Goal: Task Accomplishment & Management: Complete application form

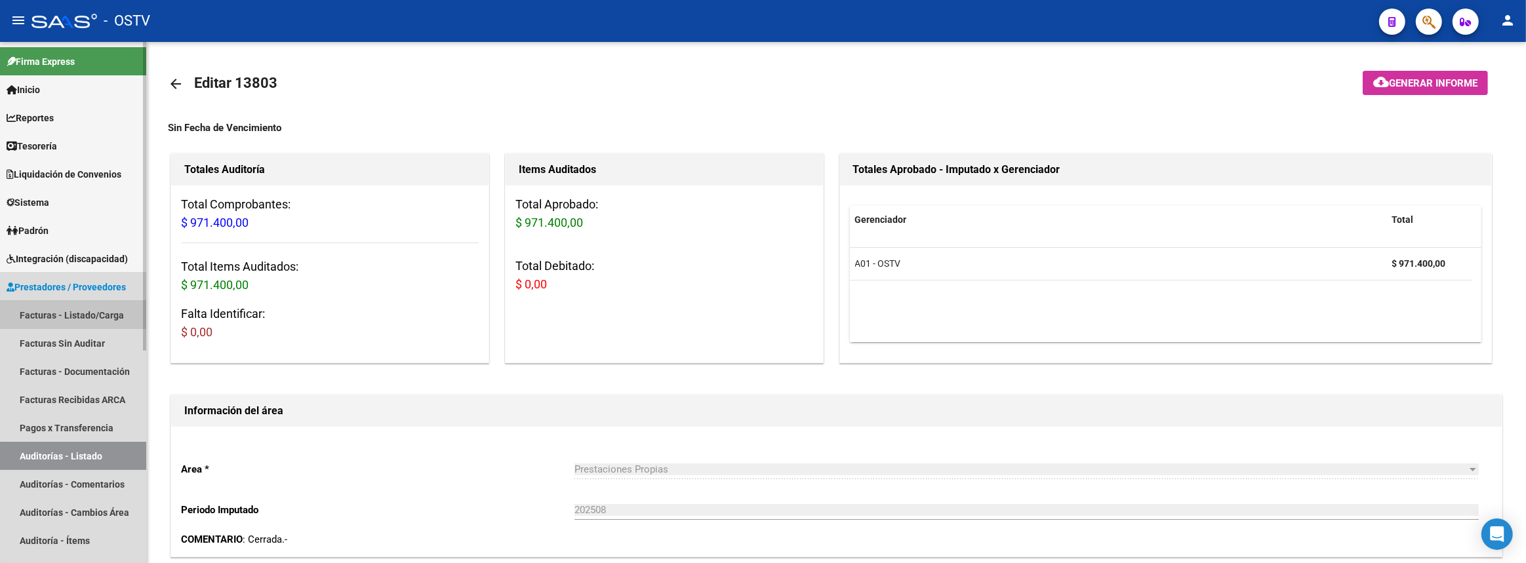
click at [98, 312] on link "Facturas - Listado/Carga" at bounding box center [73, 315] width 146 height 28
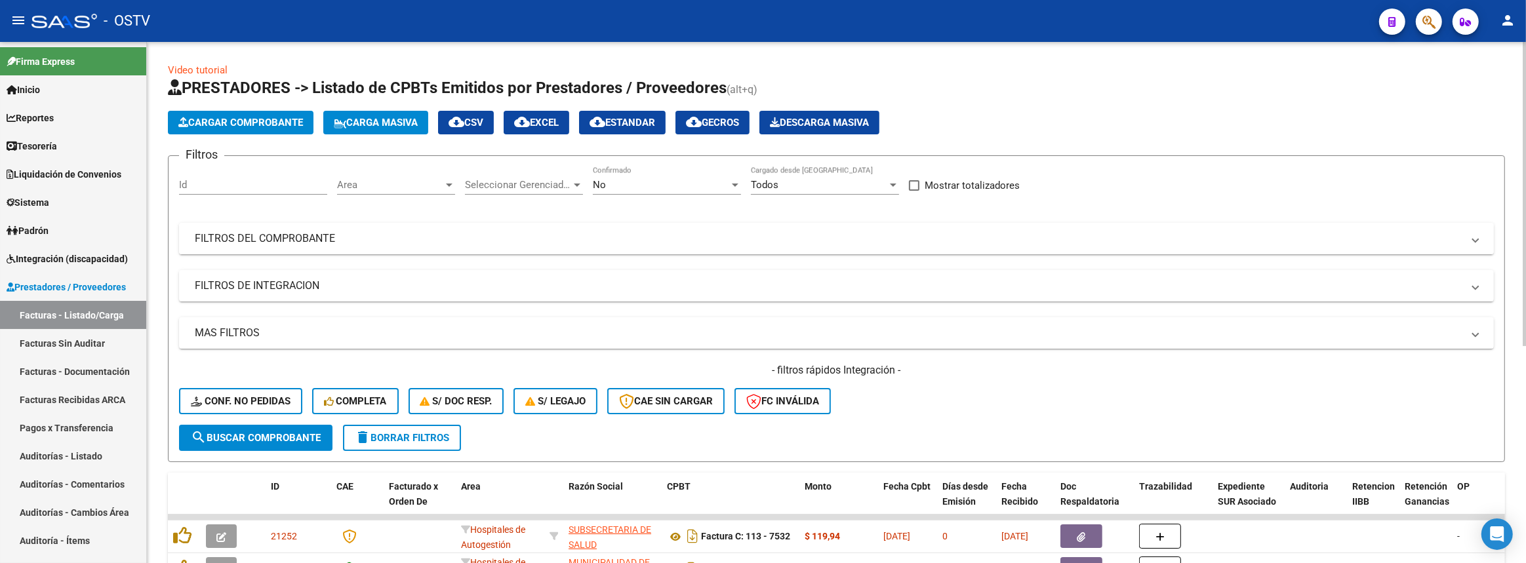
click at [393, 238] on mat-panel-title "FILTROS DEL COMPROBANTE" at bounding box center [828, 238] width 1267 height 14
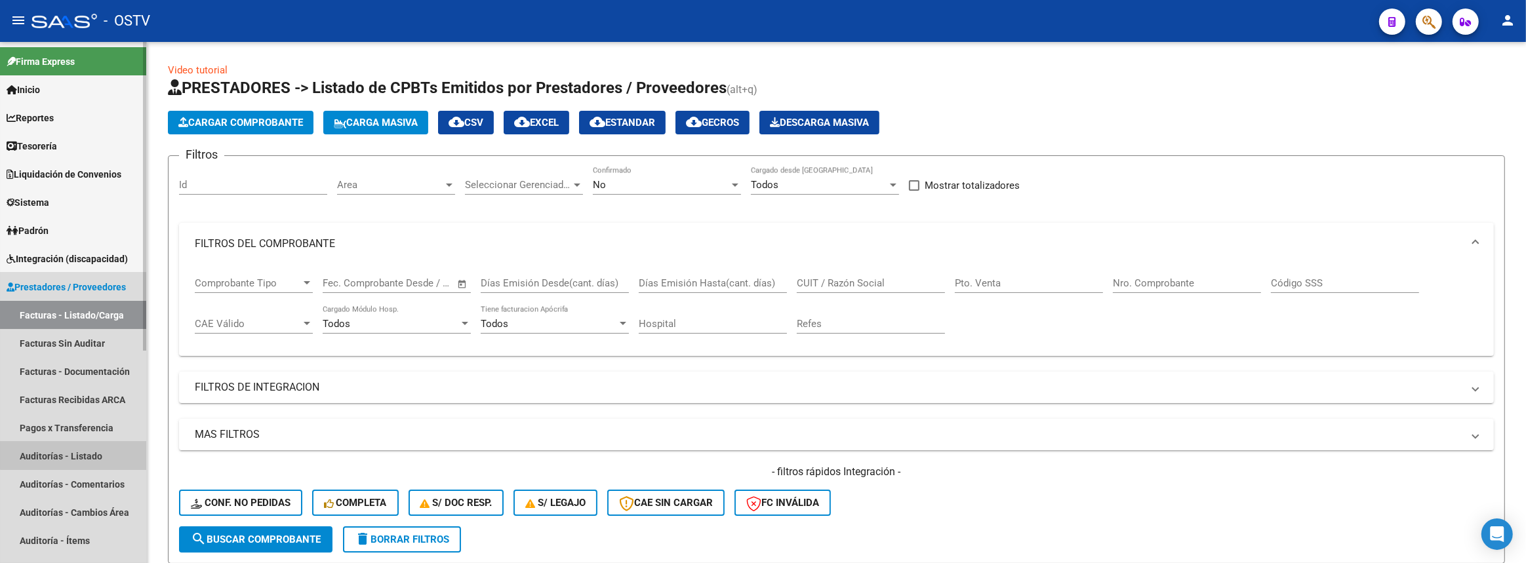
click at [89, 450] on link "Auditorías - Listado" at bounding box center [73, 456] width 146 height 28
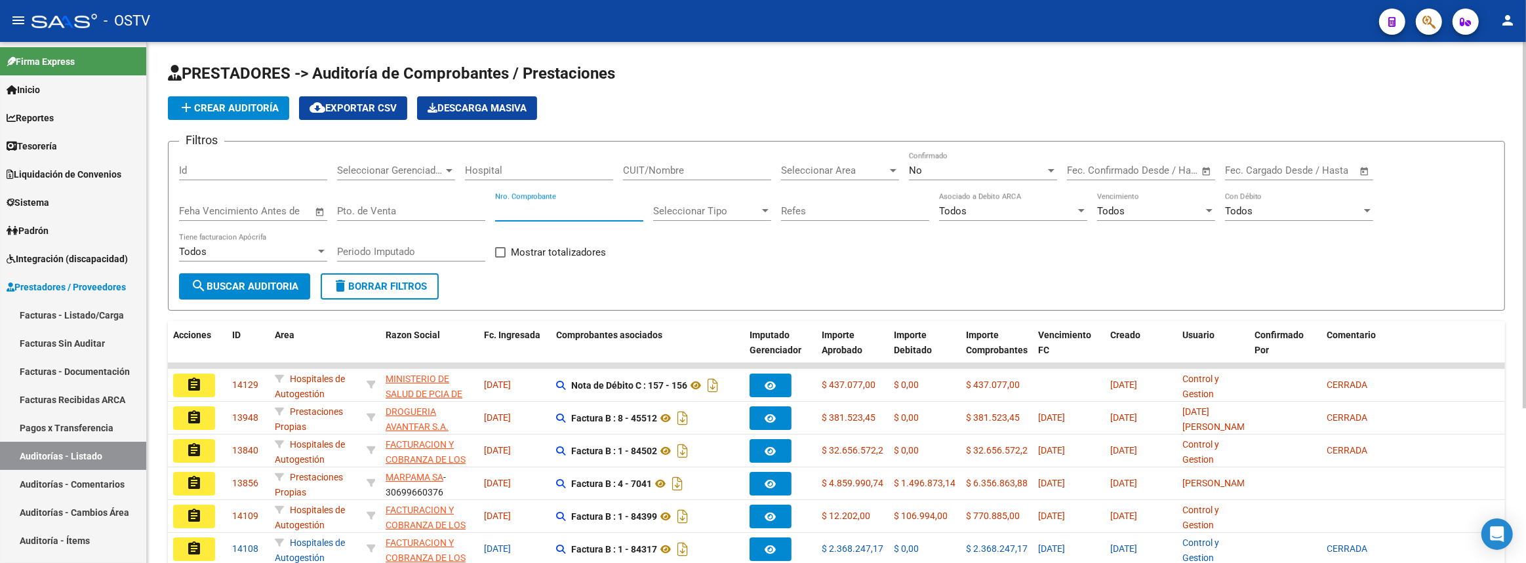
click at [544, 205] on input "Nro. Comprobante" at bounding box center [569, 211] width 148 height 12
click at [660, 159] on div "CUIT/Nombre" at bounding box center [697, 166] width 148 height 28
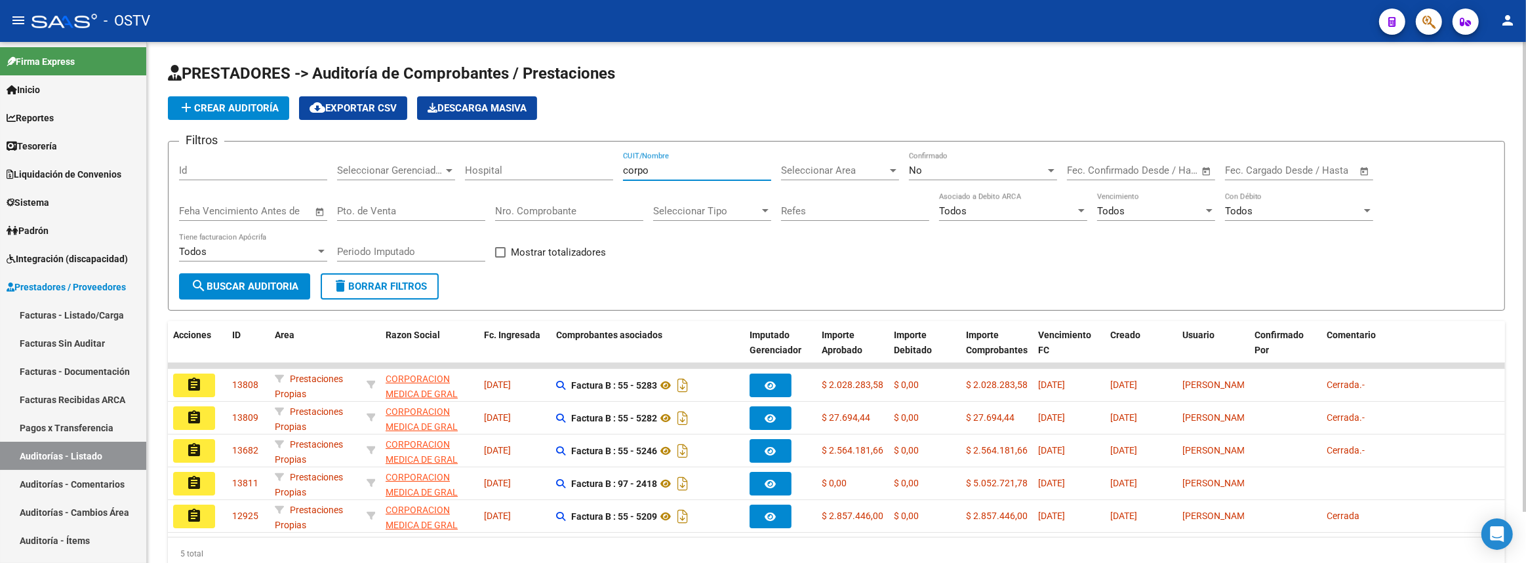
scroll to position [56, 0]
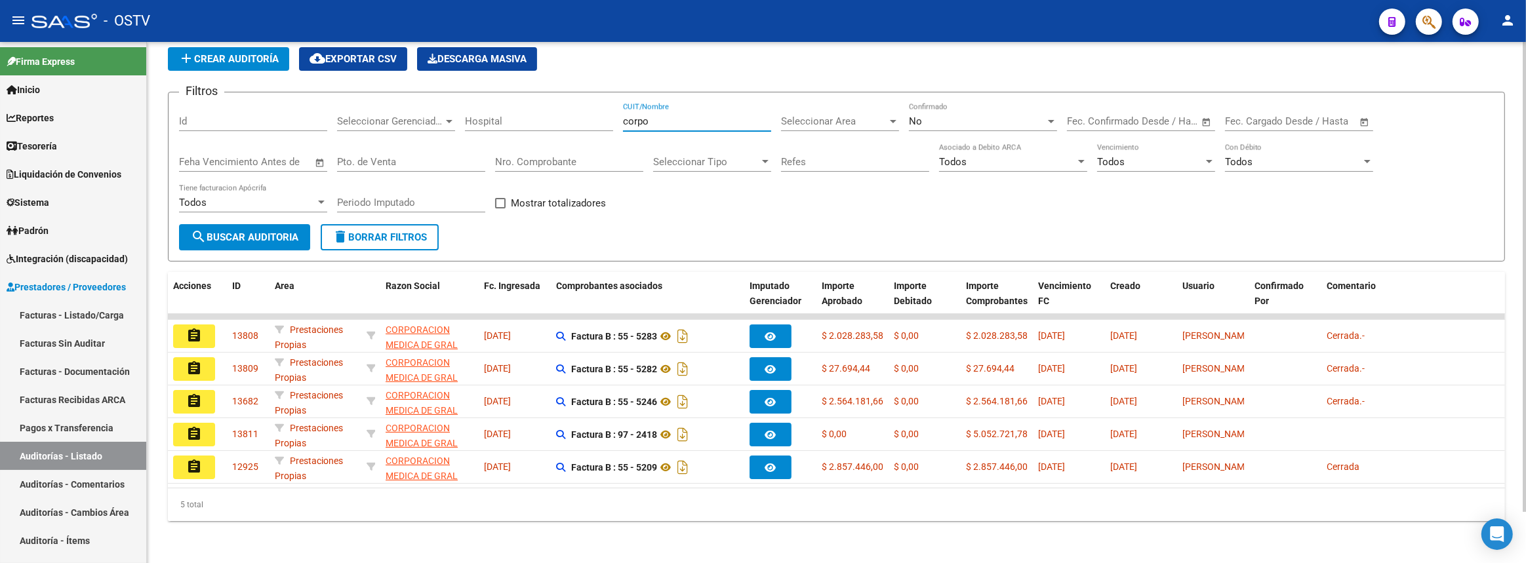
type input "corpo"
click at [934, 115] on div "No" at bounding box center [977, 121] width 136 height 12
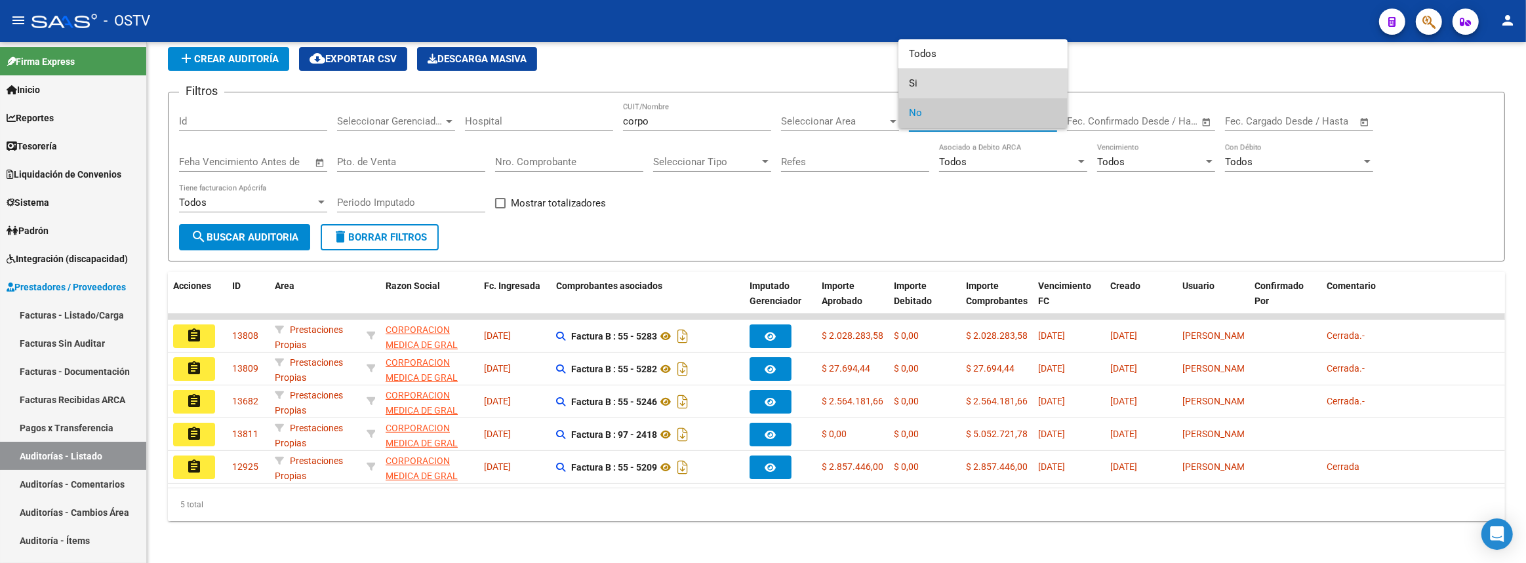
click at [924, 89] on span "Si" at bounding box center [983, 84] width 148 height 30
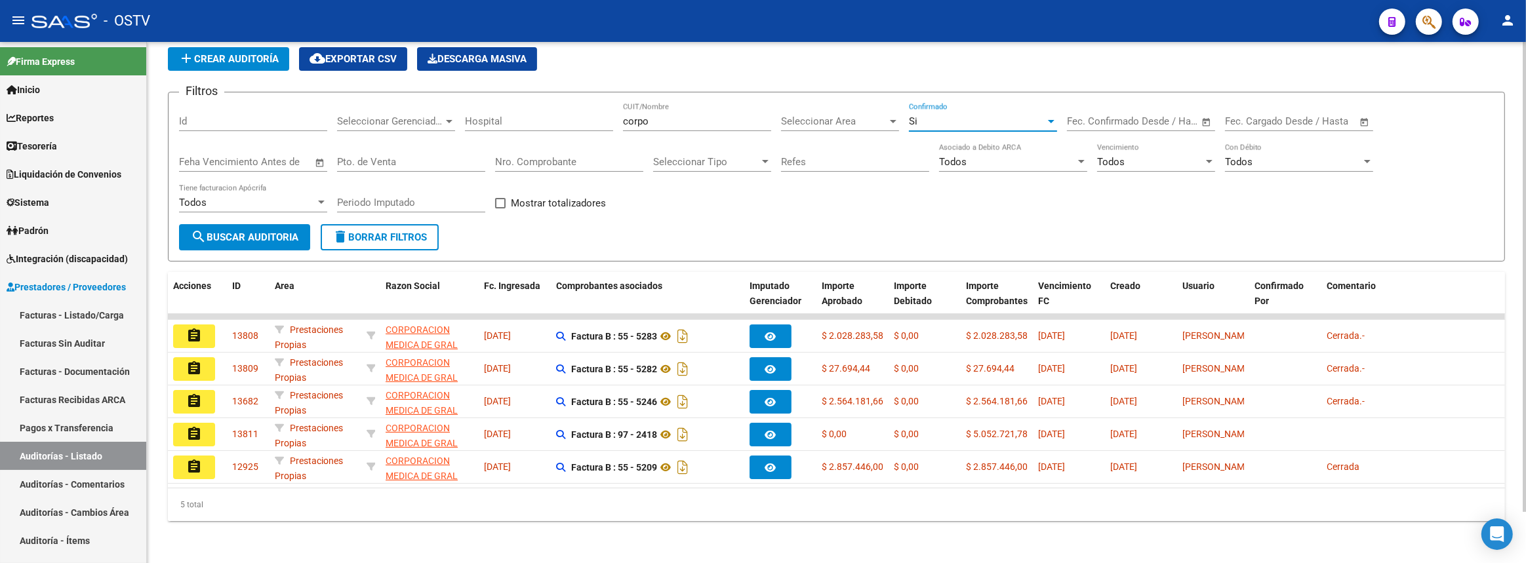
click at [231, 224] on button "search Buscar Auditoria" at bounding box center [244, 237] width 131 height 26
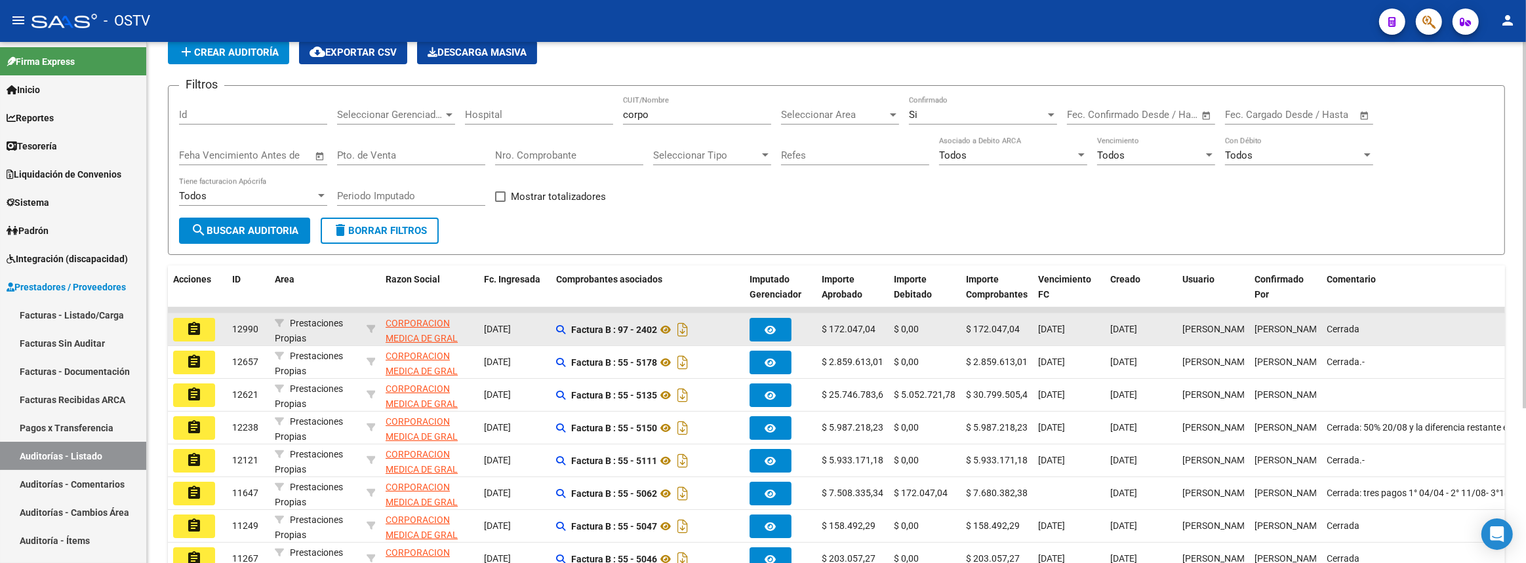
scroll to position [220, 0]
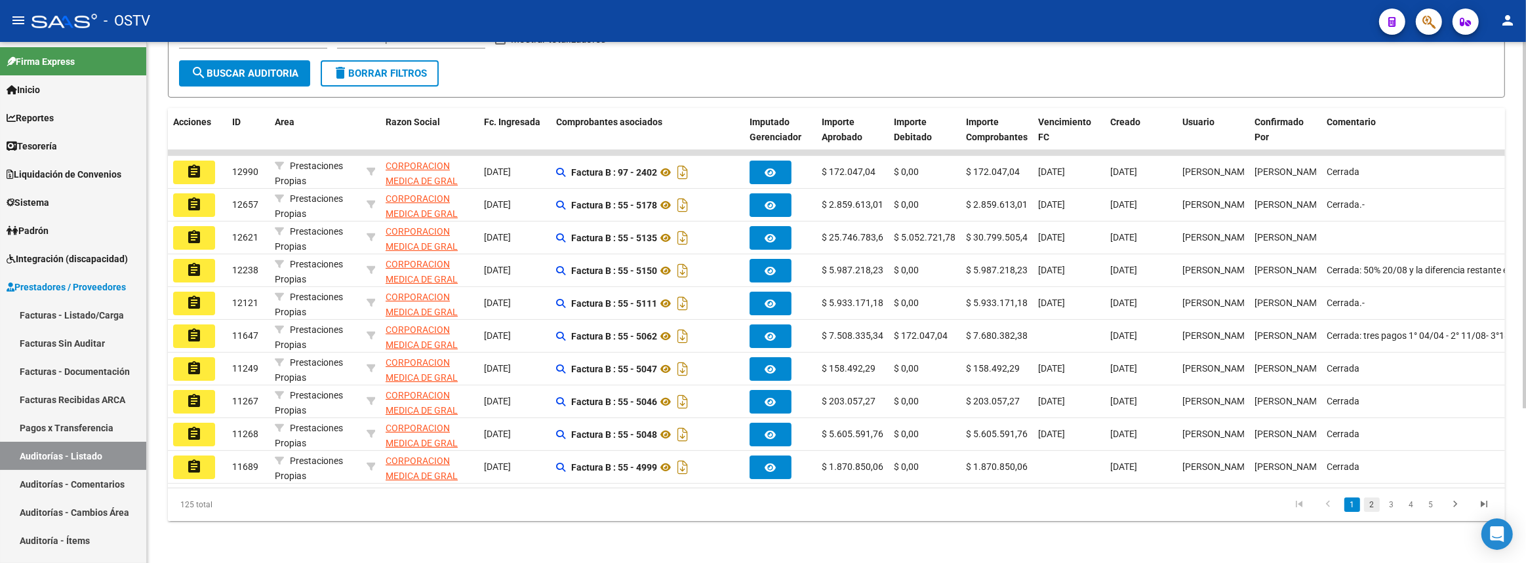
click at [1367, 504] on link "2" at bounding box center [1372, 505] width 16 height 14
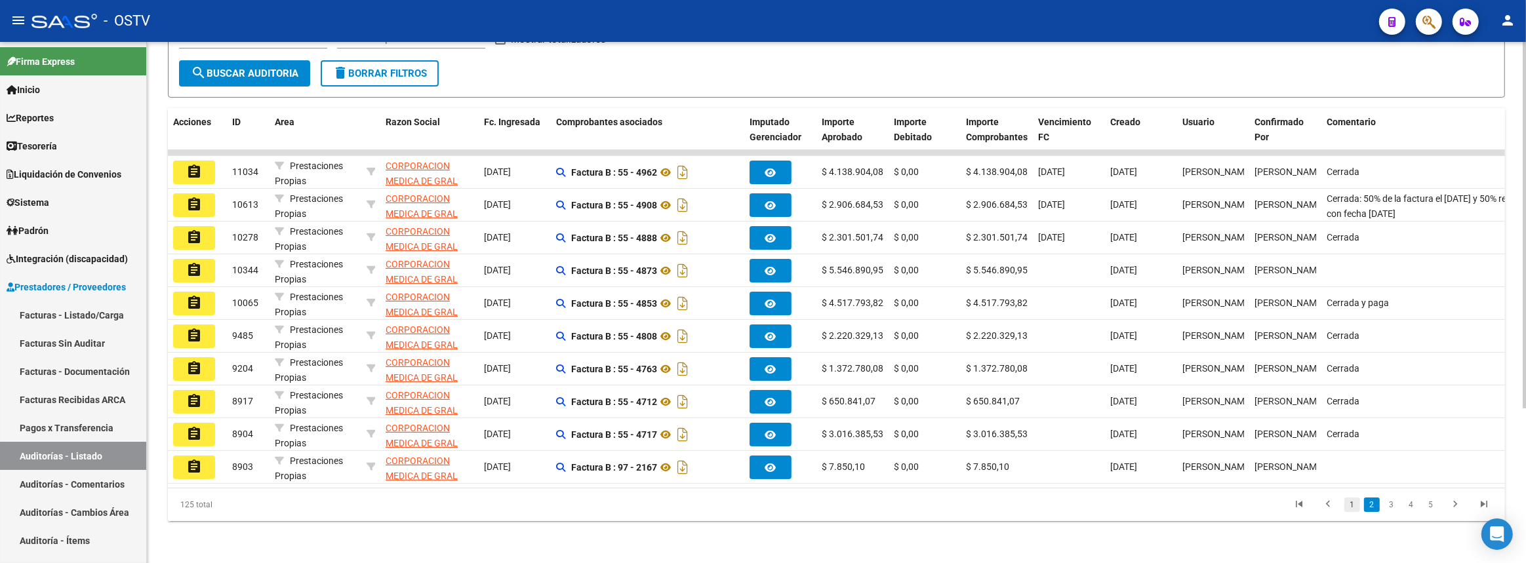
click at [1352, 507] on link "1" at bounding box center [1352, 505] width 16 height 14
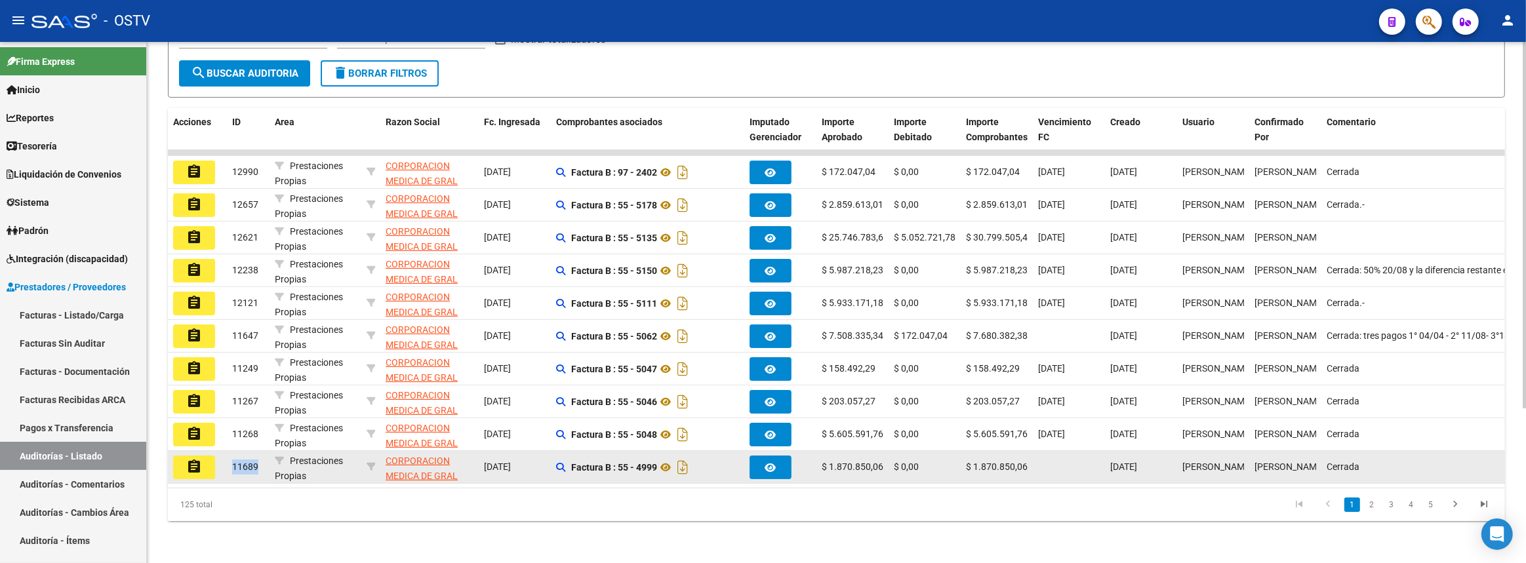
drag, startPoint x: 231, startPoint y: 457, endPoint x: 256, endPoint y: 460, distance: 25.7
click at [256, 460] on div "11689" at bounding box center [248, 467] width 32 height 15
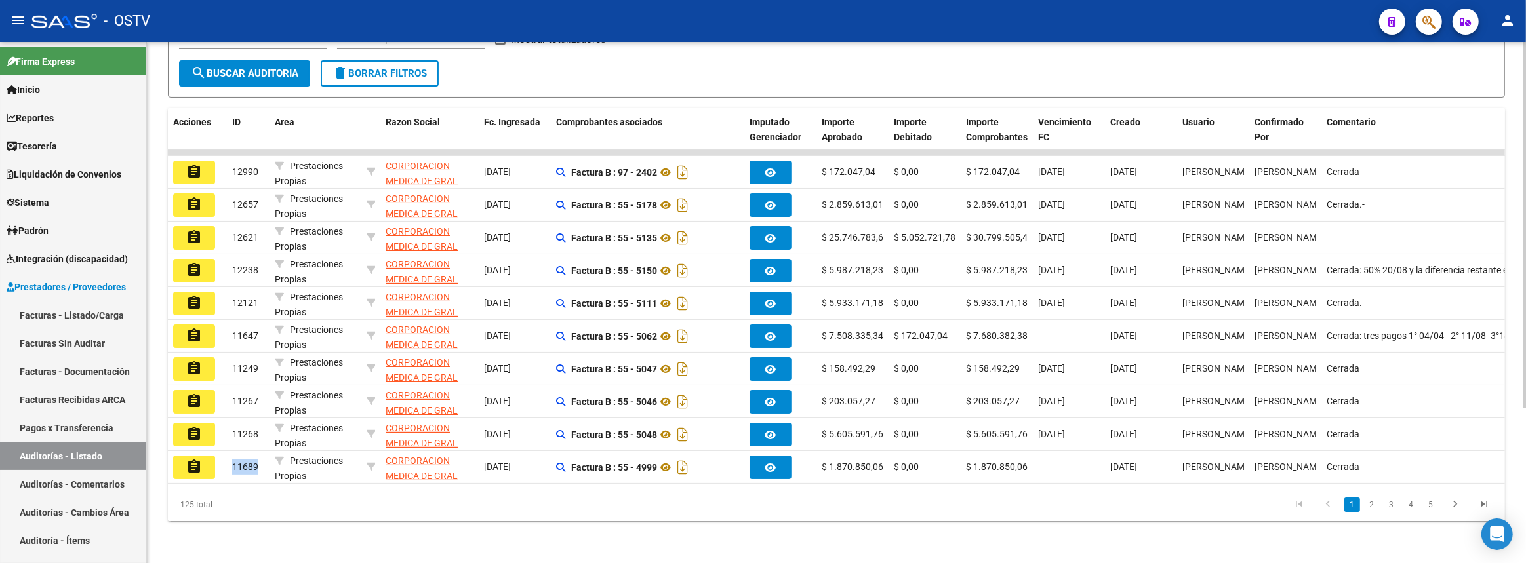
copy span "11689"
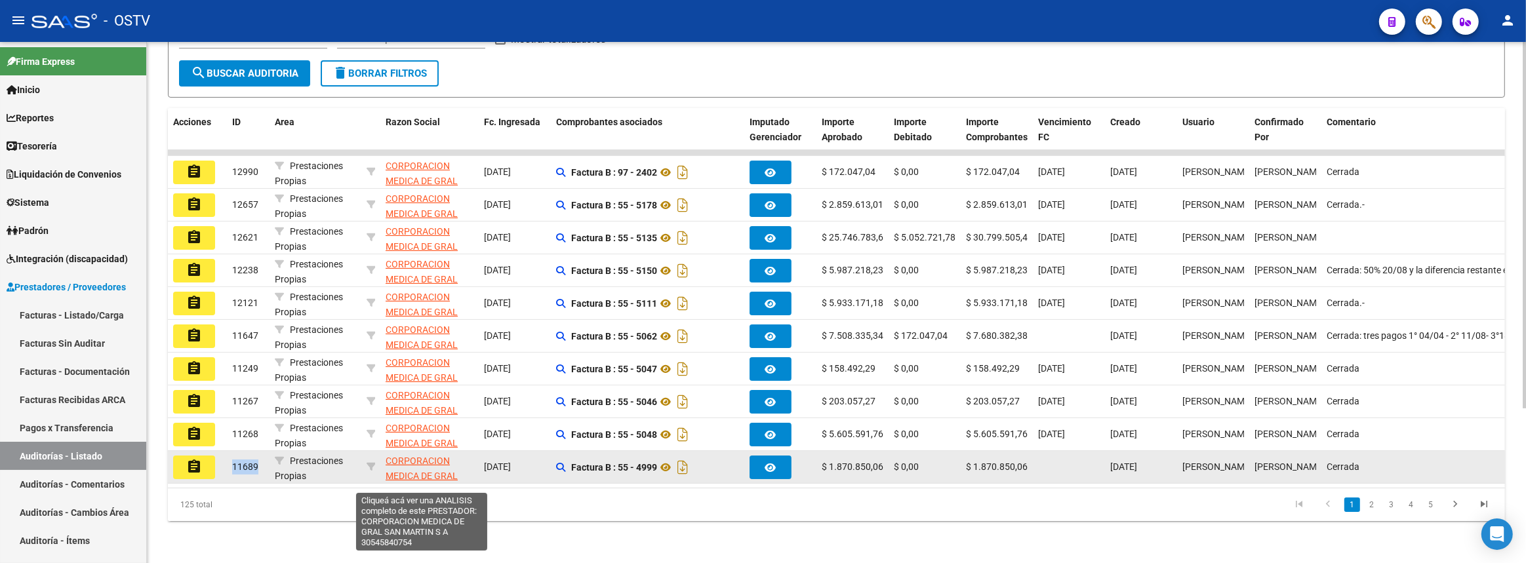
copy span "11689"
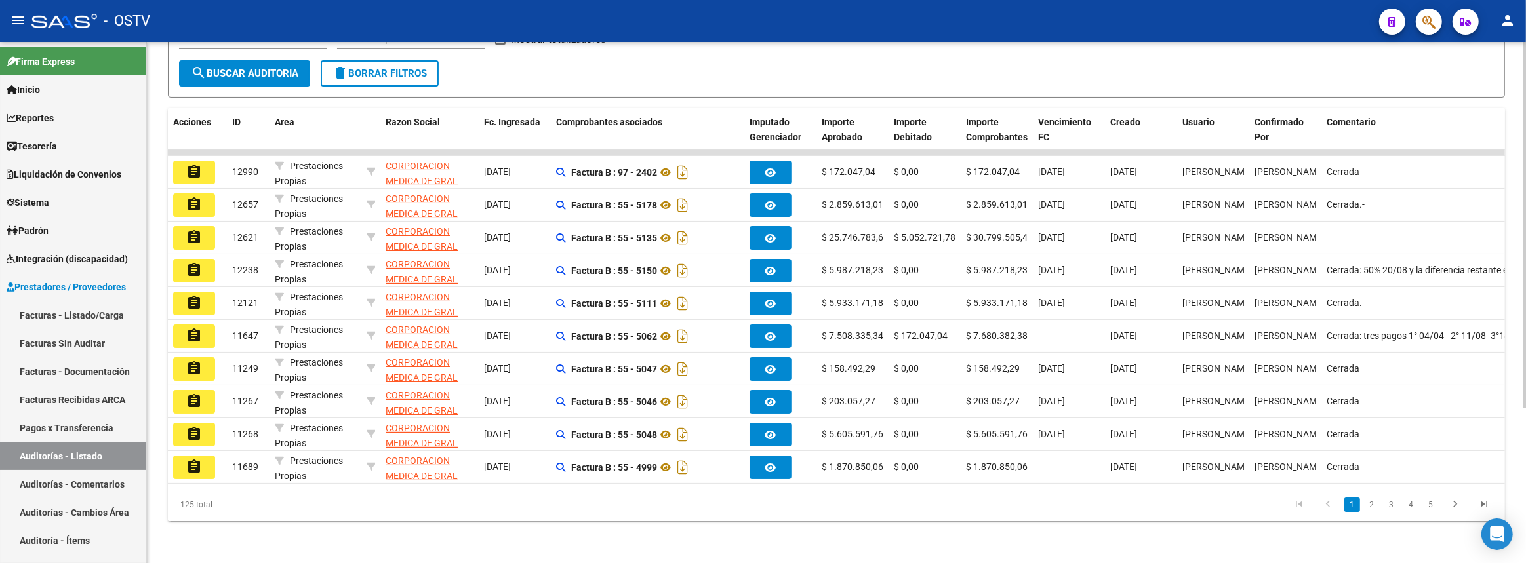
click at [167, 298] on div "PRESTADORES -> Auditoría de Comprobantes / Prestaciones add Crear Auditoría clo…" at bounding box center [836, 196] width 1379 height 734
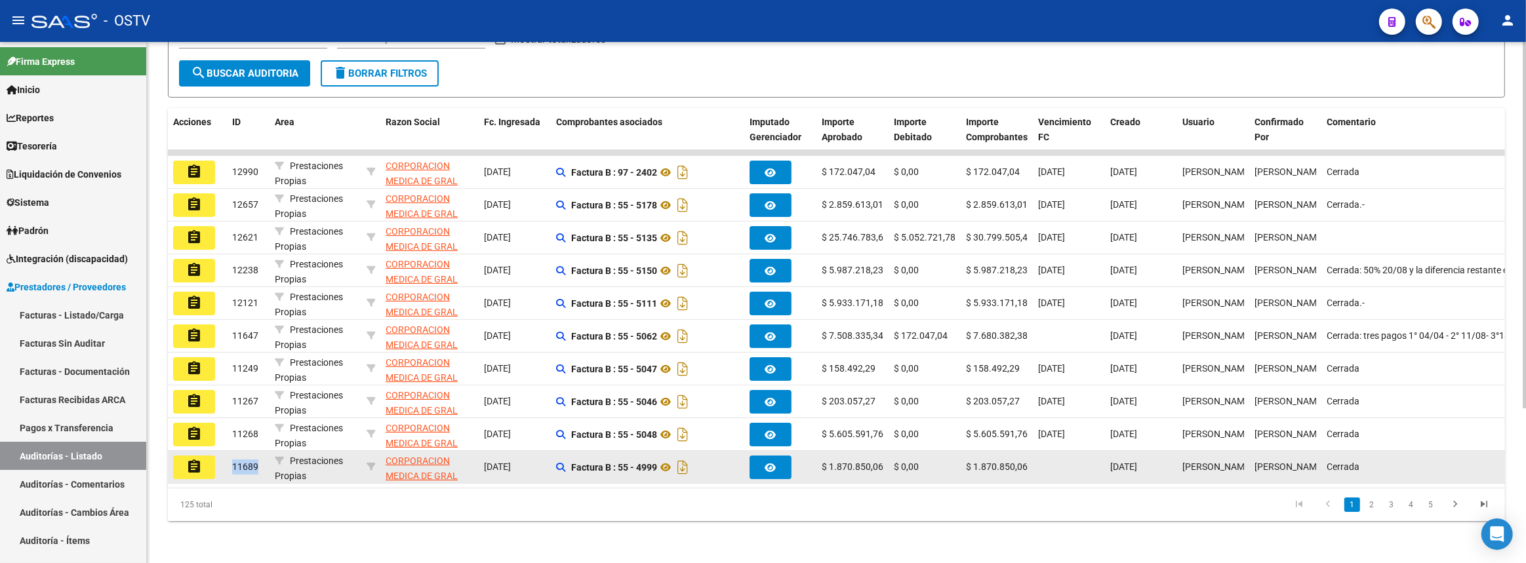
drag, startPoint x: 229, startPoint y: 458, endPoint x: 271, endPoint y: 459, distance: 42.0
click at [271, 459] on div "assignment 11689 Prestaciones Propias CORPORACION MEDICA DE GRAL SAN MARTIN S A…" at bounding box center [1085, 467] width 1835 height 33
copy span "11689"
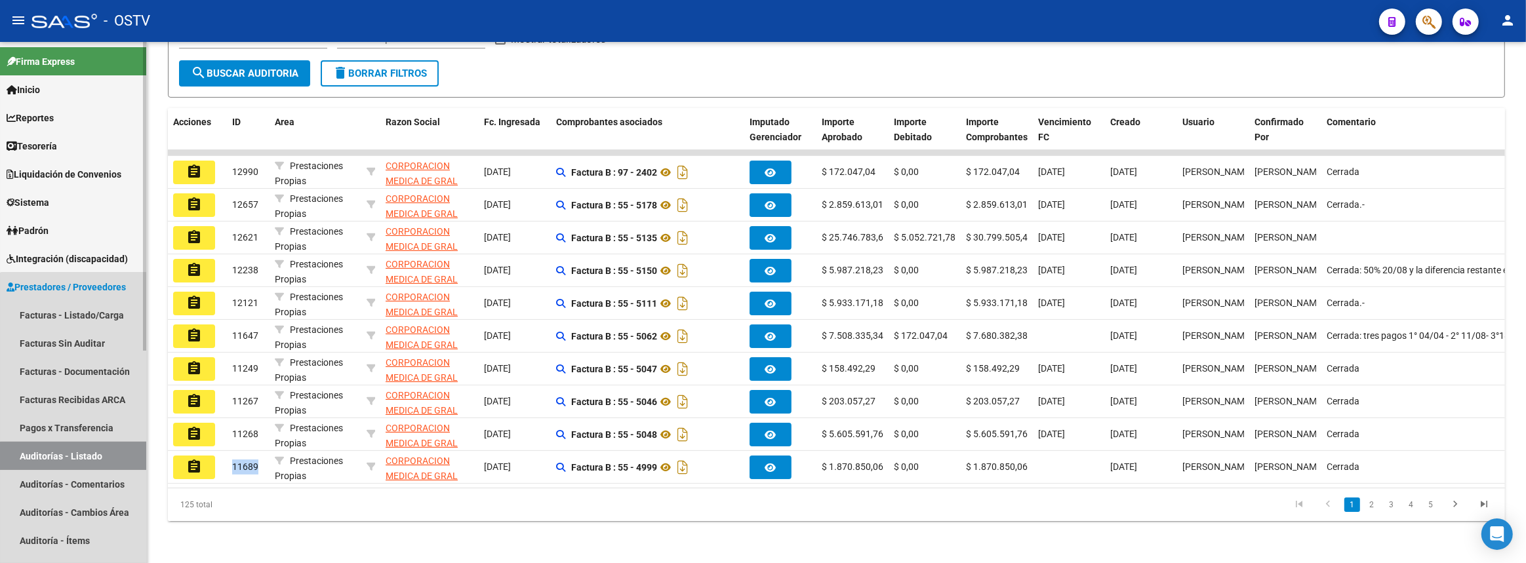
click at [120, 459] on link "Auditorías - Listado" at bounding box center [73, 456] width 146 height 28
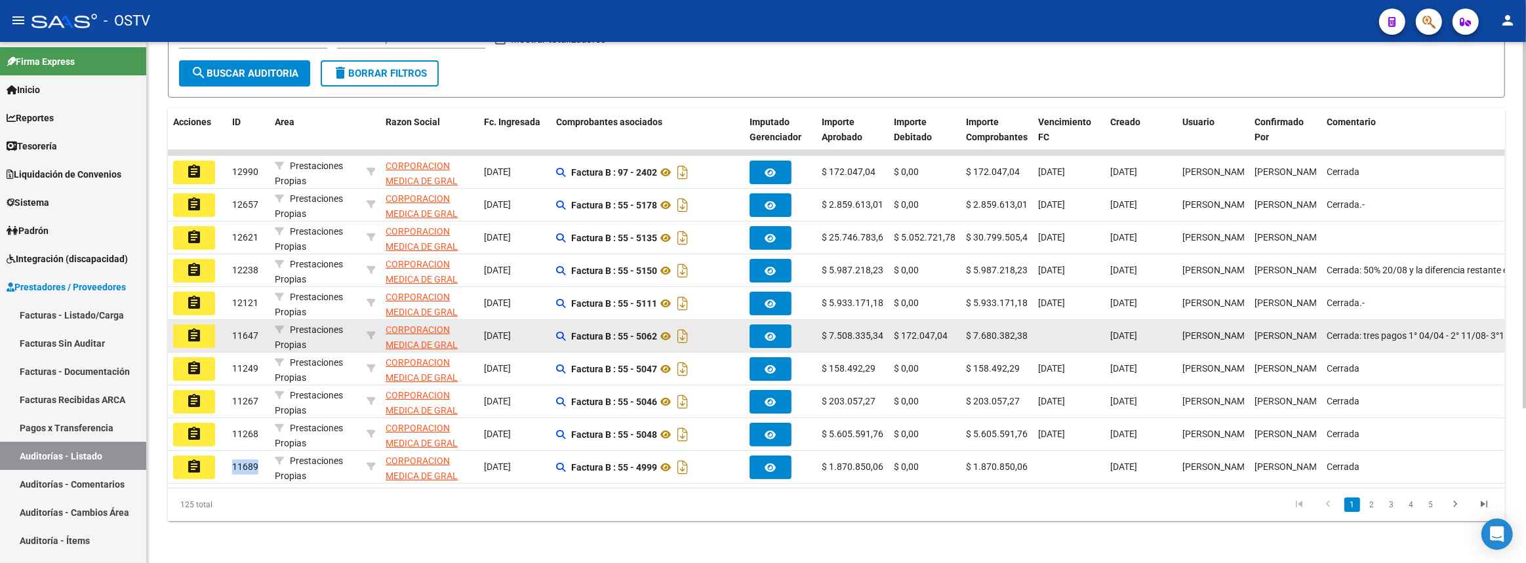
scroll to position [0, 0]
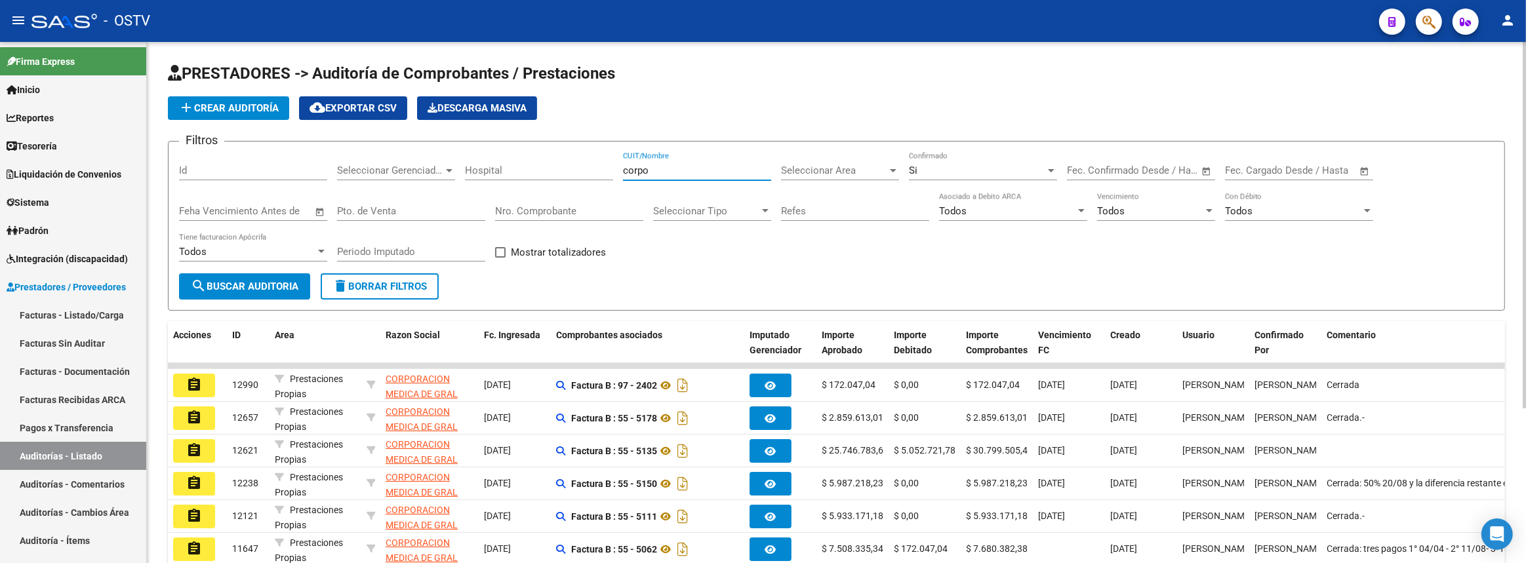
drag, startPoint x: 675, startPoint y: 173, endPoint x: 544, endPoint y: 168, distance: 131.2
click at [544, 168] on div "Filtros Id Seleccionar Gerenciador Seleccionar Gerenciador Hospital corpo CUIT/…" at bounding box center [836, 212] width 1315 height 121
click at [107, 433] on link "Pagos x Transferencia" at bounding box center [73, 428] width 146 height 28
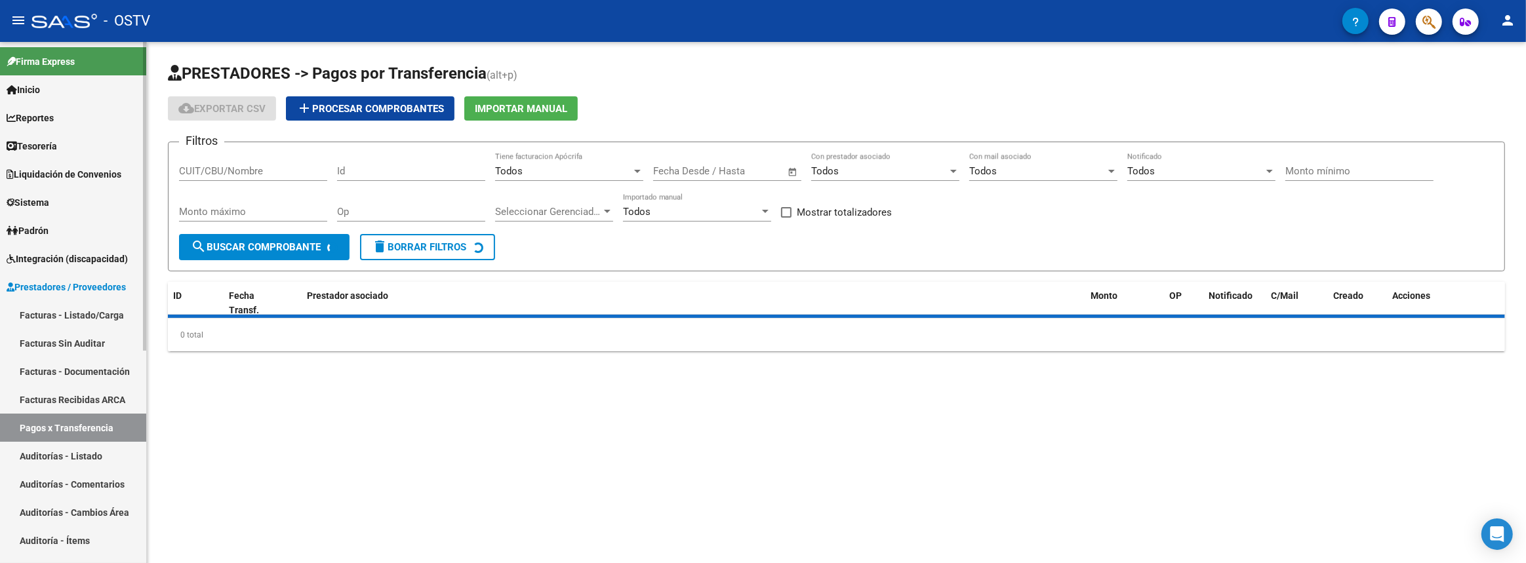
click at [101, 455] on link "Auditorías - Listado" at bounding box center [73, 456] width 146 height 28
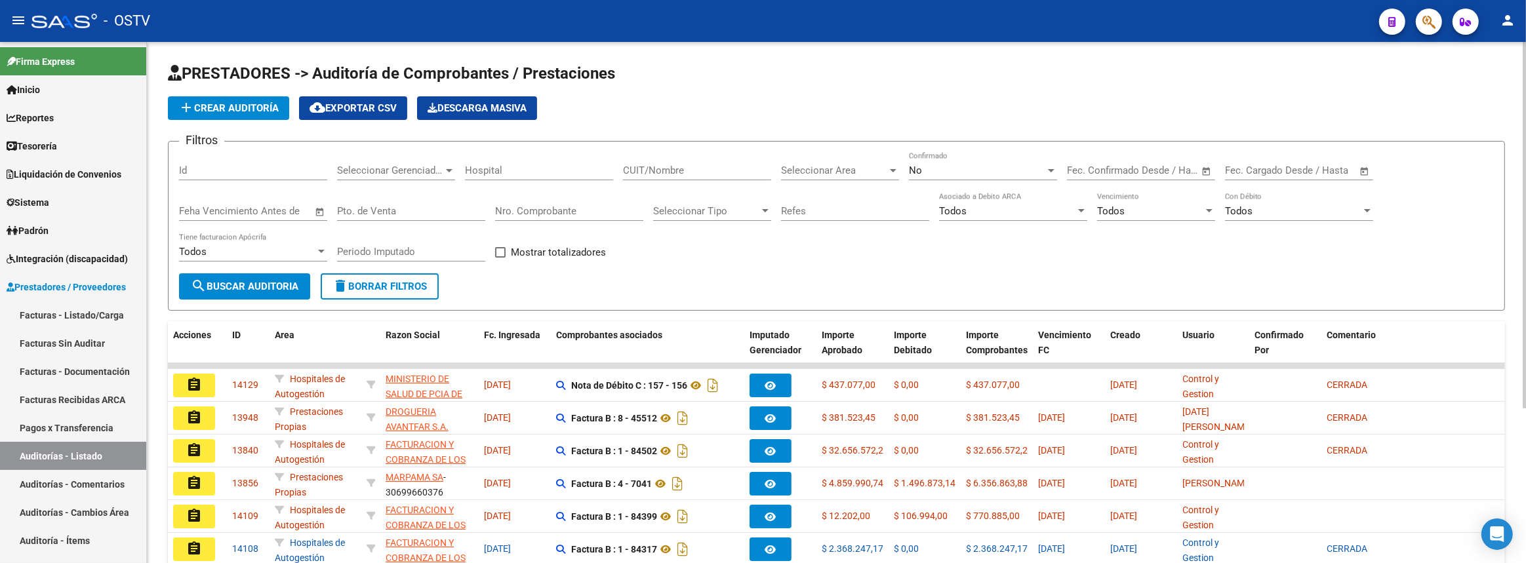
click at [538, 208] on input "Nro. Comprobante" at bounding box center [569, 211] width 148 height 12
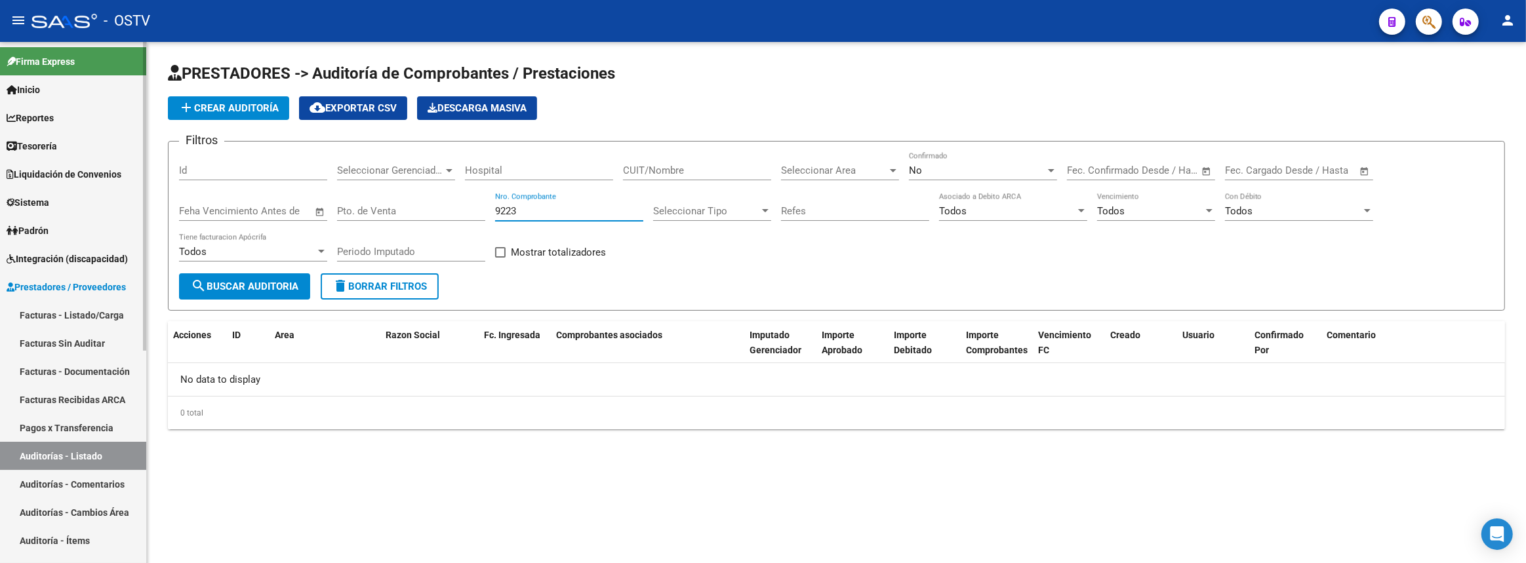
type input "9223"
click at [120, 304] on link "Facturas - Listado/Carga" at bounding box center [73, 315] width 146 height 28
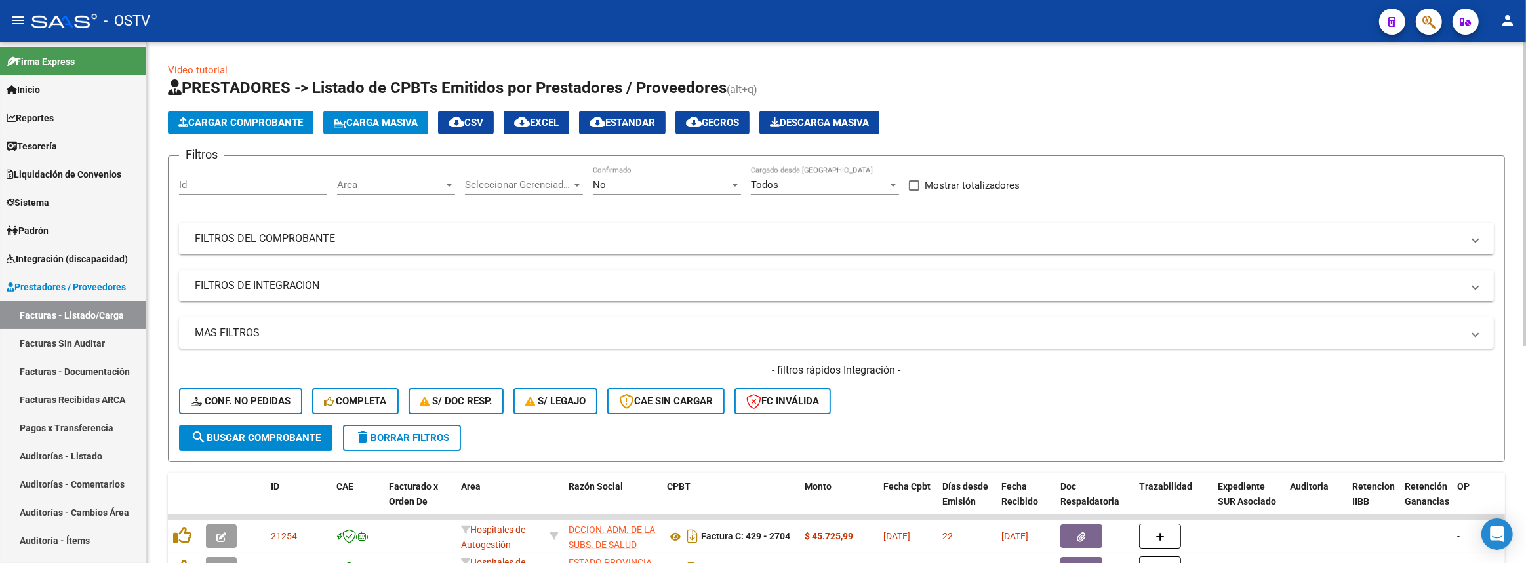
click at [503, 238] on mat-panel-title "FILTROS DEL COMPROBANTE" at bounding box center [828, 238] width 1267 height 14
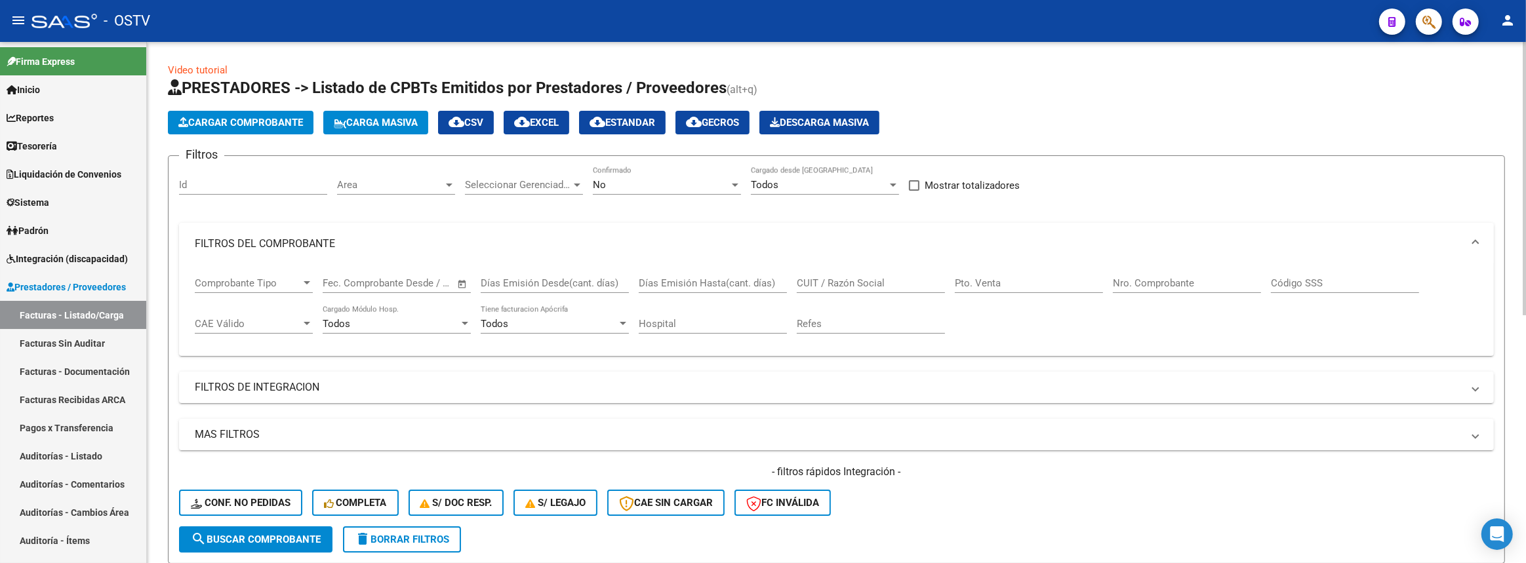
drag, startPoint x: 1202, startPoint y: 275, endPoint x: 1180, endPoint y: 253, distance: 31.5
click at [1202, 276] on div "Nro. Comprobante" at bounding box center [1187, 279] width 148 height 28
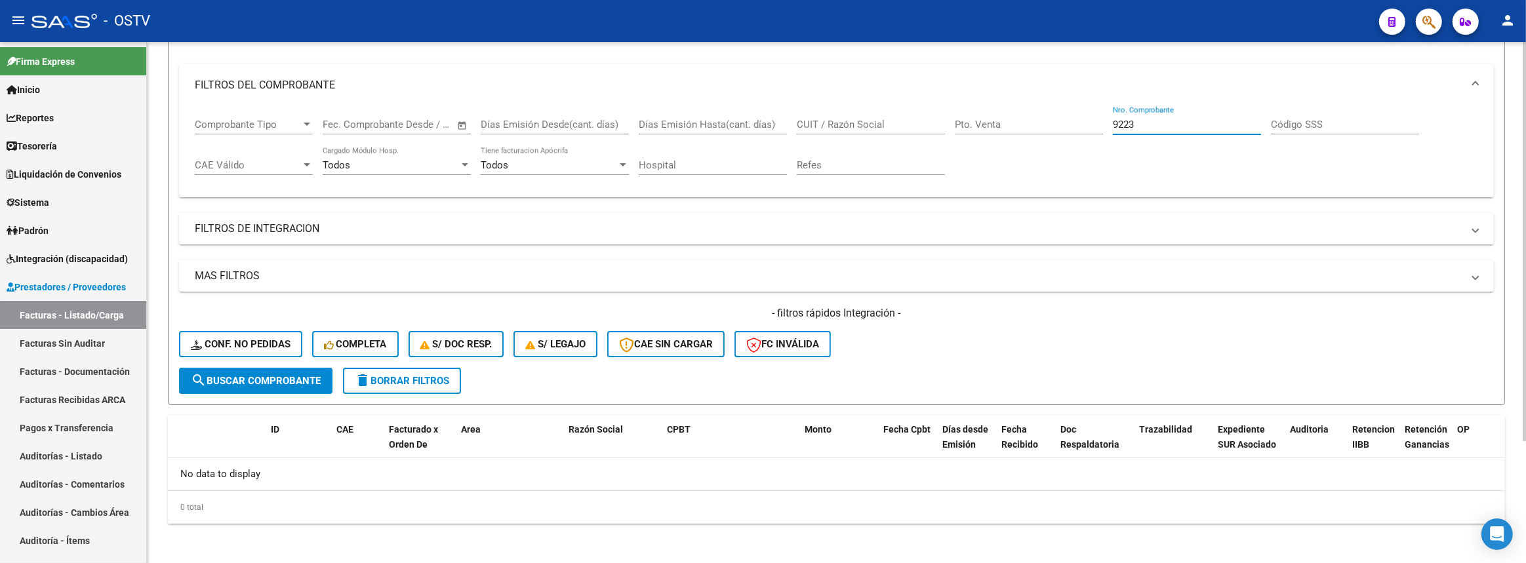
scroll to position [39, 0]
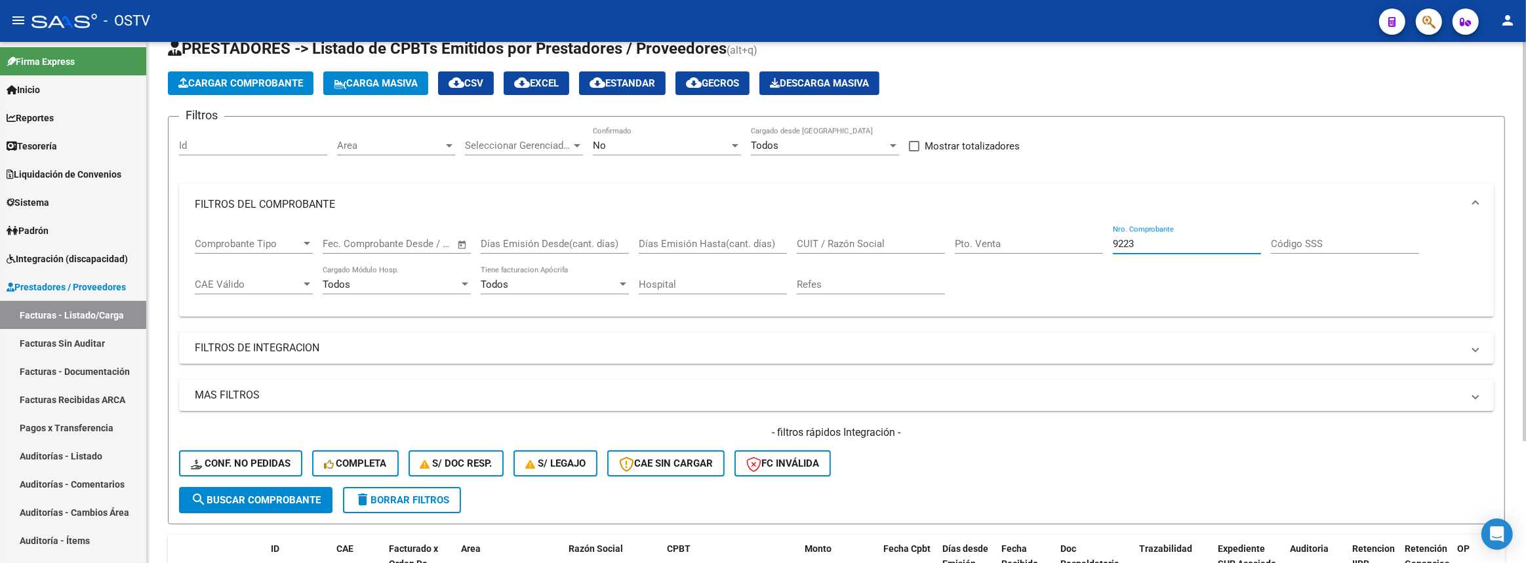
click at [294, 487] on button "search Buscar Comprobante" at bounding box center [255, 500] width 153 height 26
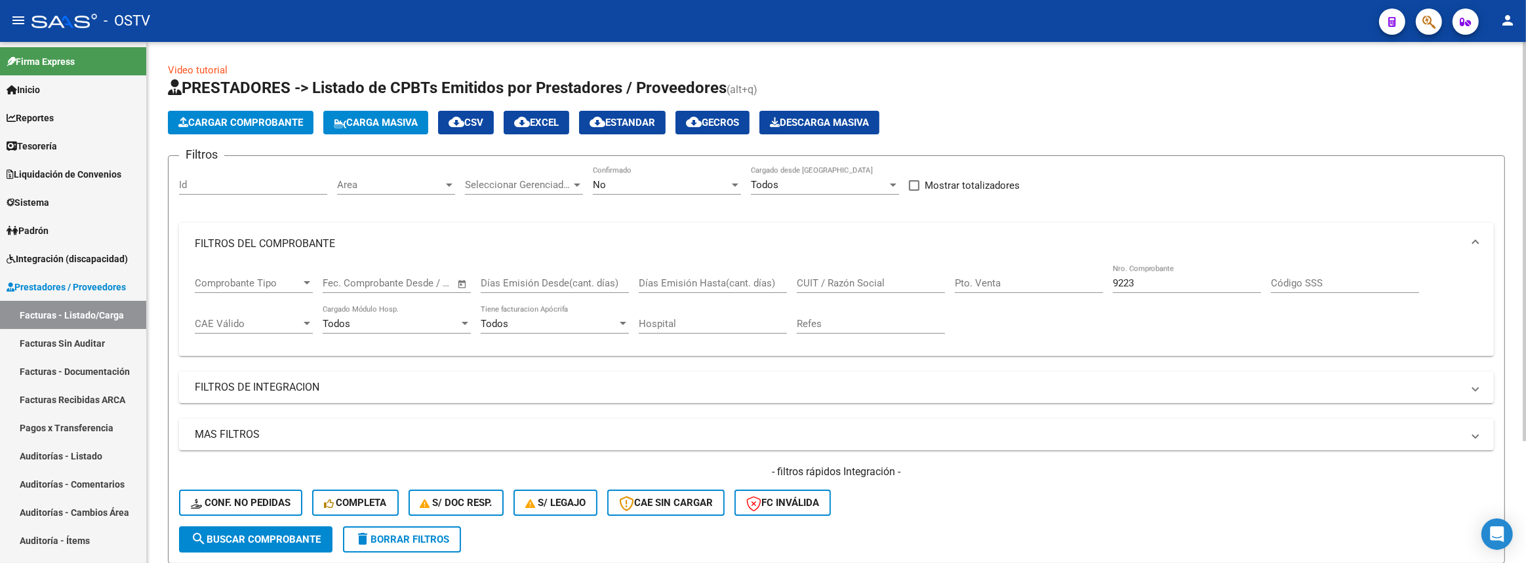
click at [632, 172] on div "No Confirmado" at bounding box center [667, 181] width 148 height 28
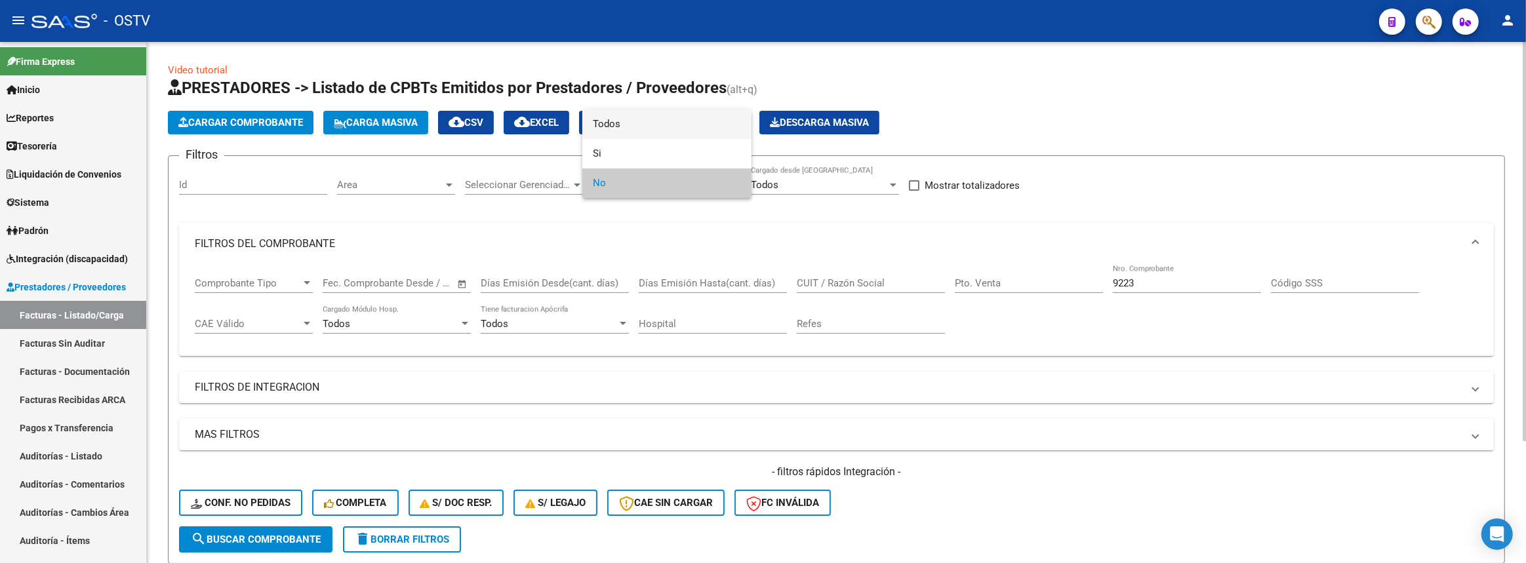
drag, startPoint x: 629, startPoint y: 132, endPoint x: 513, endPoint y: 286, distance: 192.8
click at [629, 132] on span "Todos" at bounding box center [667, 124] width 148 height 30
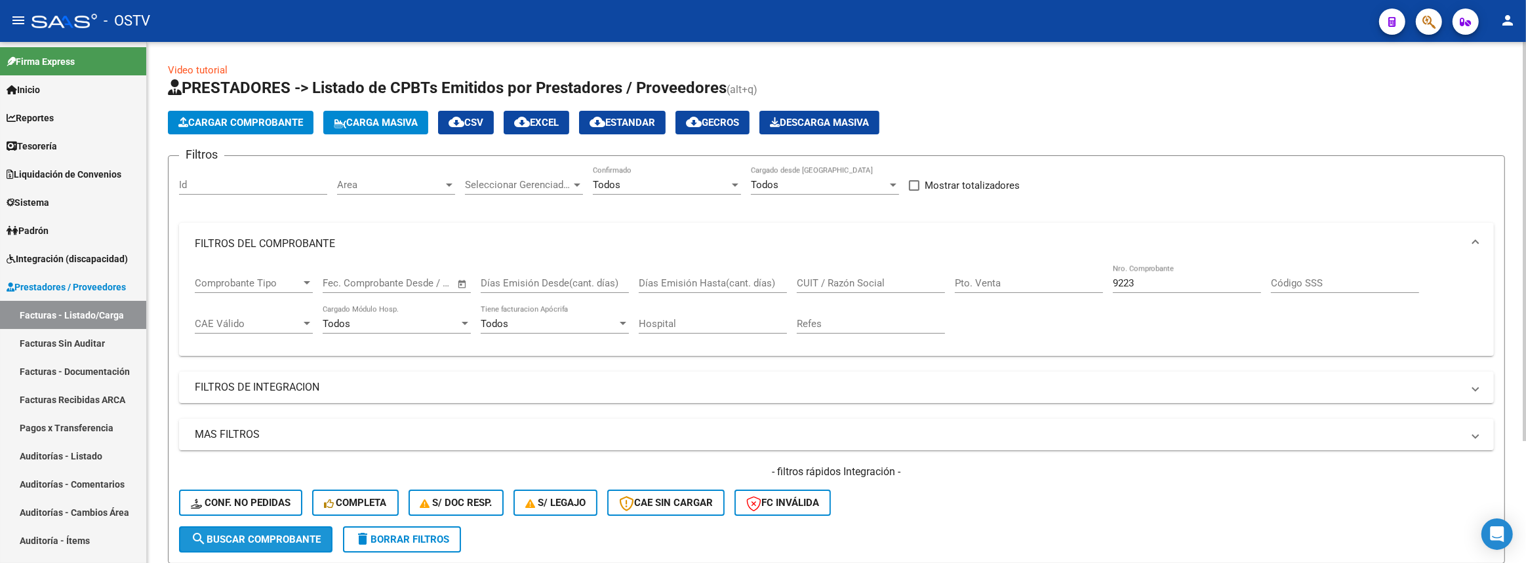
click at [321, 538] on span "search Buscar Comprobante" at bounding box center [256, 540] width 130 height 12
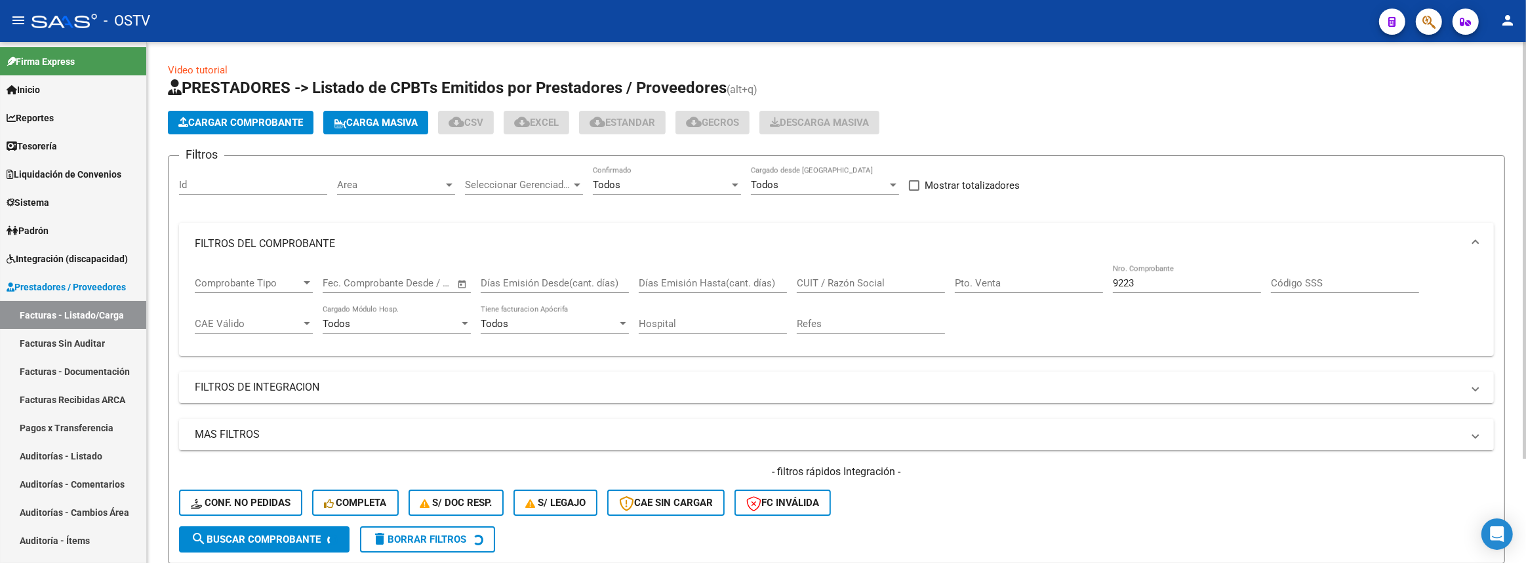
scroll to position [130, 0]
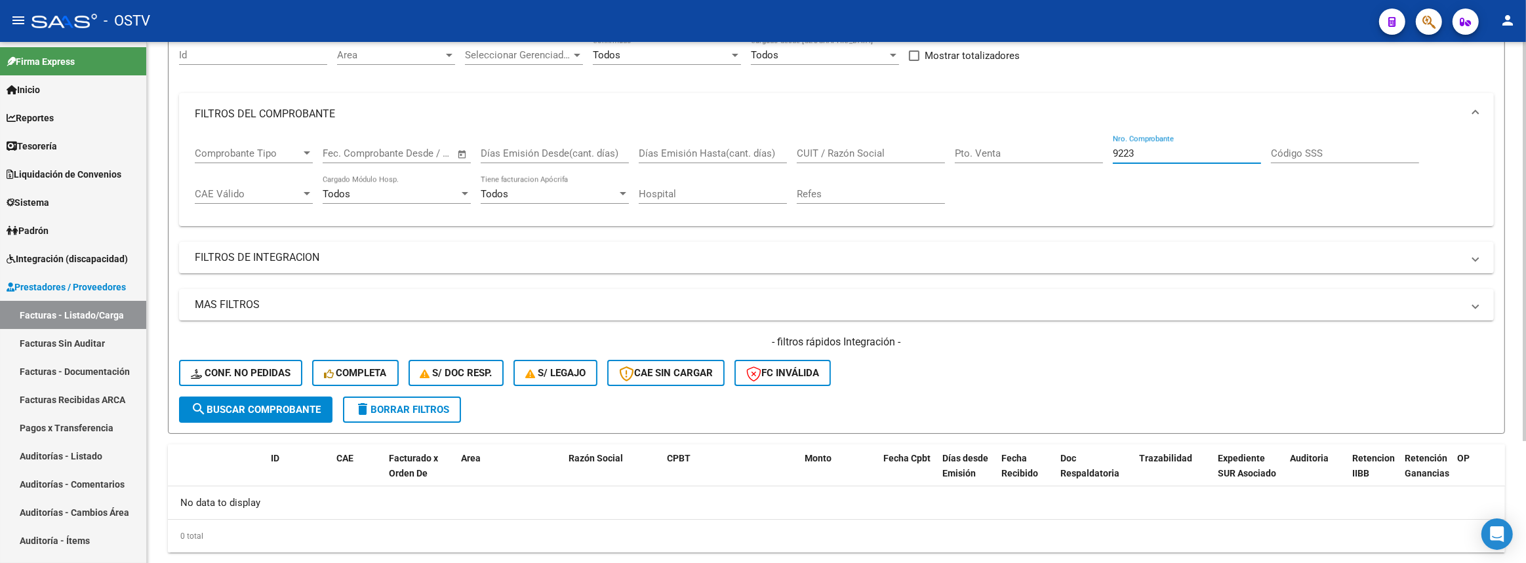
drag, startPoint x: 1124, startPoint y: 150, endPoint x: 960, endPoint y: 150, distance: 163.2
click at [960, 150] on div "Comprobante Tipo Comprobante Tipo Fecha inicio – Fecha fin Fec. Comprobante Des…" at bounding box center [836, 175] width 1283 height 81
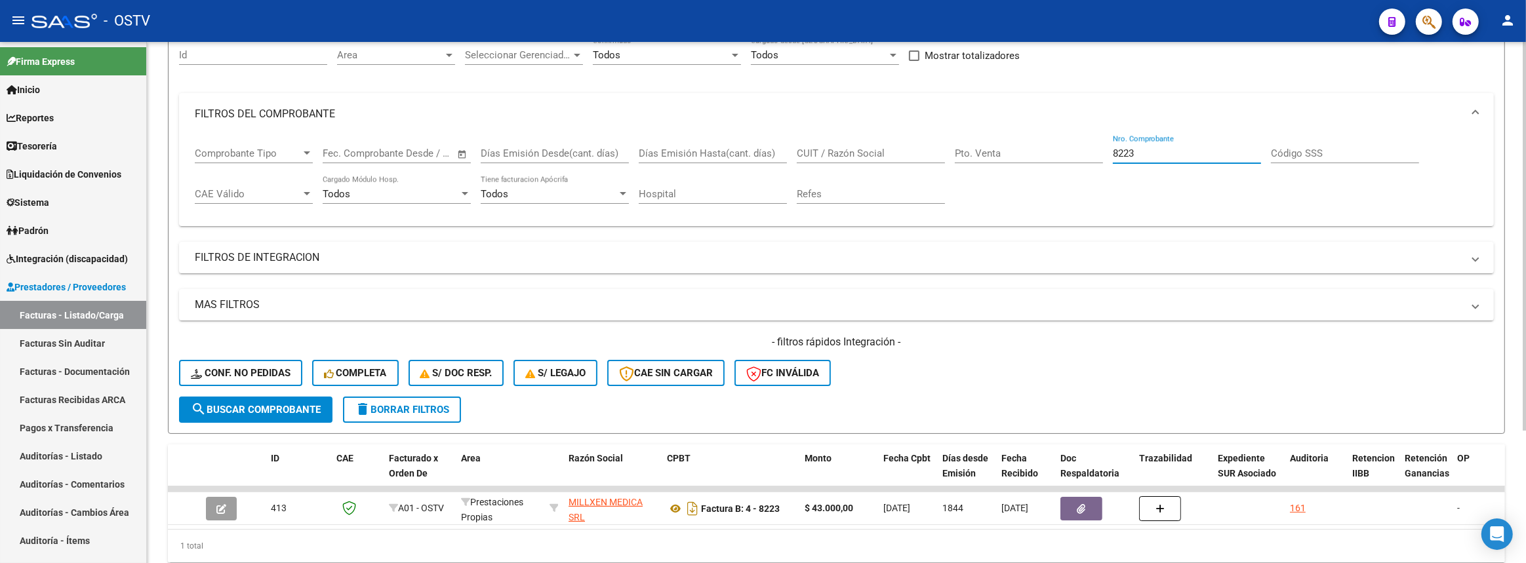
drag, startPoint x: 1144, startPoint y: 151, endPoint x: 1035, endPoint y: 156, distance: 109.6
click at [1046, 156] on div "Comprobante Tipo Comprobante Tipo Fecha inicio – Fecha fin Fec. Comprobante Des…" at bounding box center [836, 175] width 1283 height 81
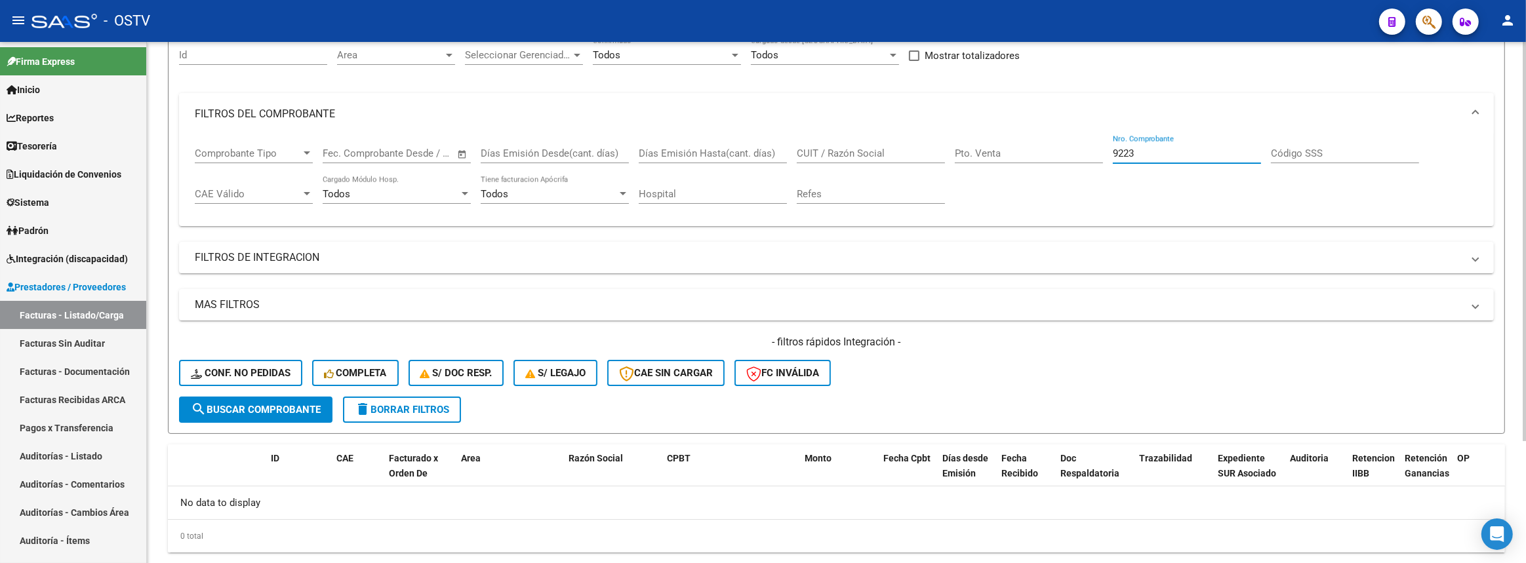
scroll to position [0, 0]
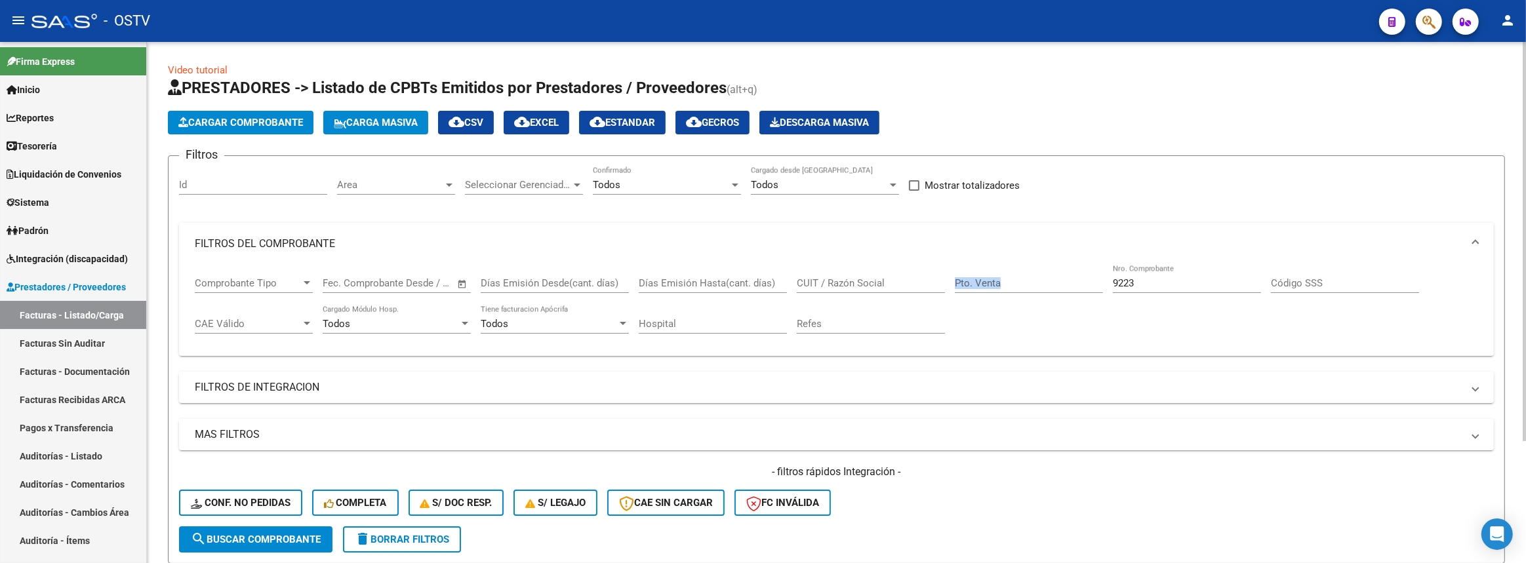
drag, startPoint x: 1152, startPoint y: 288, endPoint x: 1090, endPoint y: 282, distance: 61.9
click at [1090, 282] on div "Comprobante Tipo Comprobante Tipo Fecha inicio – Fecha fin Fec. Comprobante Des…" at bounding box center [836, 305] width 1283 height 81
click at [1141, 284] on input "9223" at bounding box center [1187, 283] width 148 height 12
click at [1151, 281] on input "9223" at bounding box center [1187, 283] width 148 height 12
drag, startPoint x: 1149, startPoint y: 281, endPoint x: 879, endPoint y: 280, distance: 270.8
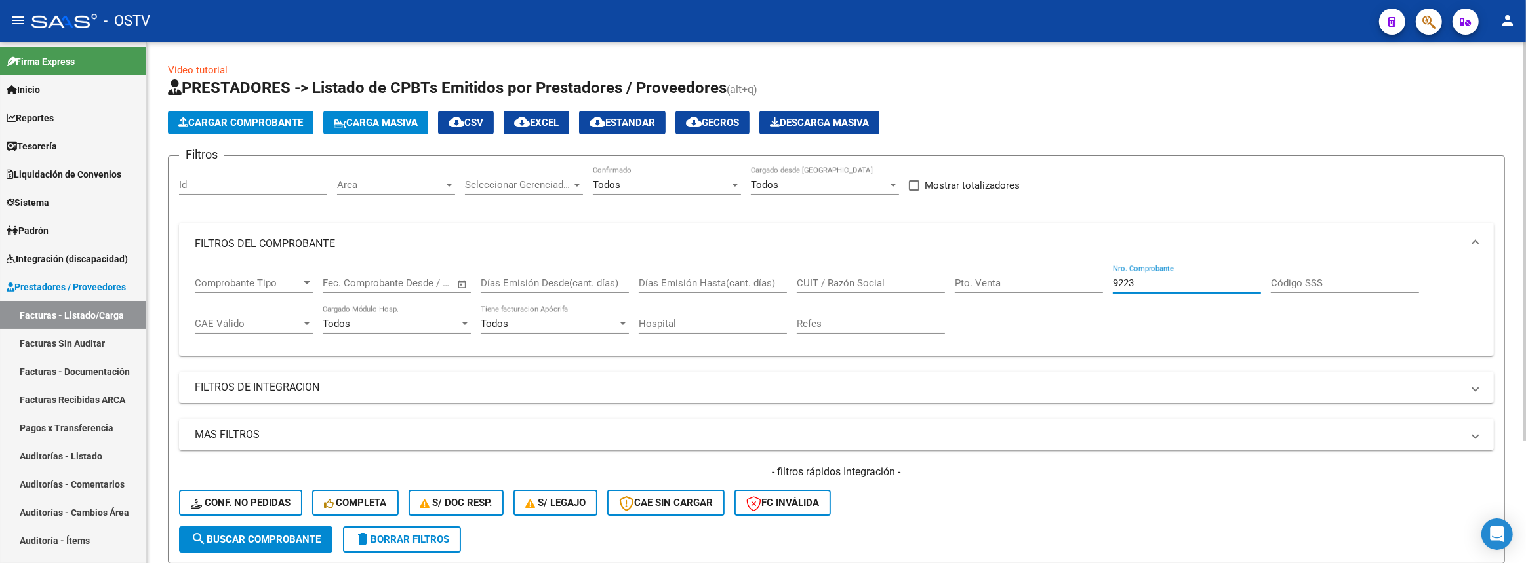
click at [887, 281] on div "Comprobante Tipo Comprobante Tipo Fecha inicio – Fecha fin Fec. Comprobante Des…" at bounding box center [836, 305] width 1283 height 81
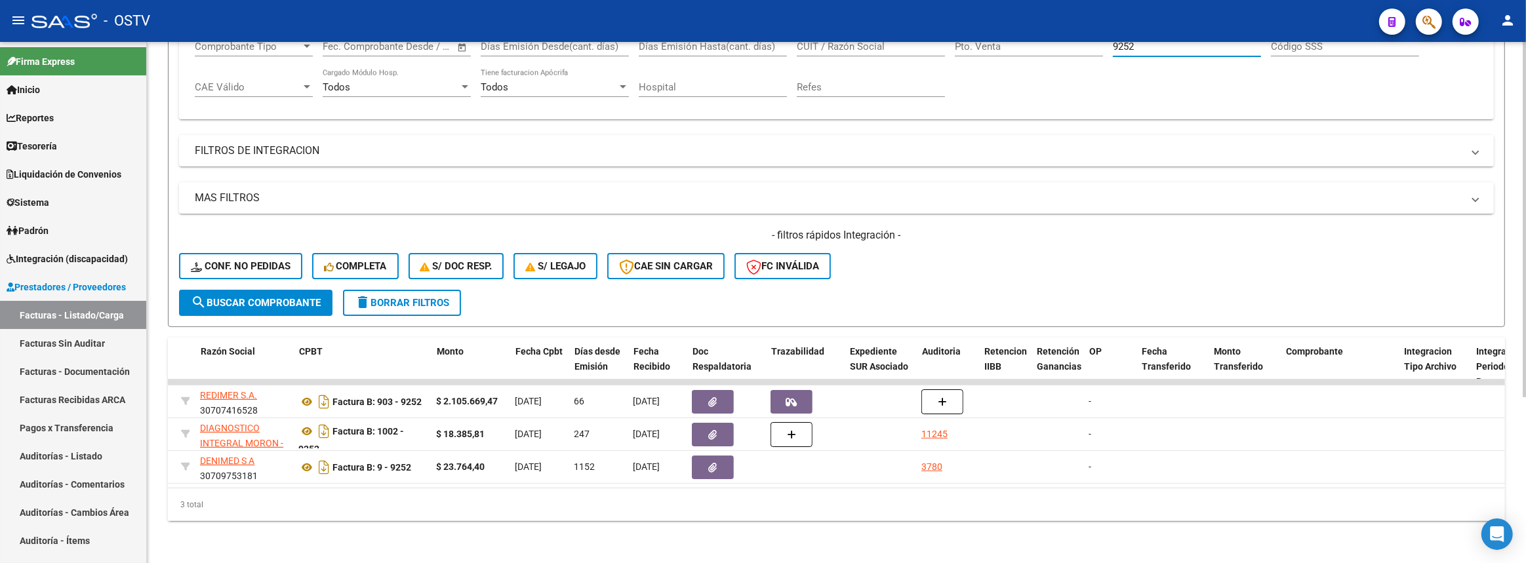
scroll to position [0, 367]
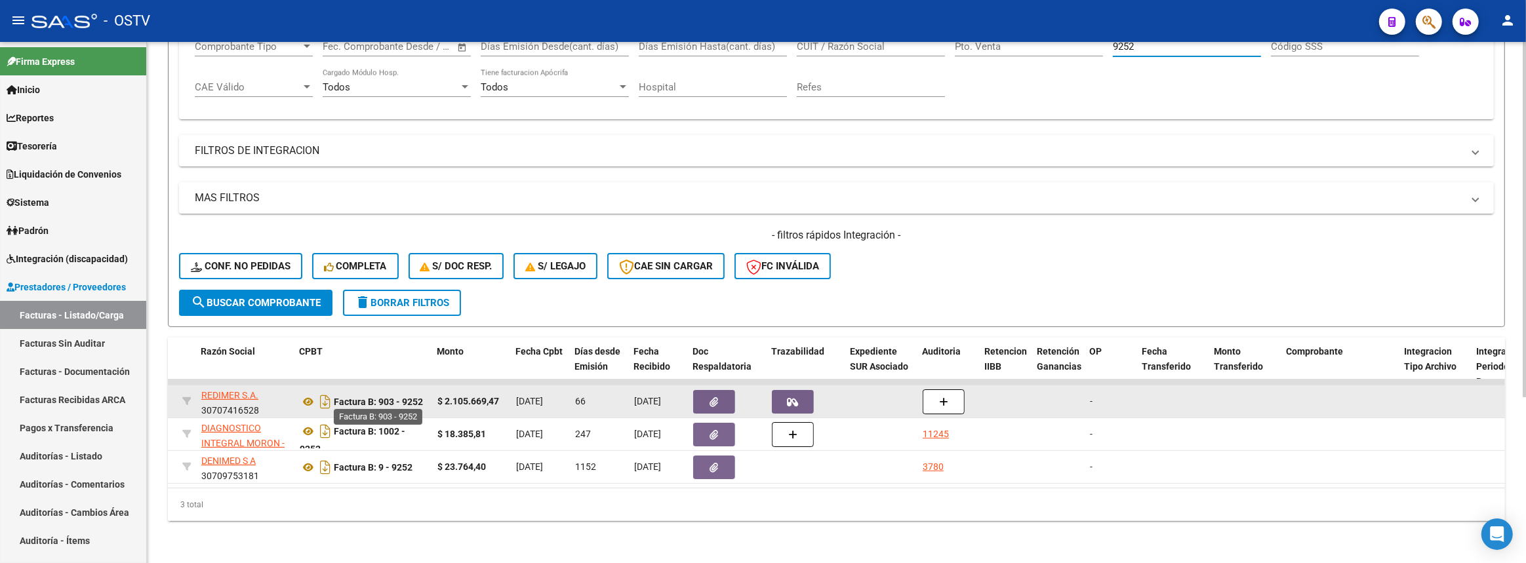
type input "9252"
drag, startPoint x: 402, startPoint y: 395, endPoint x: 412, endPoint y: 397, distance: 10.0
click at [412, 397] on strong "Factura B: 903 - 9252" at bounding box center [378, 402] width 89 height 10
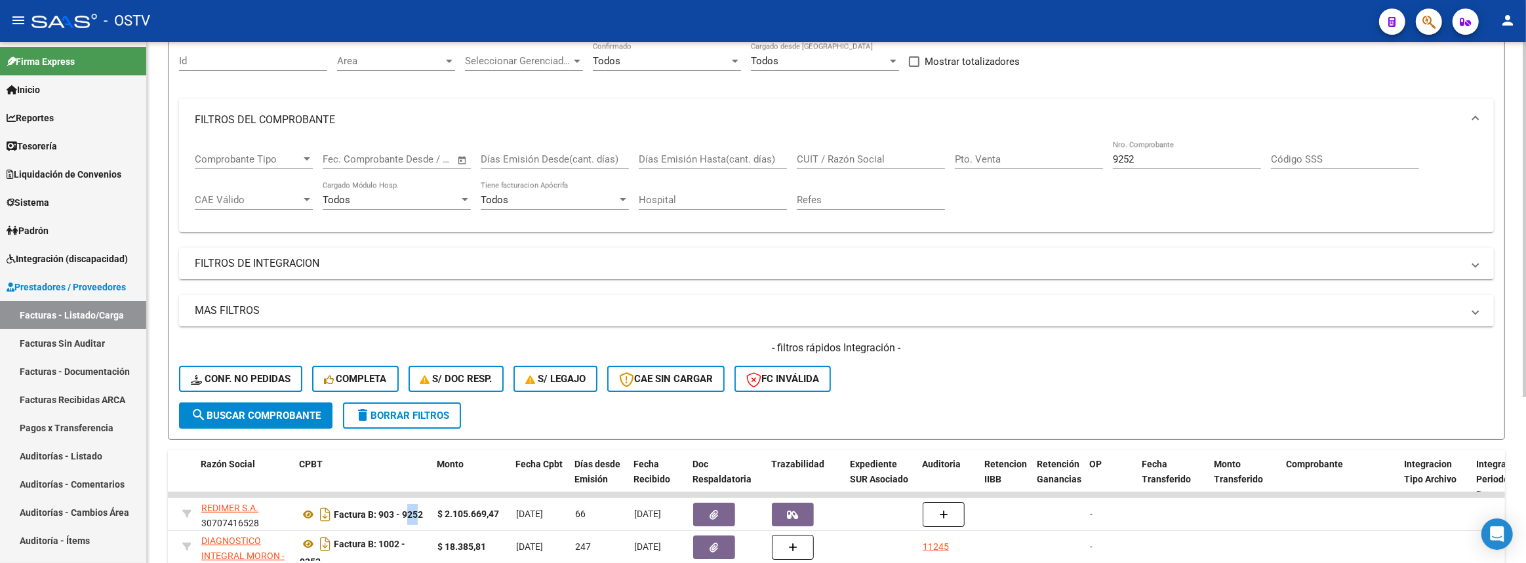
scroll to position [243, 0]
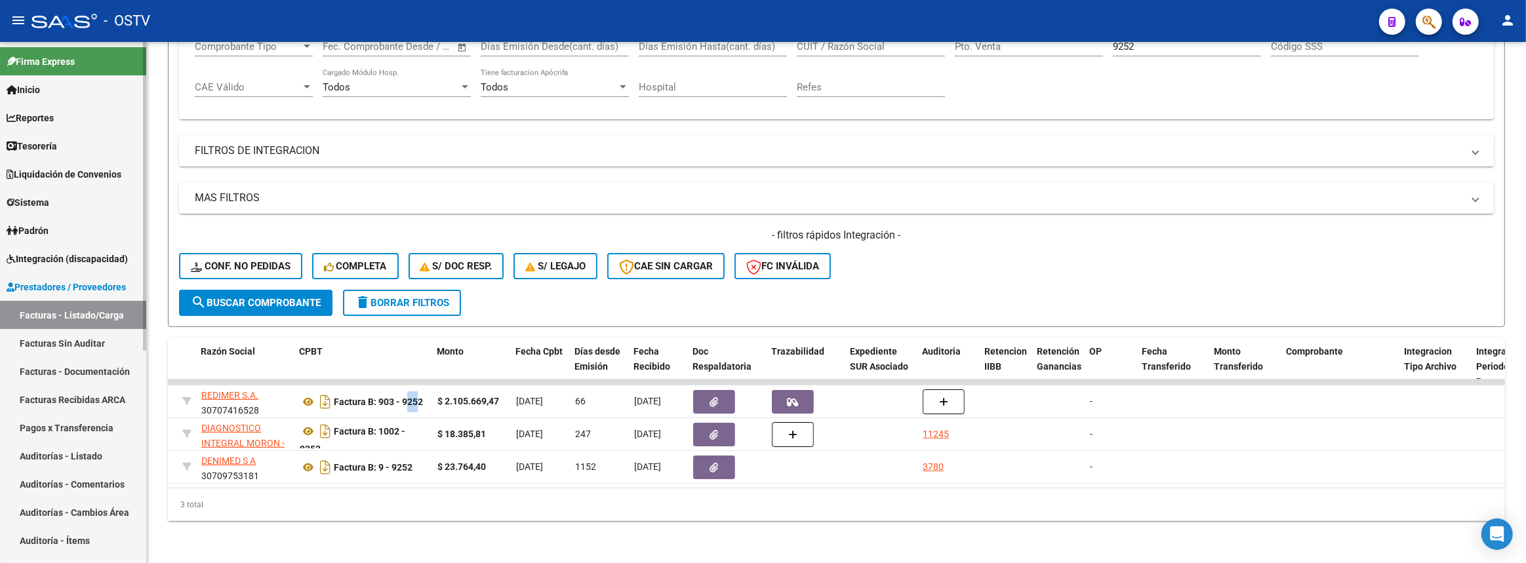
click at [116, 309] on link "Facturas - Listado/Carga" at bounding box center [73, 315] width 146 height 28
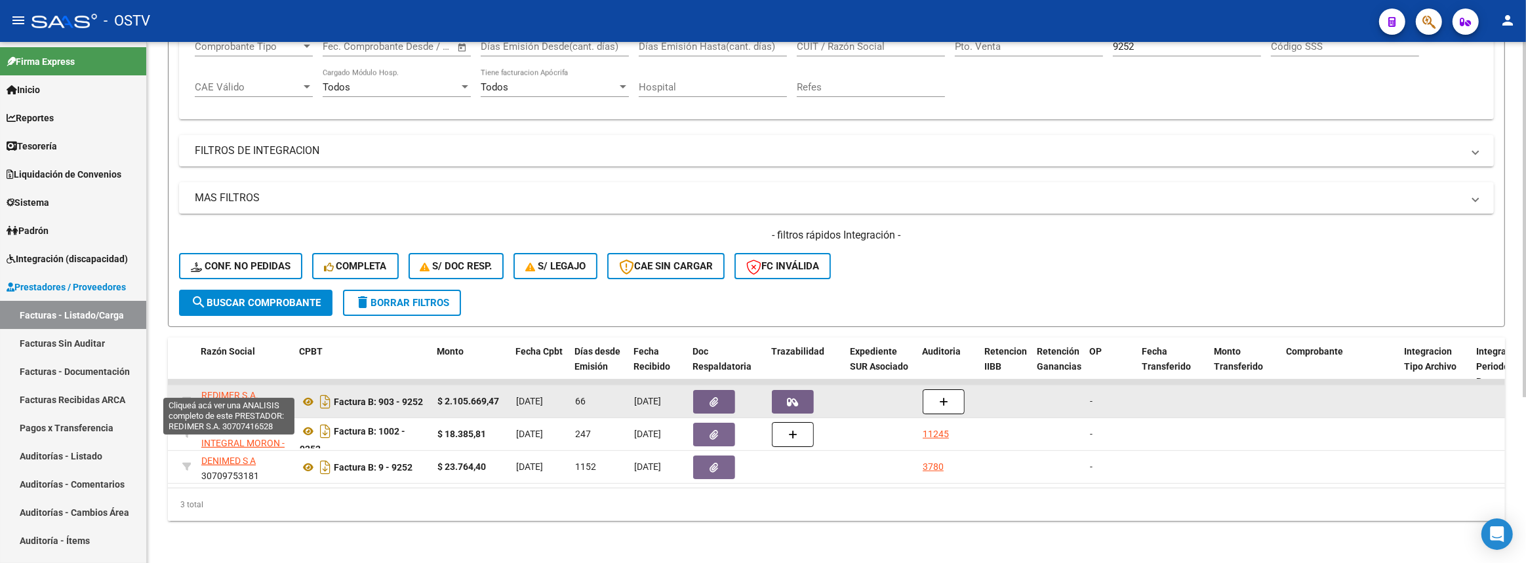
click at [220, 390] on span "REDIMER S.A." at bounding box center [229, 395] width 57 height 10
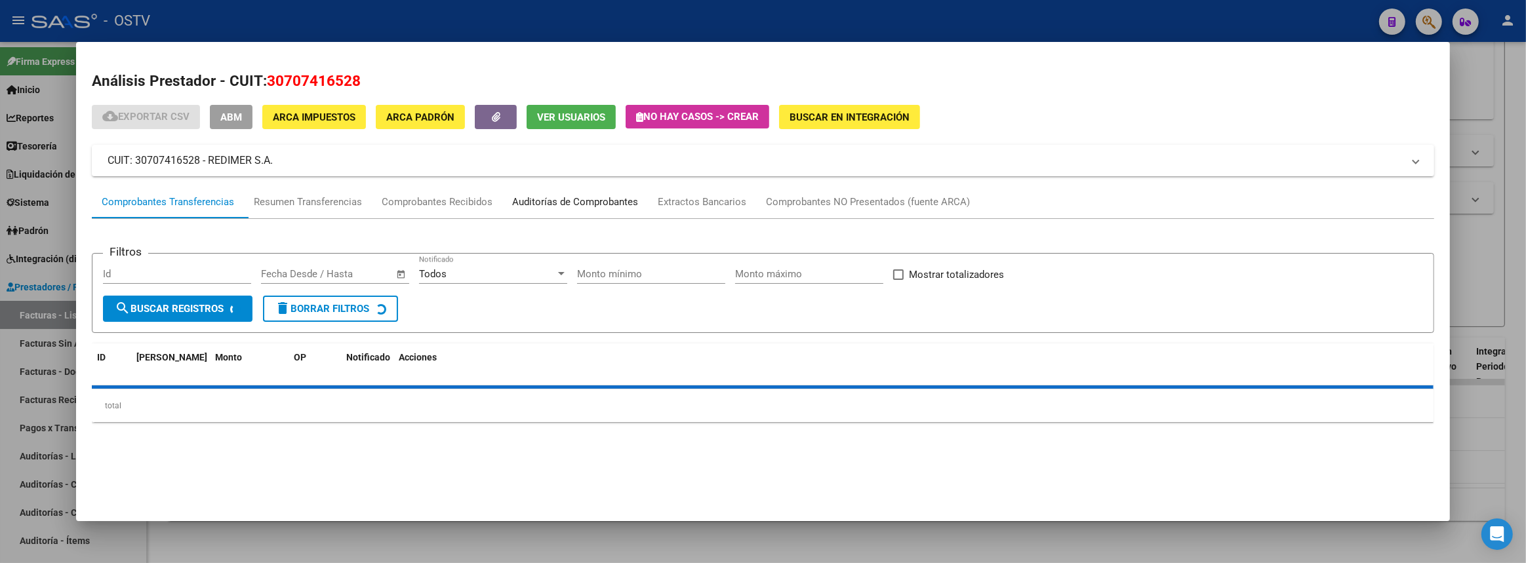
click at [581, 197] on div "Auditorías de Comprobantes" at bounding box center [575, 202] width 126 height 15
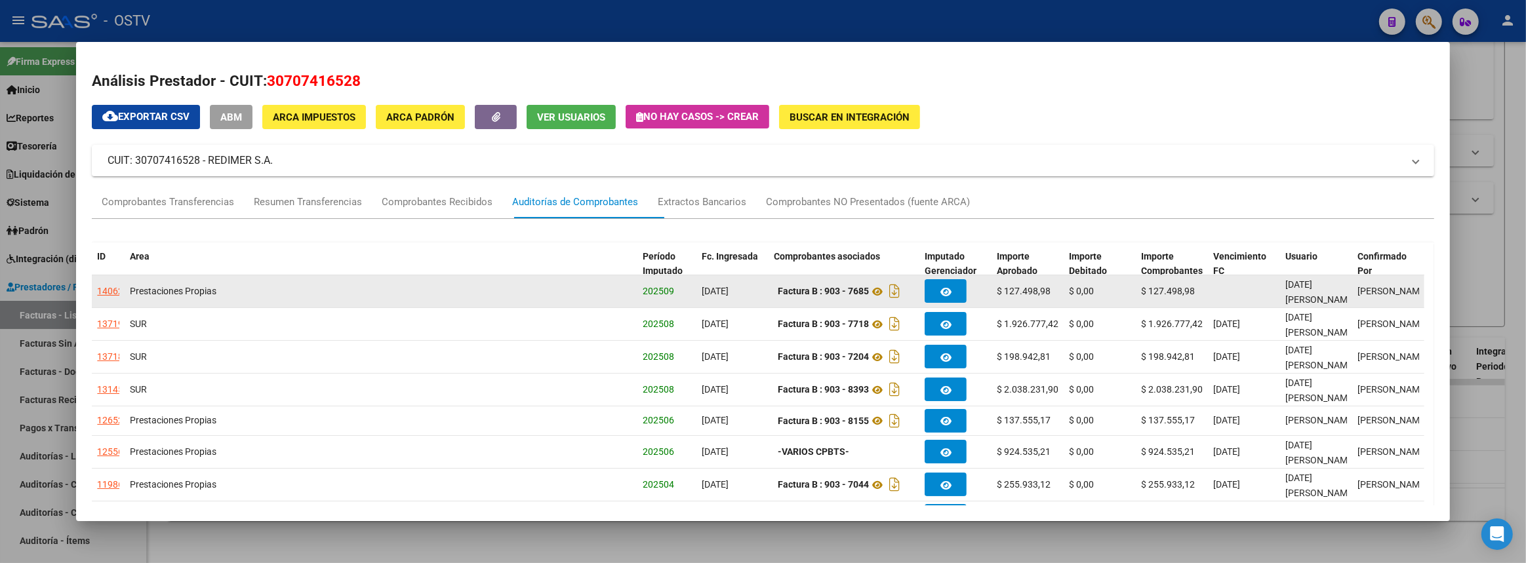
click at [102, 292] on div "14062" at bounding box center [110, 291] width 26 height 15
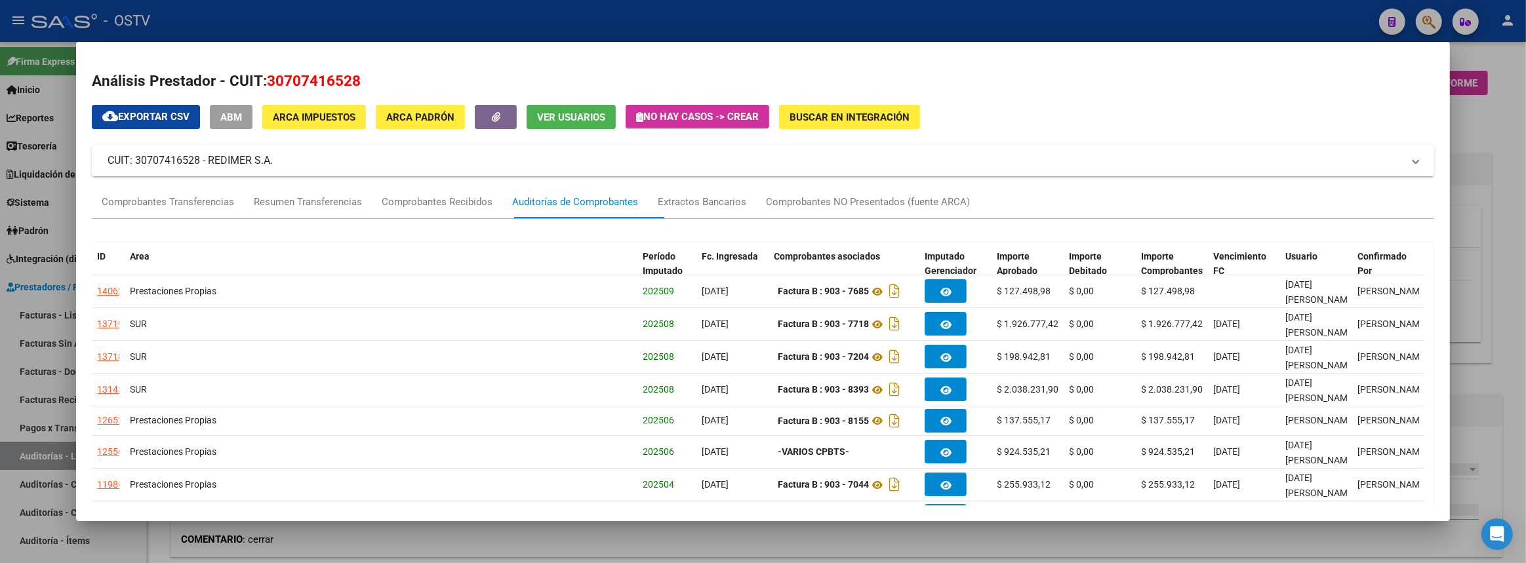
click at [1505, 348] on div at bounding box center [763, 281] width 1526 height 563
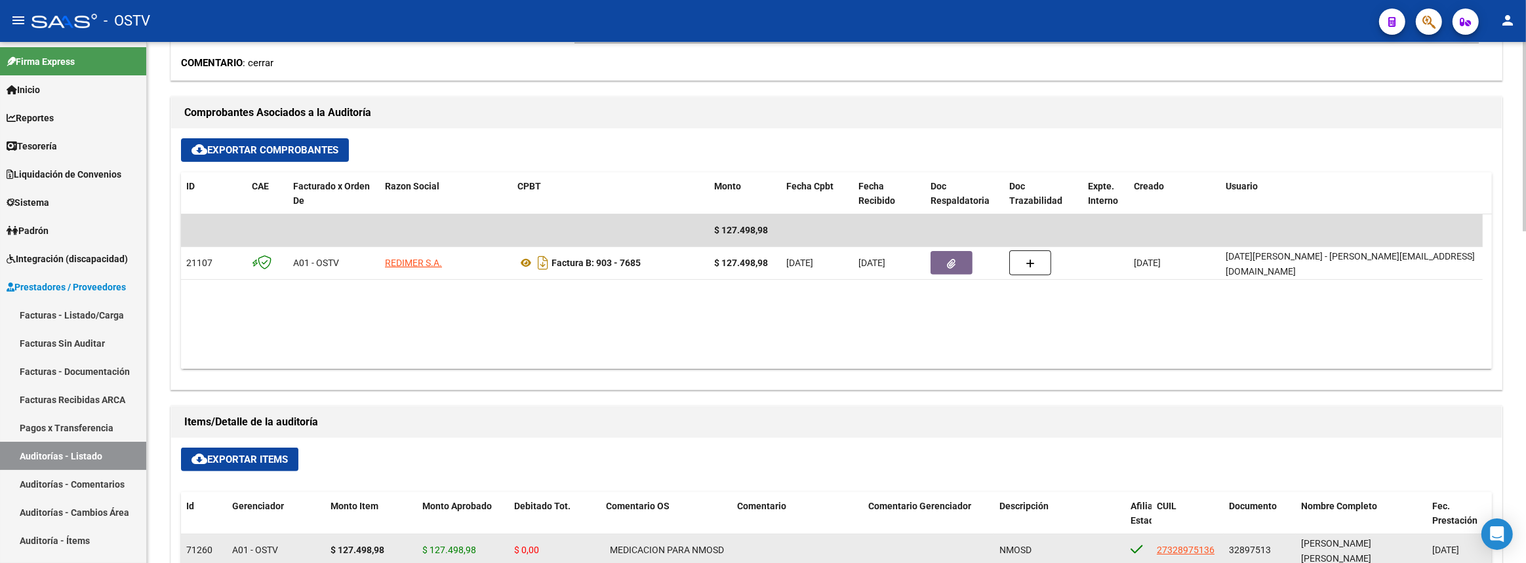
scroll to position [417, 0]
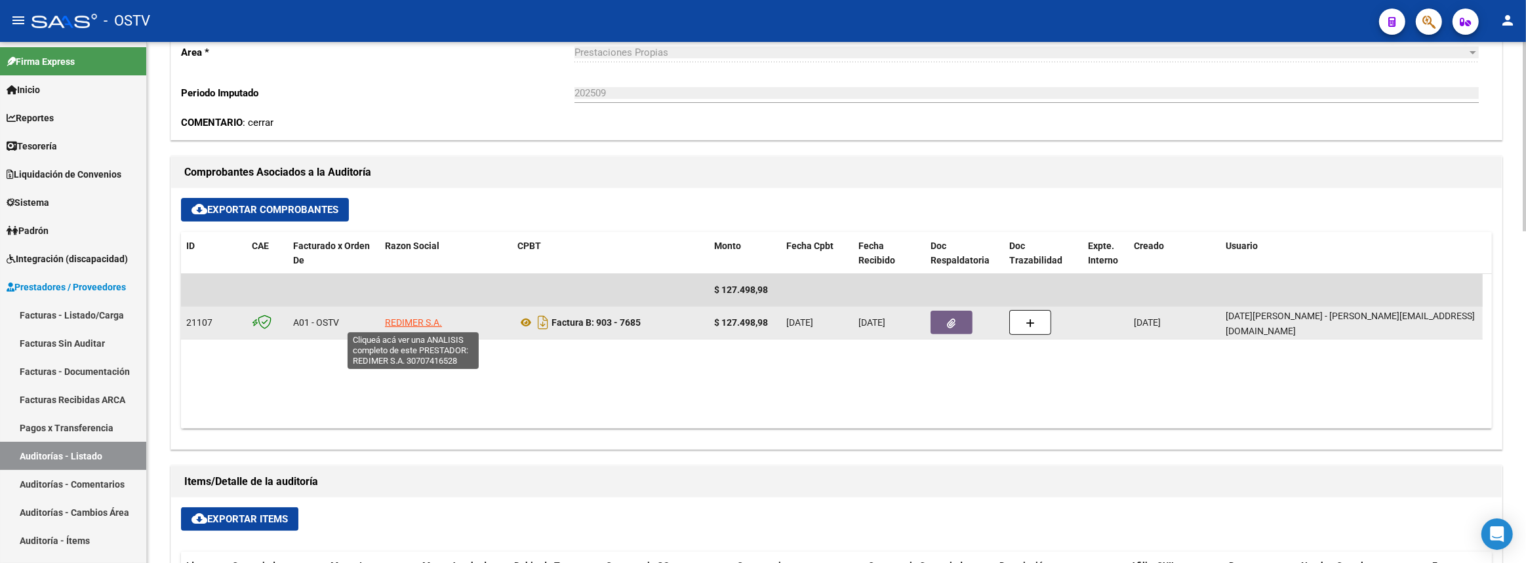
click at [422, 318] on span "REDIMER S.A." at bounding box center [413, 322] width 57 height 10
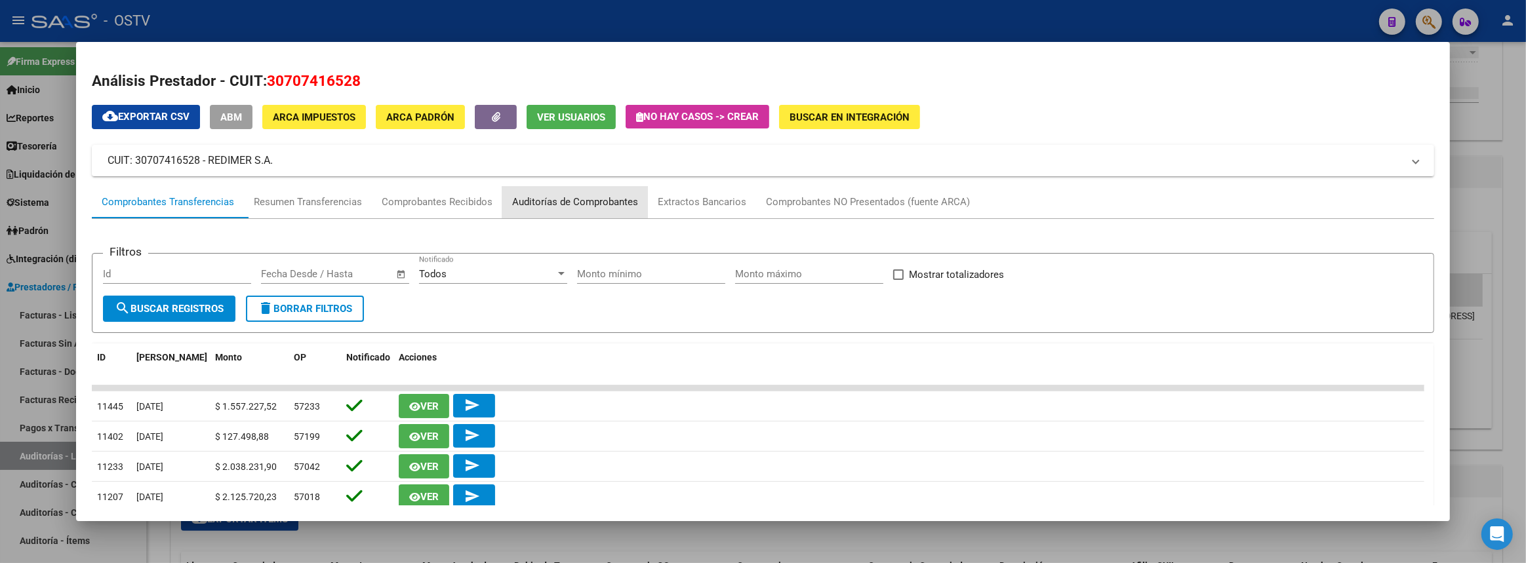
click at [583, 205] on div "Auditorías de Comprobantes" at bounding box center [575, 202] width 126 height 15
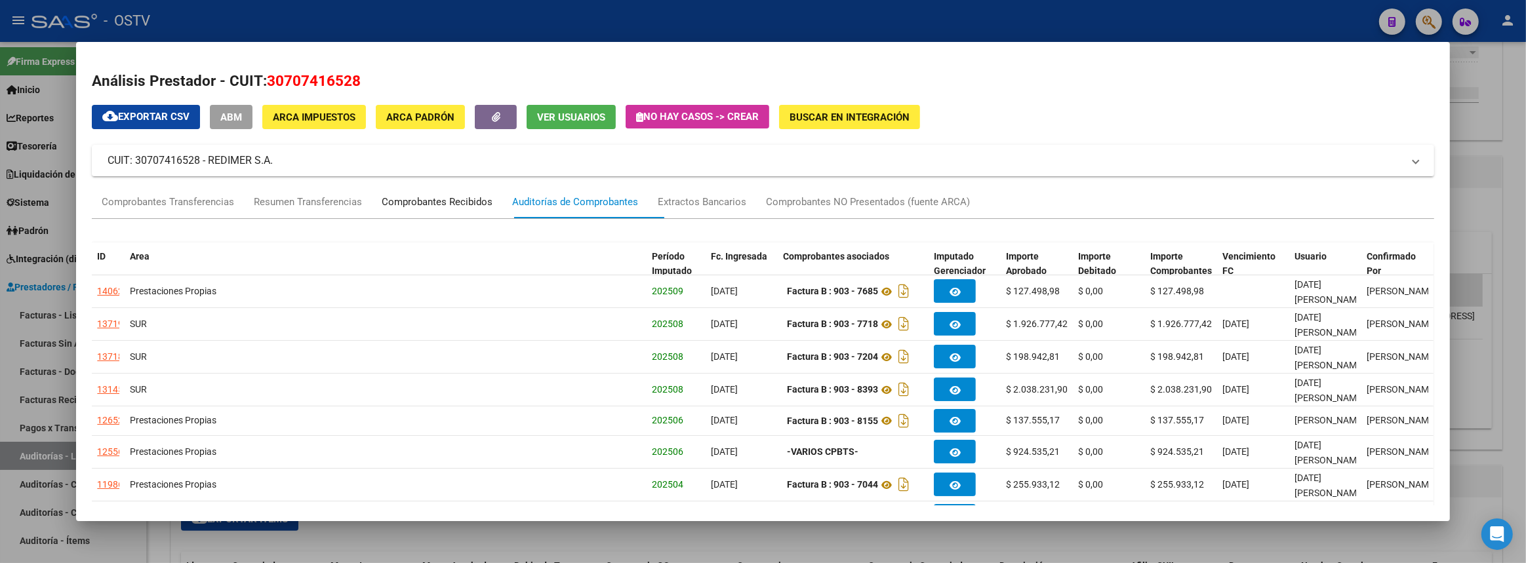
click at [433, 204] on div "Comprobantes Recibidos" at bounding box center [437, 202] width 111 height 15
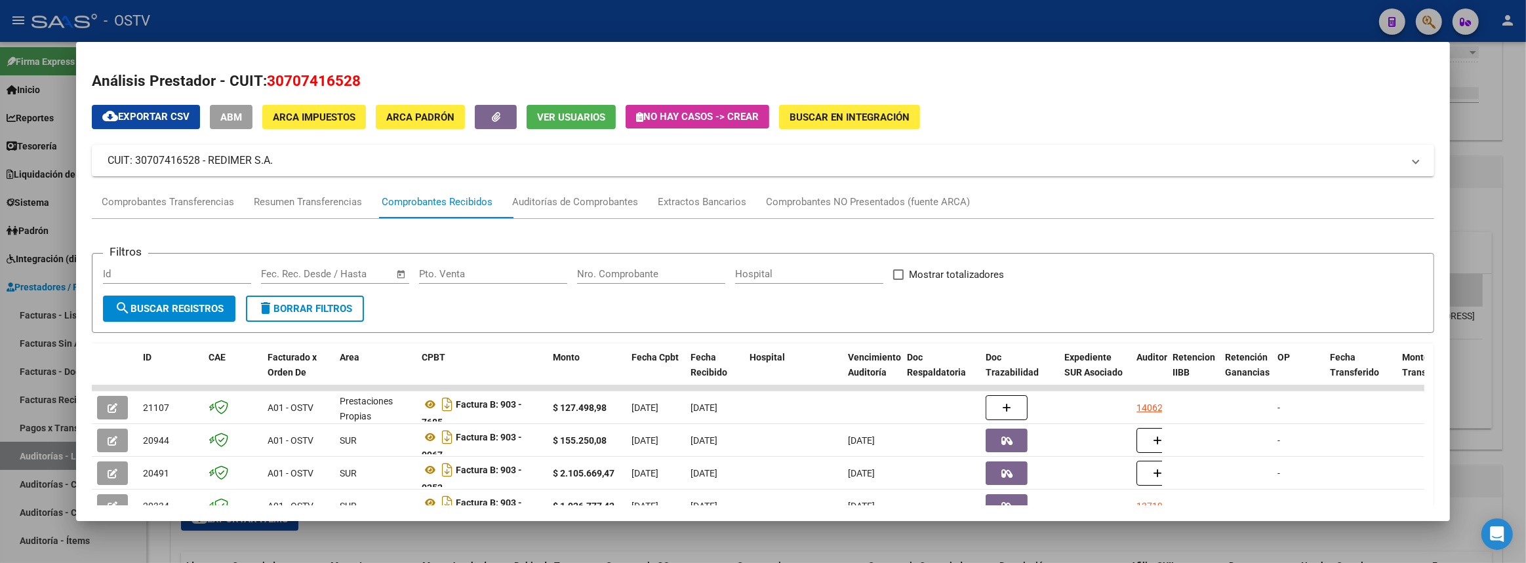
scroll to position [178, 0]
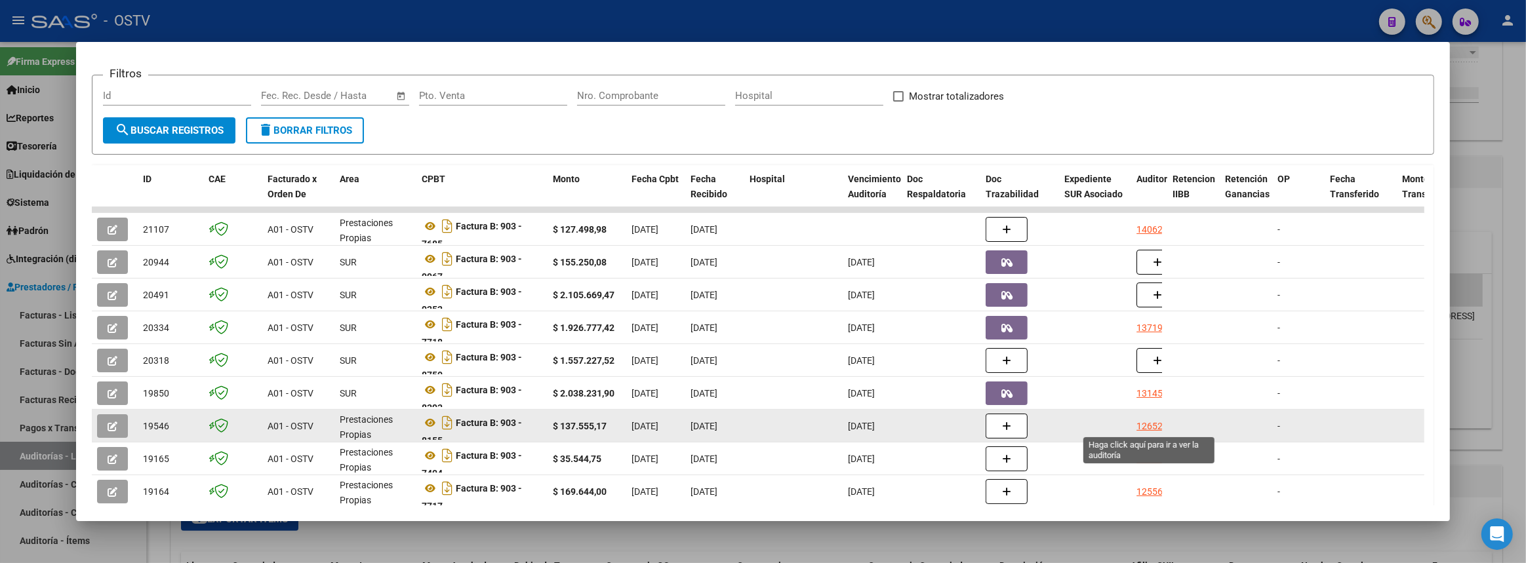
click at [1154, 422] on div "12652" at bounding box center [1149, 426] width 26 height 15
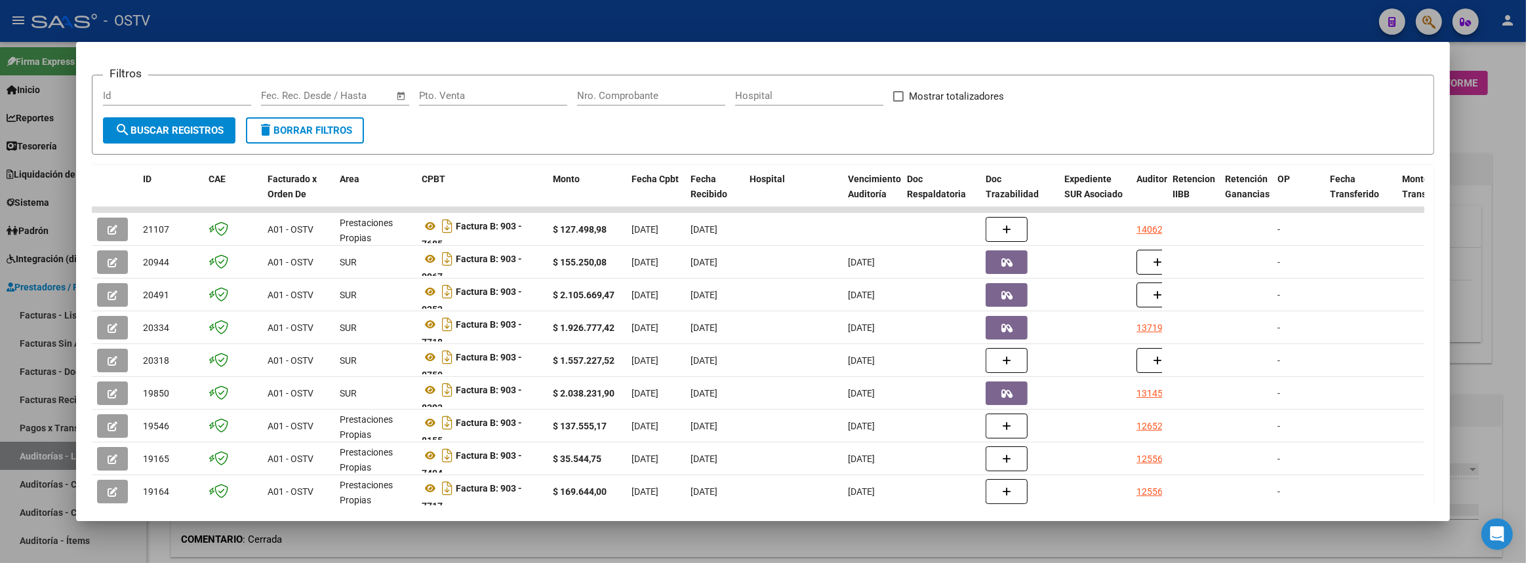
click at [1522, 343] on div at bounding box center [763, 281] width 1526 height 563
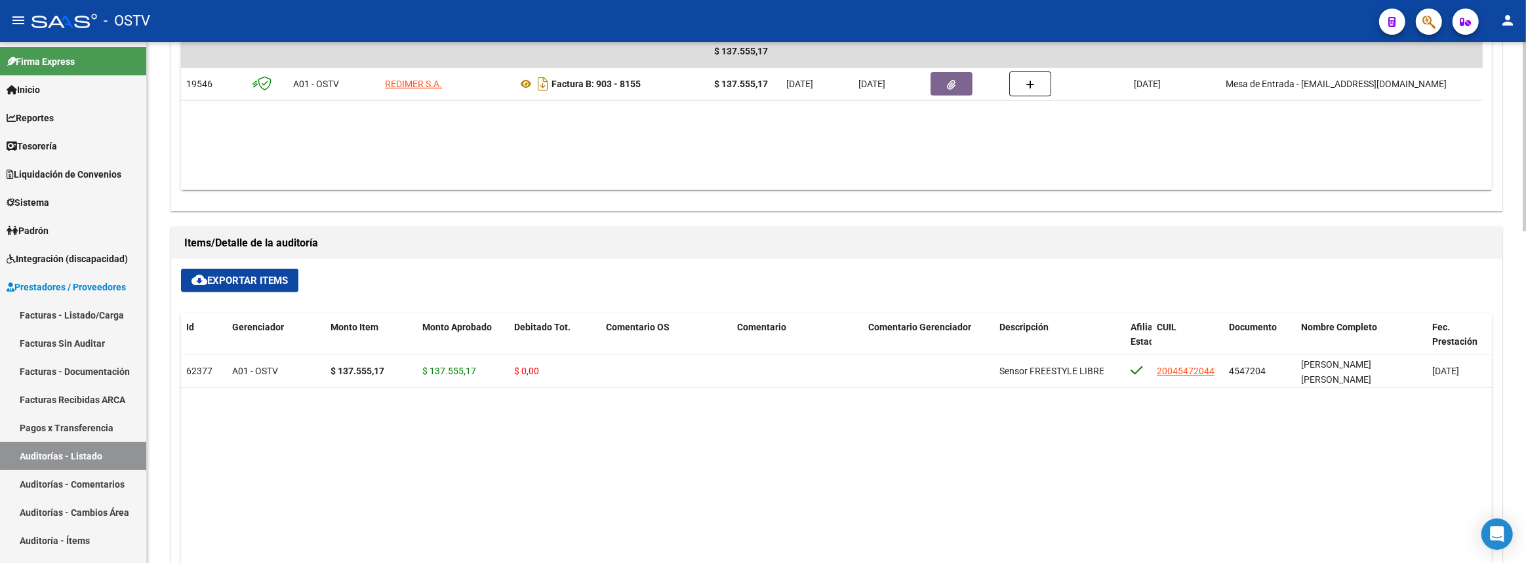
scroll to position [596, 0]
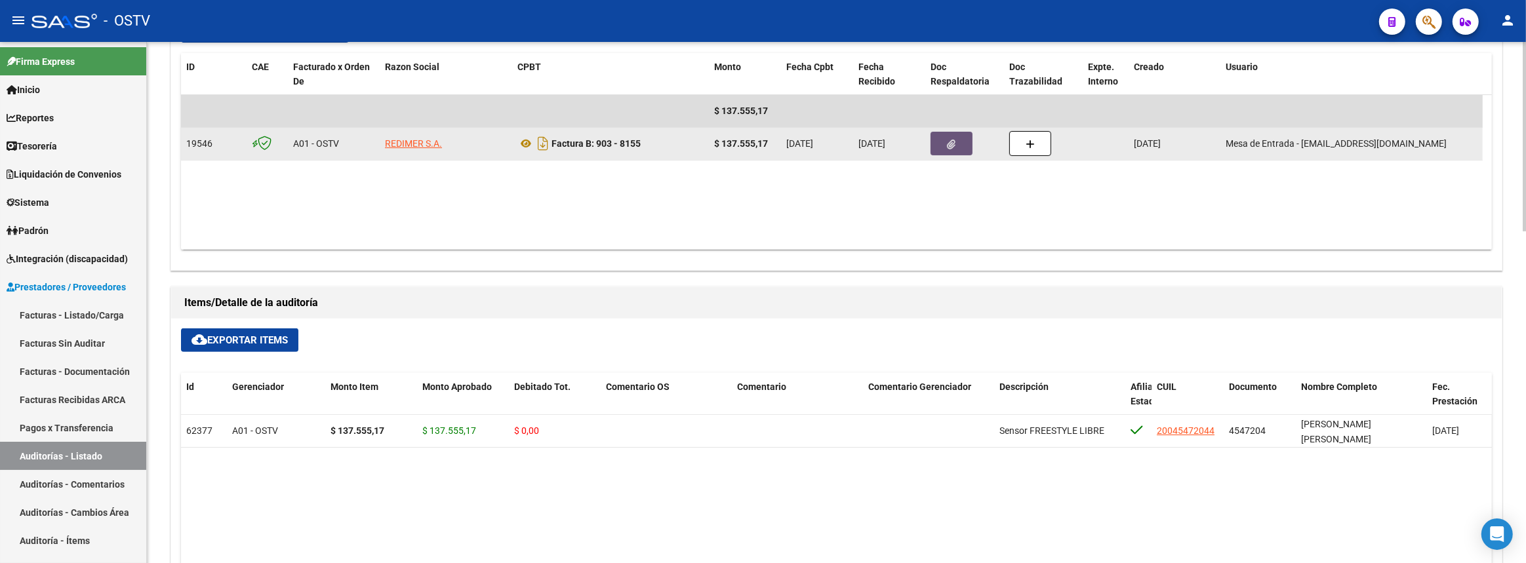
click at [938, 142] on button "button" at bounding box center [951, 144] width 42 height 24
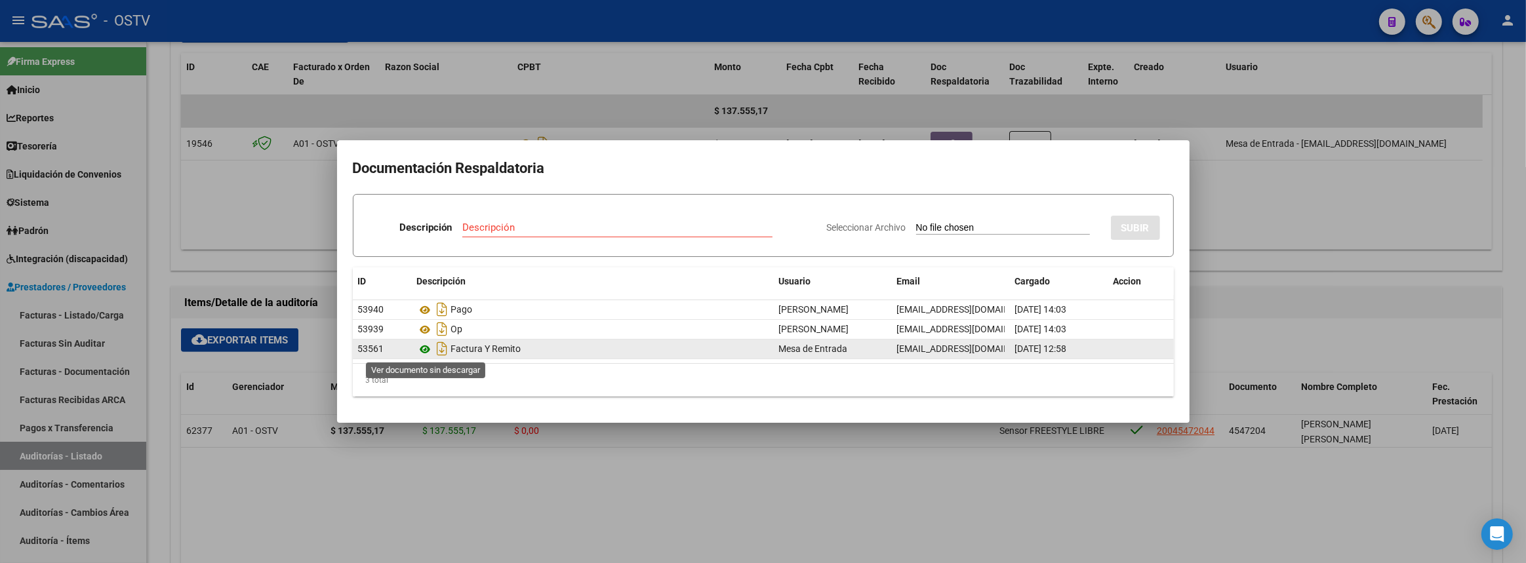
click at [424, 349] on icon at bounding box center [425, 350] width 17 height 16
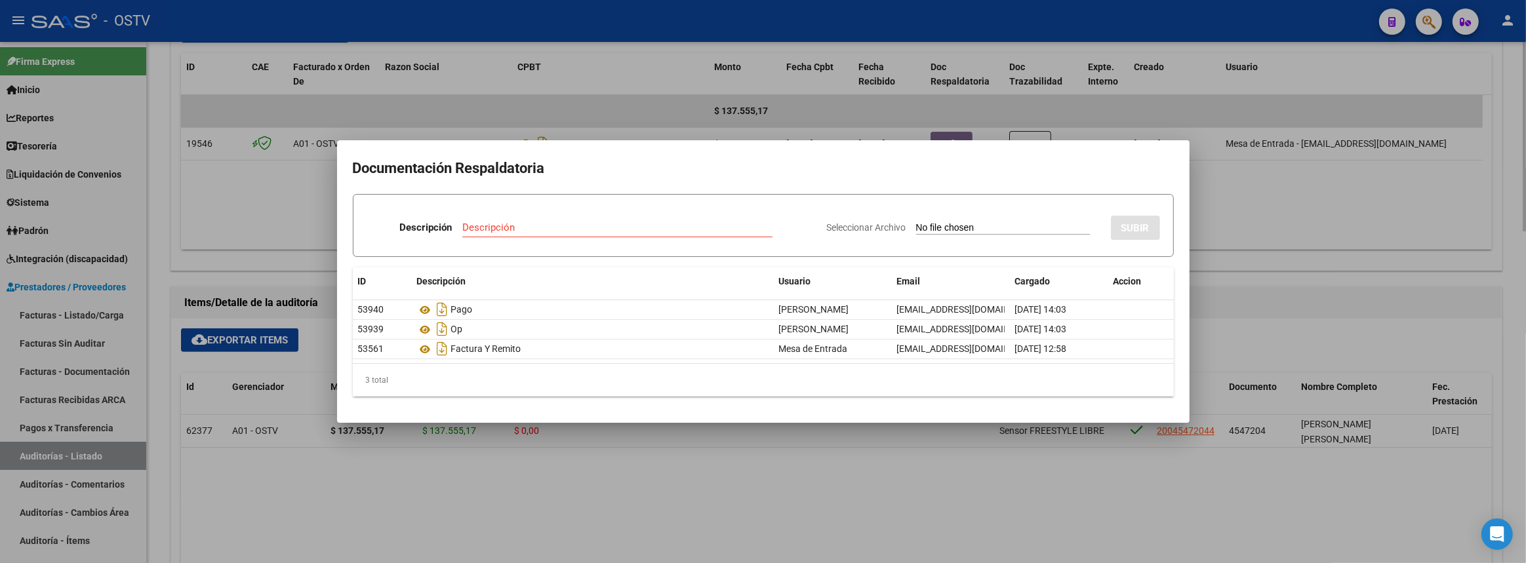
drag, startPoint x: 1243, startPoint y: 210, endPoint x: 1206, endPoint y: 199, distance: 38.8
click at [1227, 205] on div at bounding box center [763, 281] width 1526 height 563
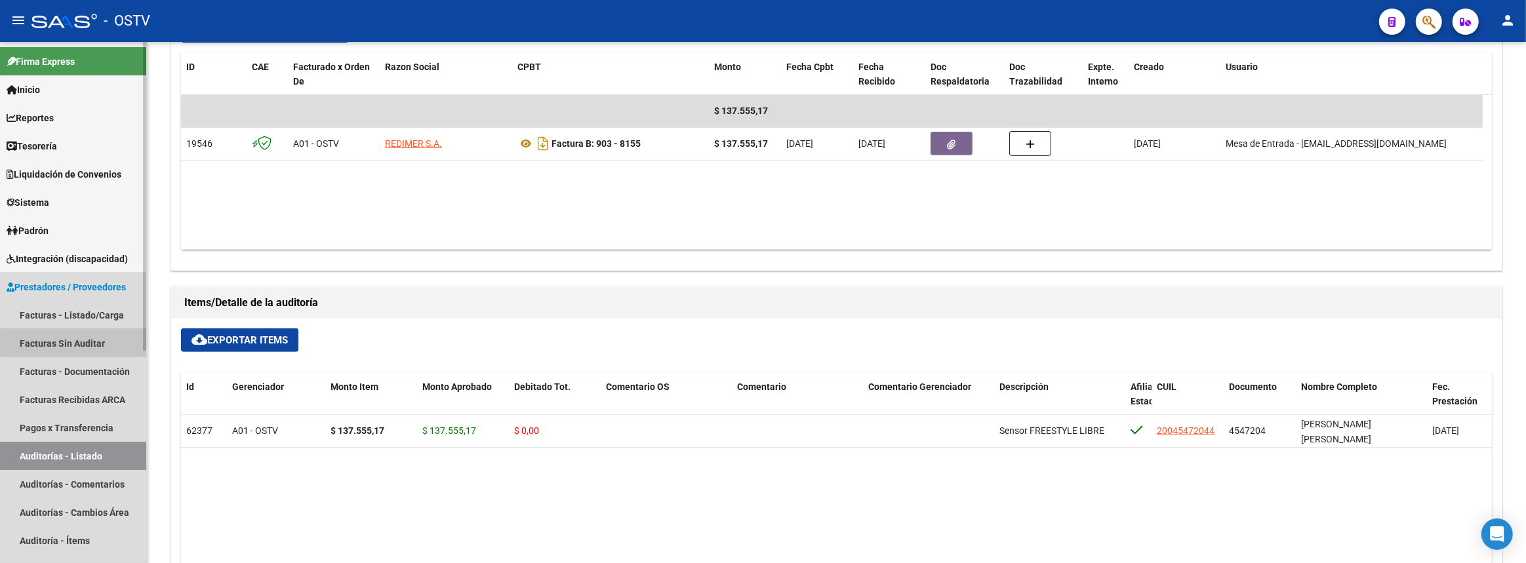
click at [63, 350] on link "Facturas Sin Auditar" at bounding box center [73, 343] width 146 height 28
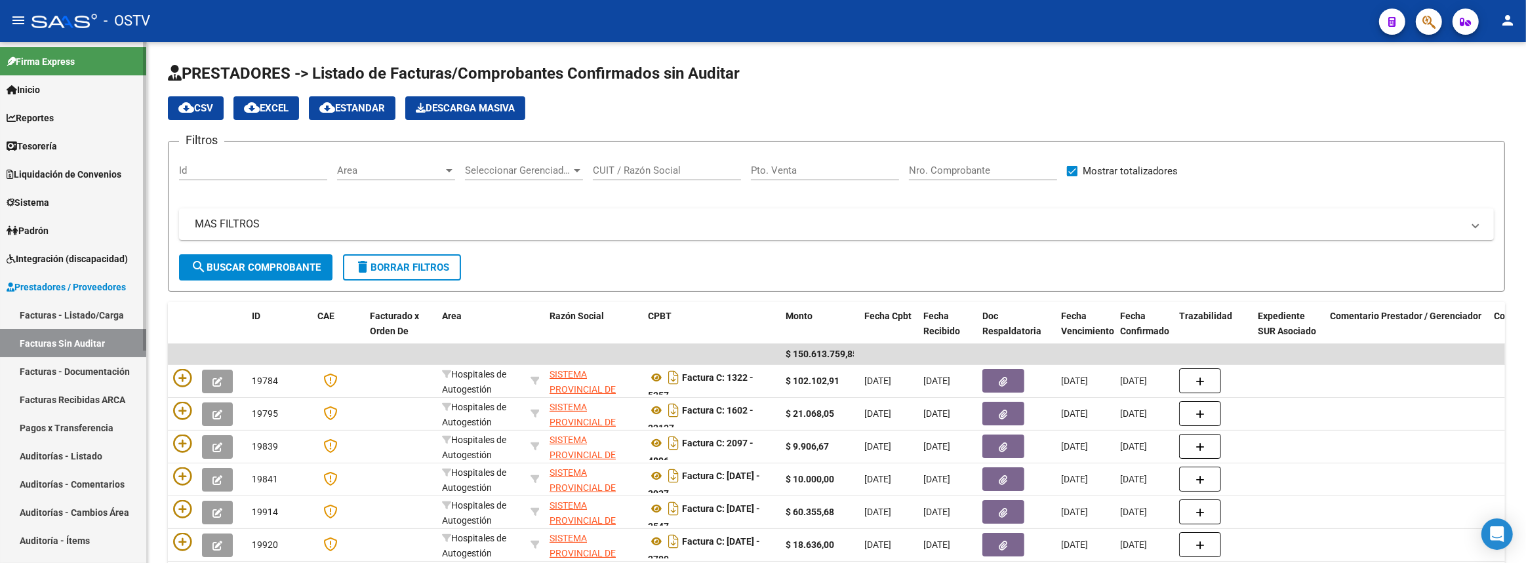
click at [50, 305] on link "Facturas - Listado/Carga" at bounding box center [73, 315] width 146 height 28
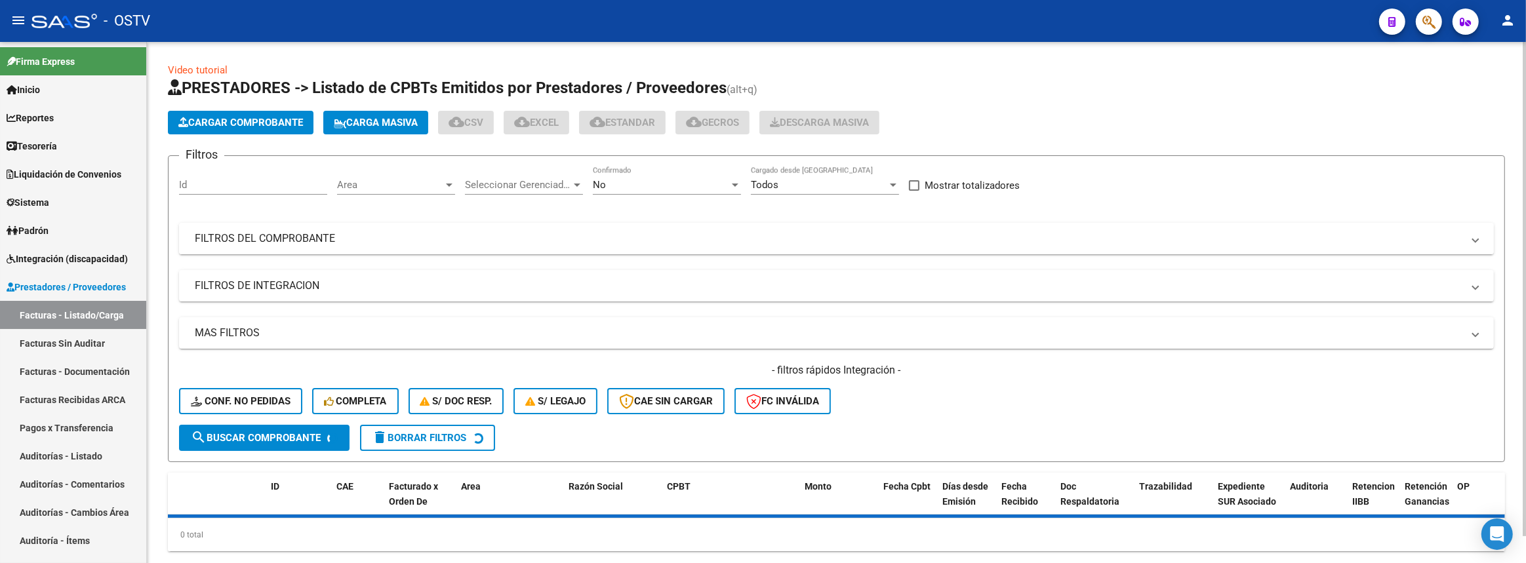
click at [499, 237] on mat-panel-title "FILTROS DEL COMPROBANTE" at bounding box center [828, 238] width 1267 height 14
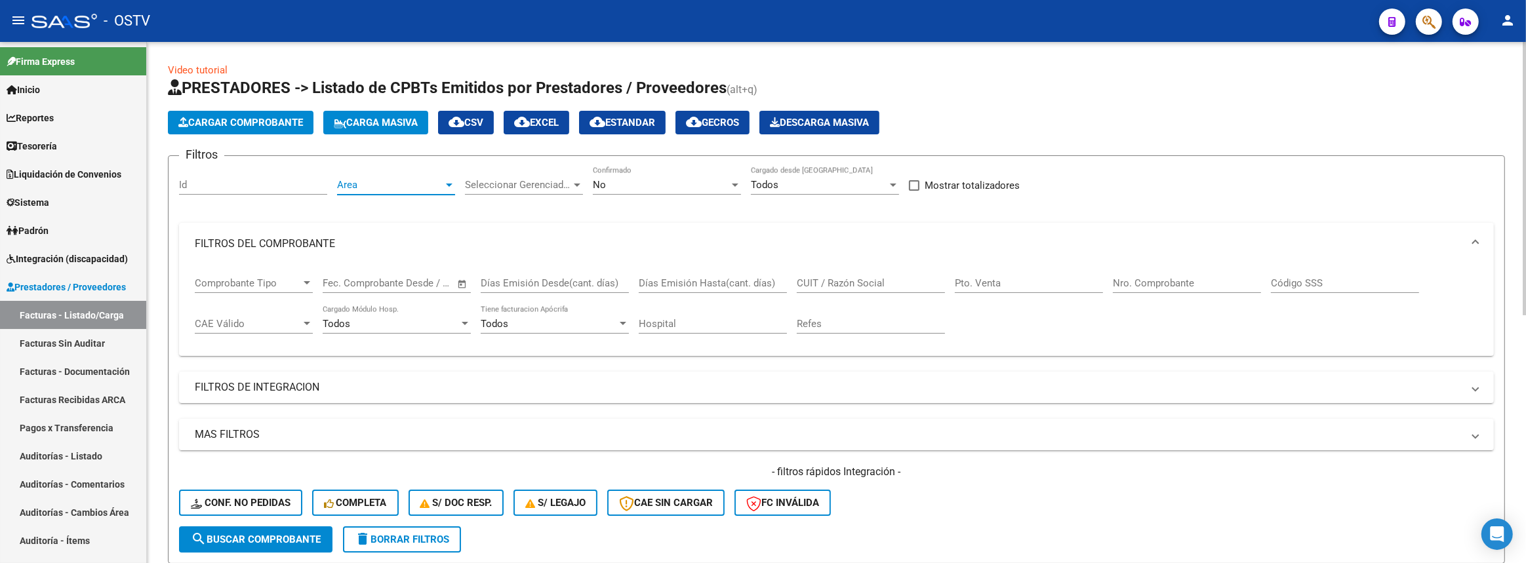
click at [397, 186] on span "Area" at bounding box center [390, 185] width 106 height 12
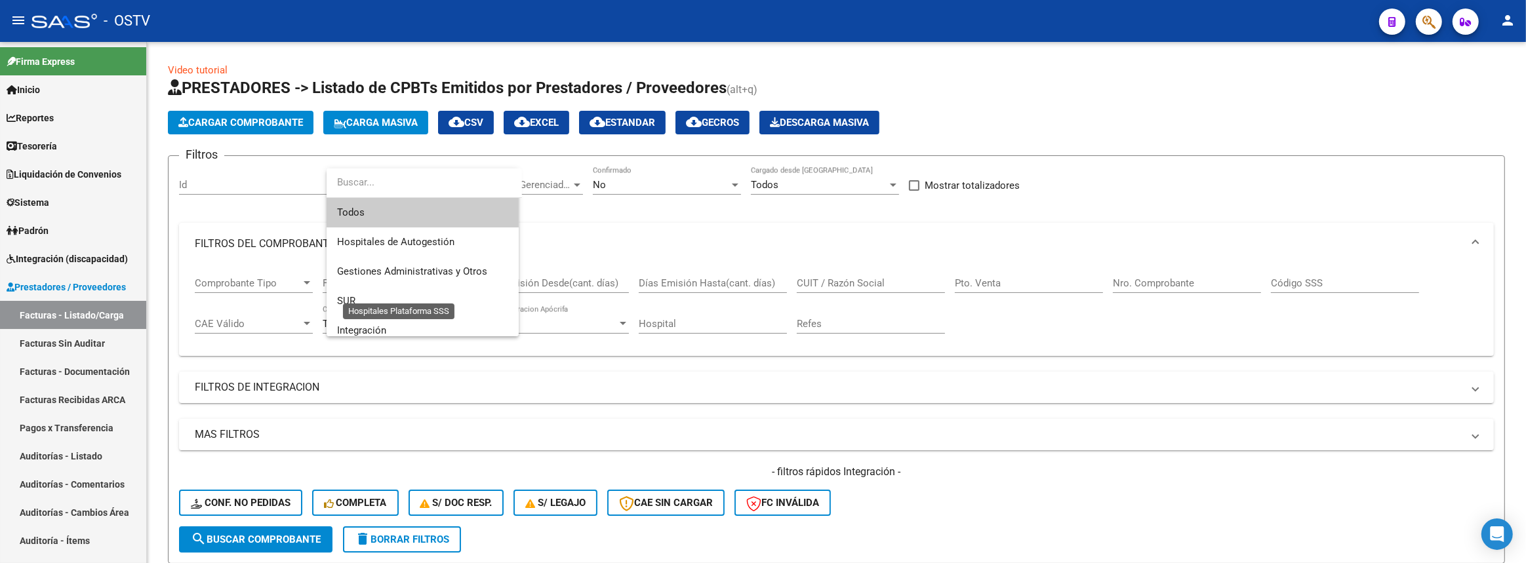
scroll to position [186, 0]
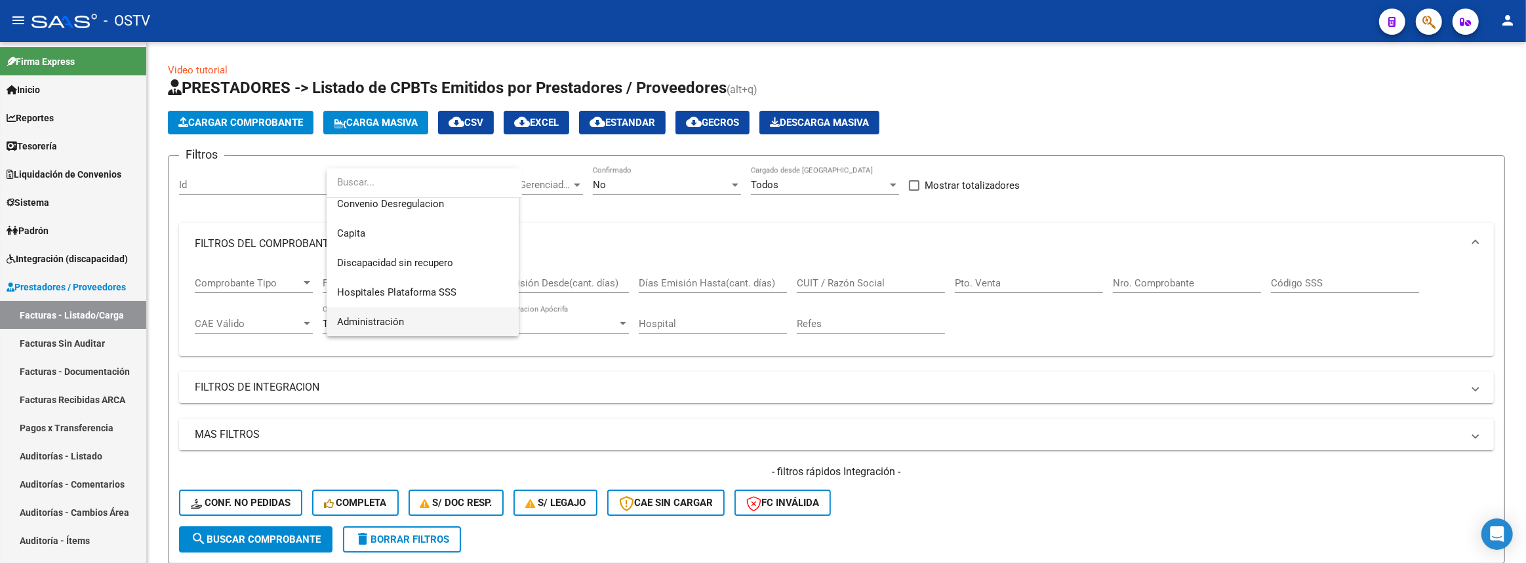
click at [386, 325] on span "Administración" at bounding box center [370, 322] width 67 height 12
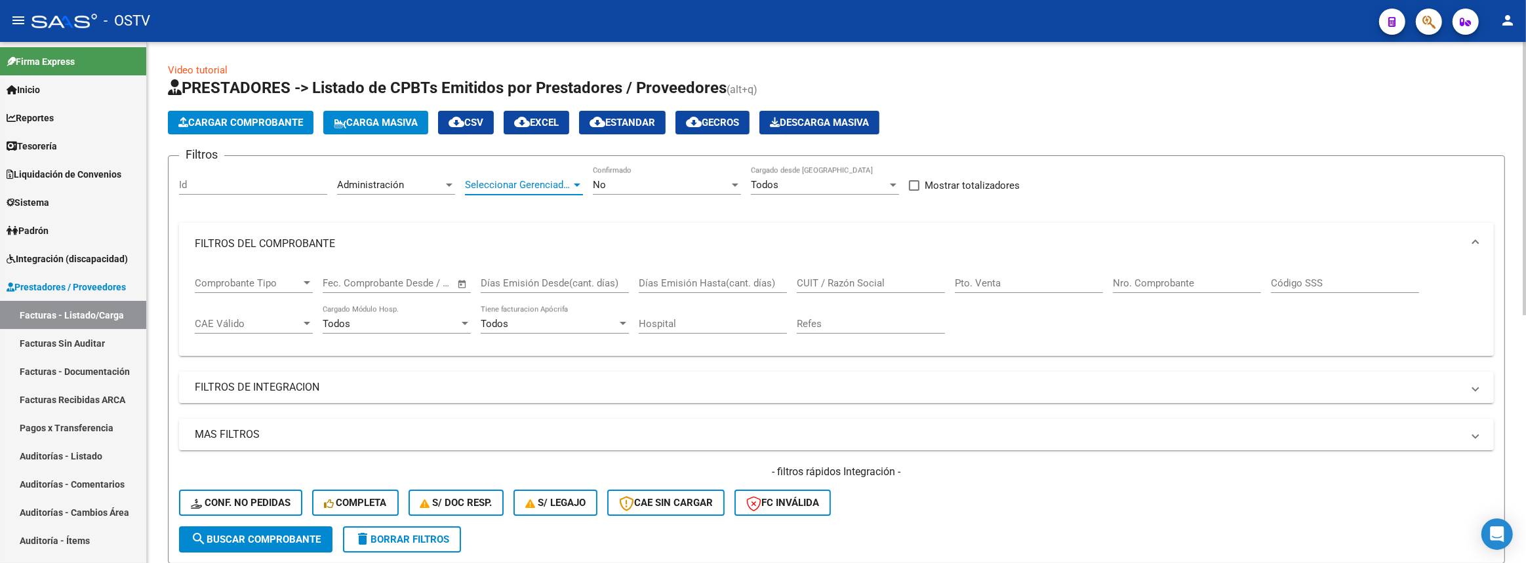
click at [490, 184] on span "Seleccionar Gerenciador" at bounding box center [518, 185] width 106 height 12
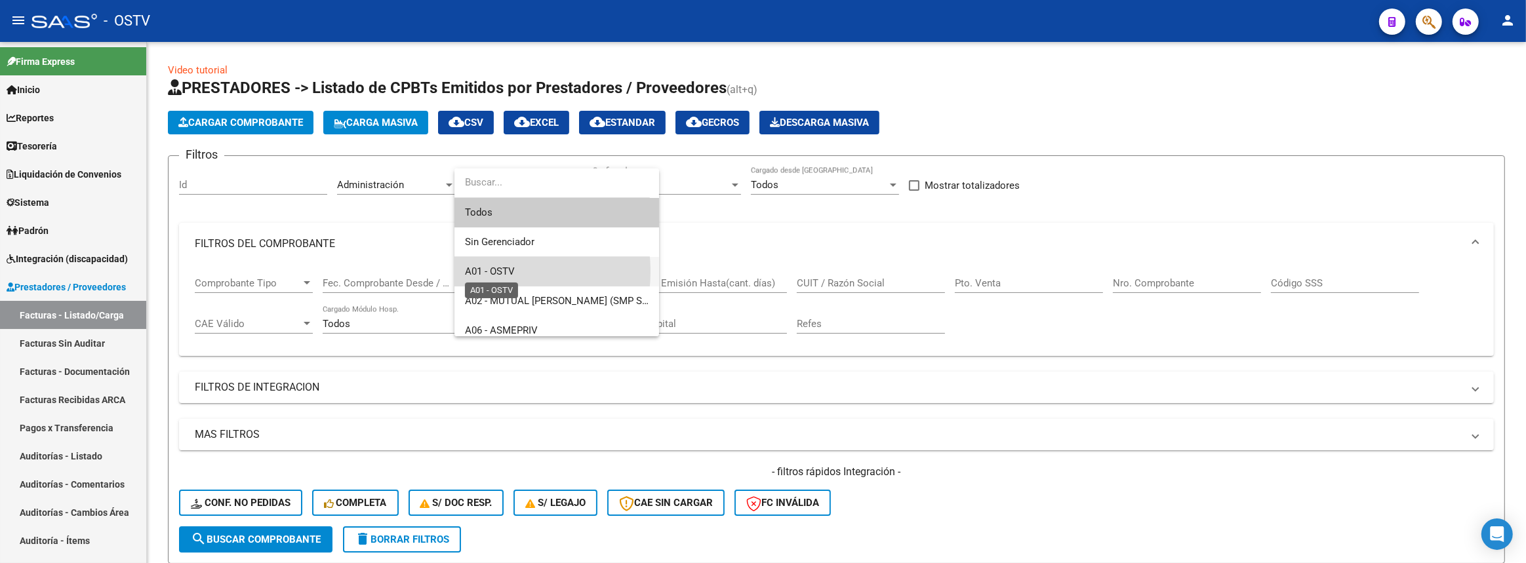
click at [479, 271] on span "A01 - OSTV" at bounding box center [490, 272] width 50 height 12
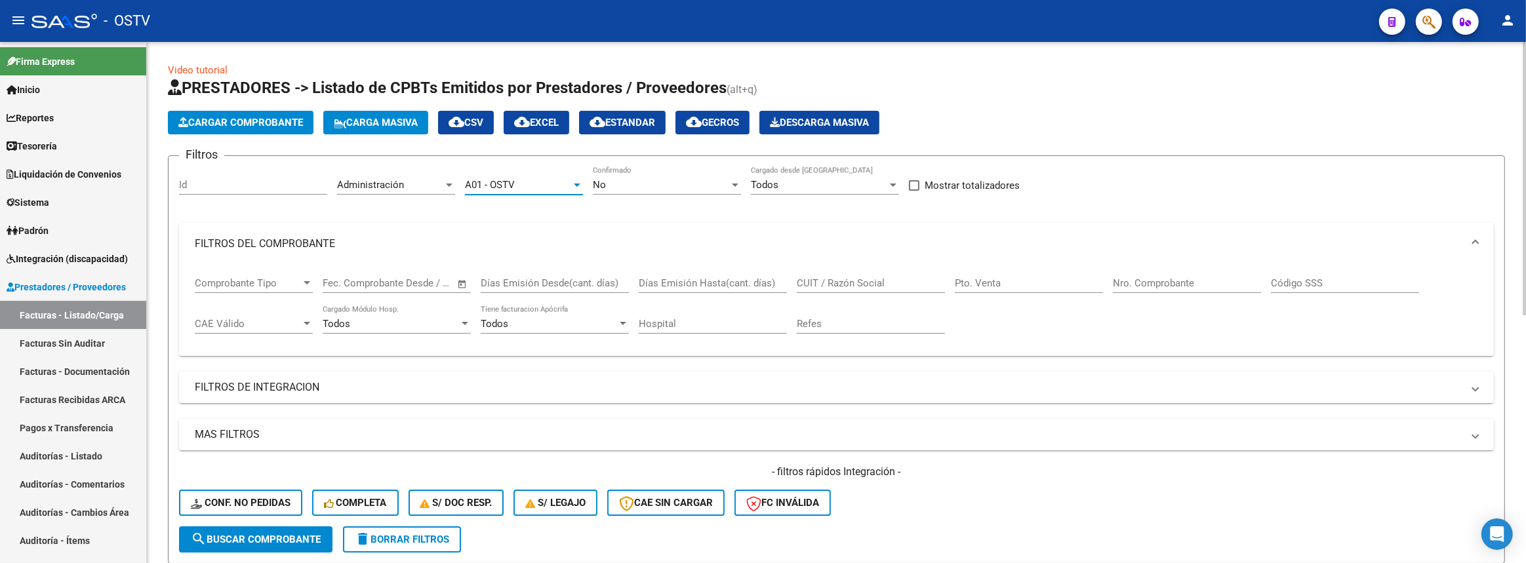
drag, startPoint x: 277, startPoint y: 536, endPoint x: 298, endPoint y: 513, distance: 31.1
click at [277, 536] on span "search Buscar Comprobante" at bounding box center [256, 540] width 130 height 12
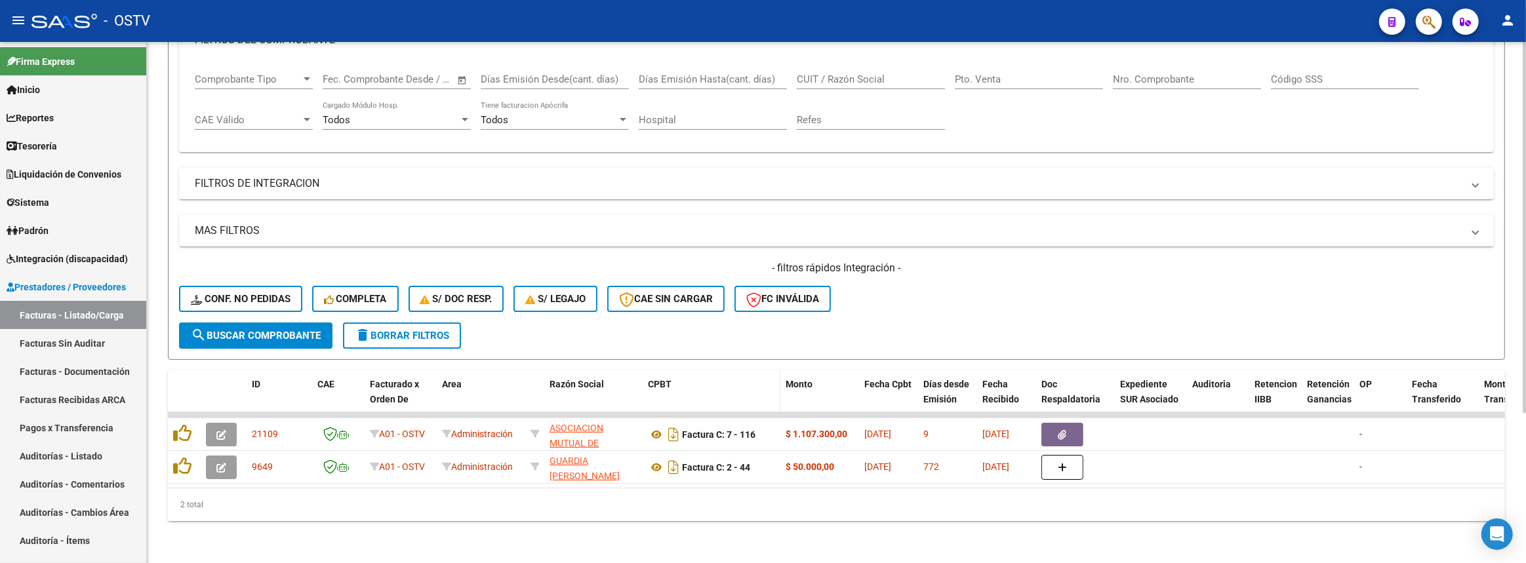
scroll to position [210, 0]
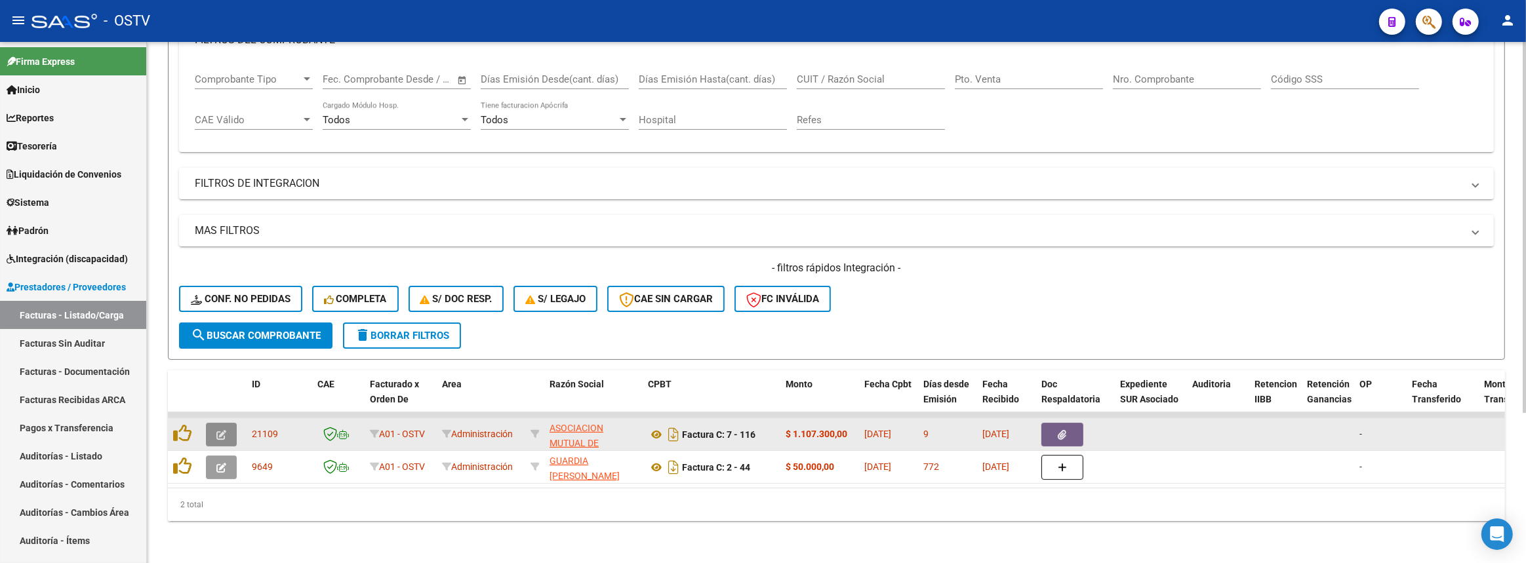
click at [216, 430] on icon "button" at bounding box center [221, 435] width 10 height 10
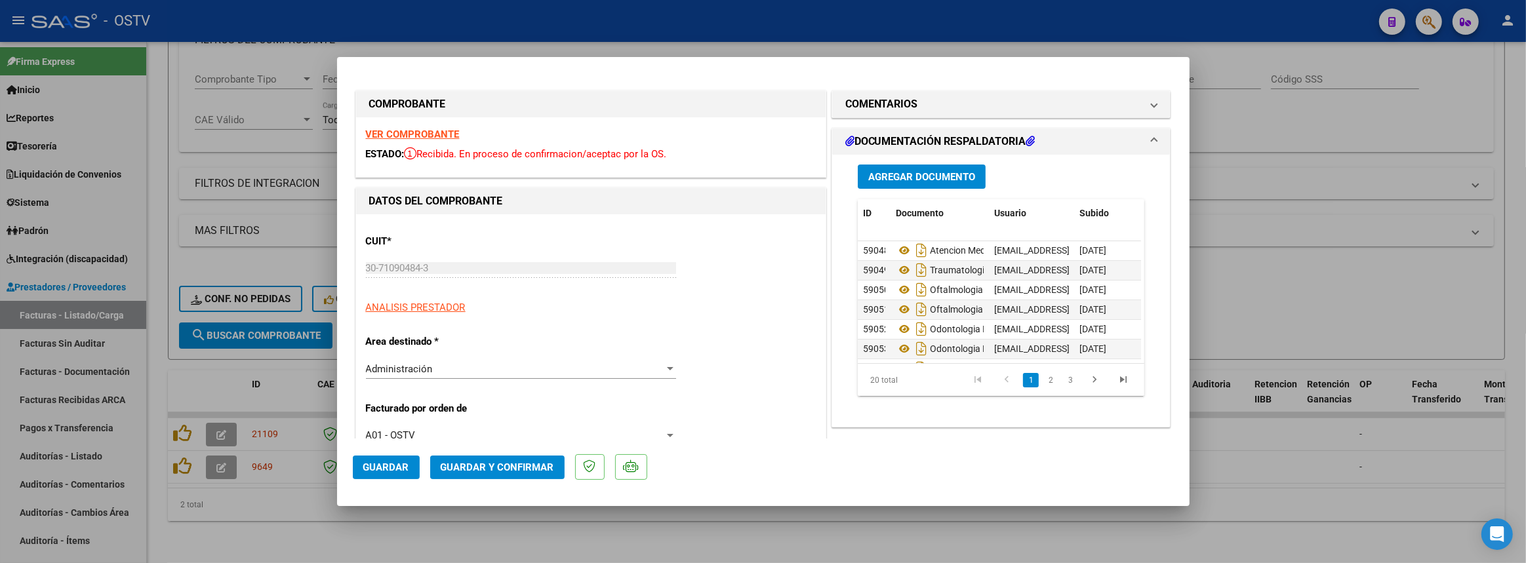
click at [481, 349] on p "Area destinado *" at bounding box center [433, 341] width 135 height 15
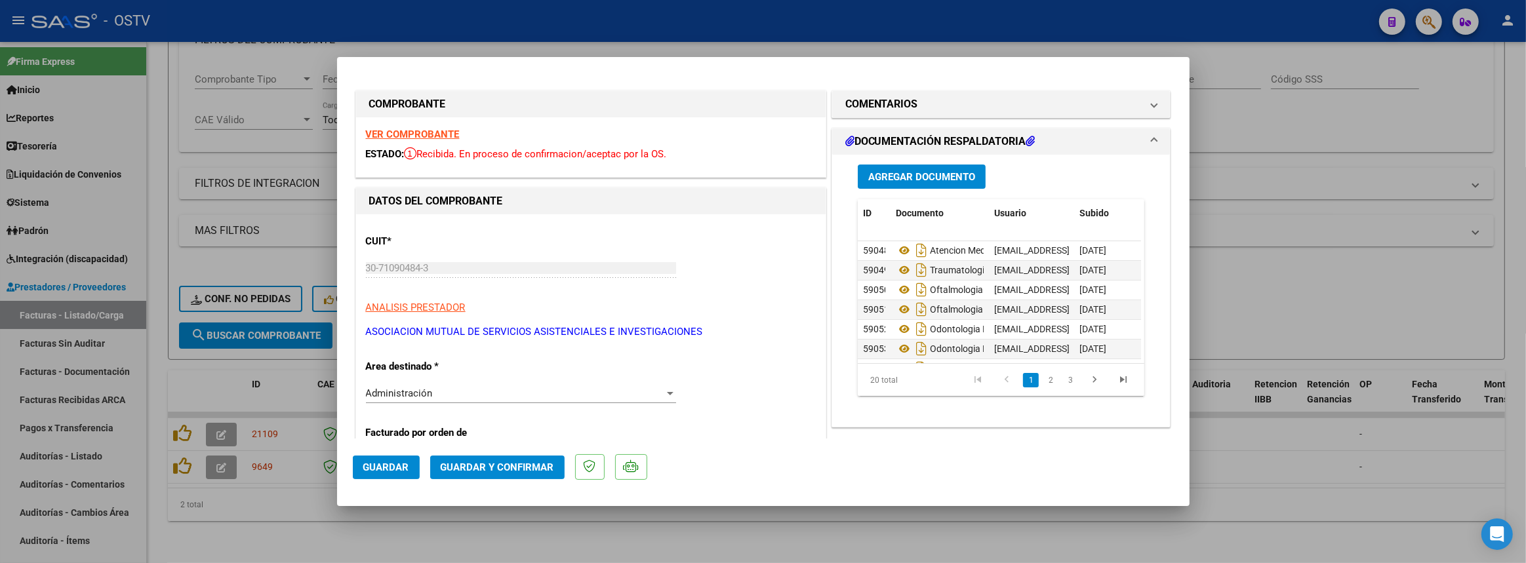
click at [472, 389] on div "Administración" at bounding box center [515, 393] width 298 height 12
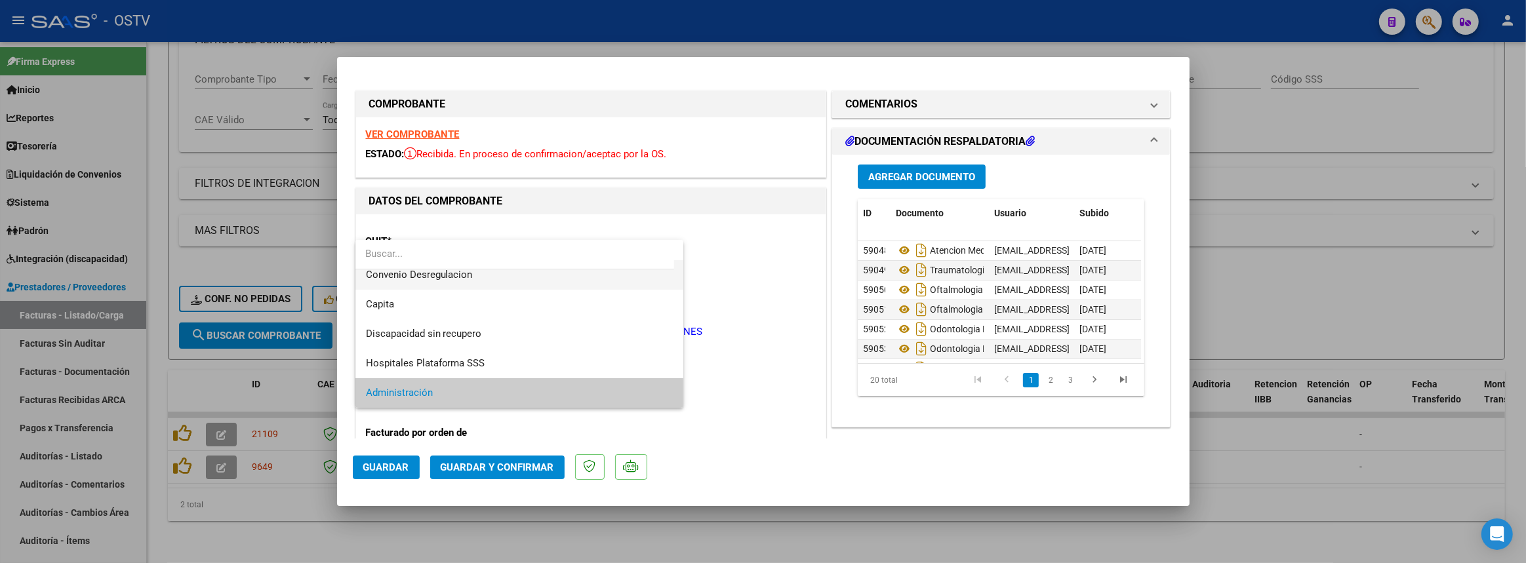
scroll to position [0, 0]
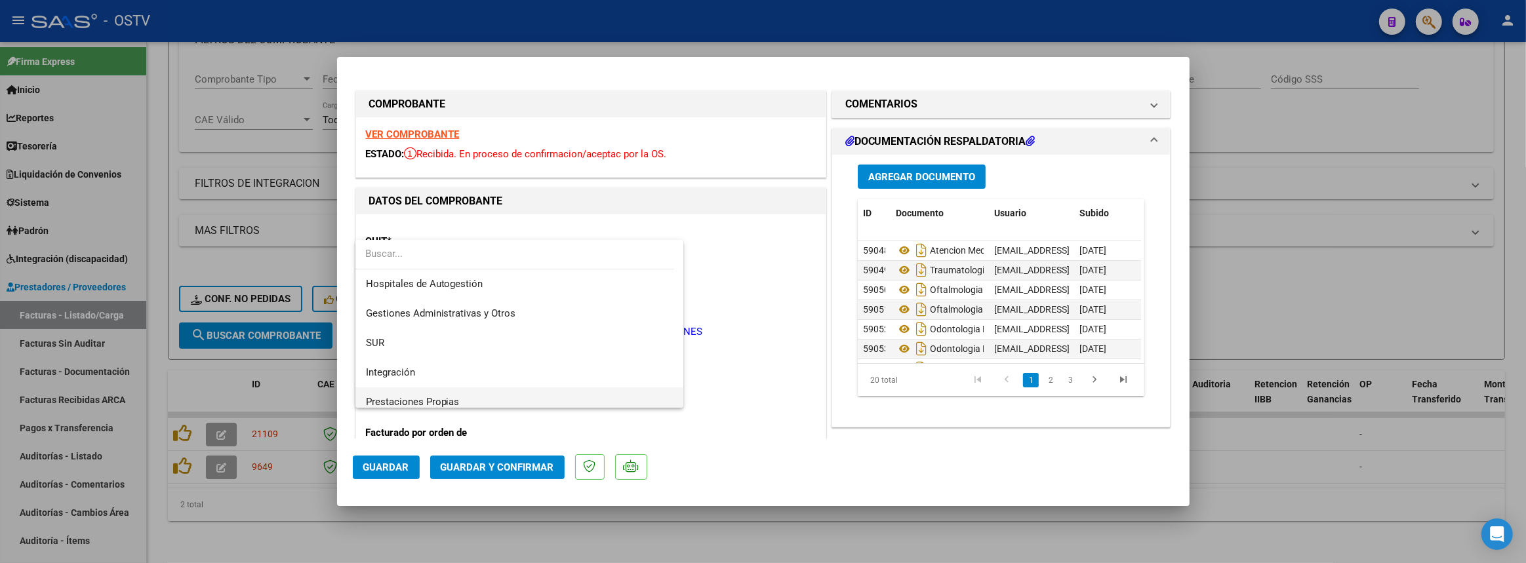
click at [470, 400] on span "Prestaciones Propias" at bounding box center [519, 402] width 307 height 30
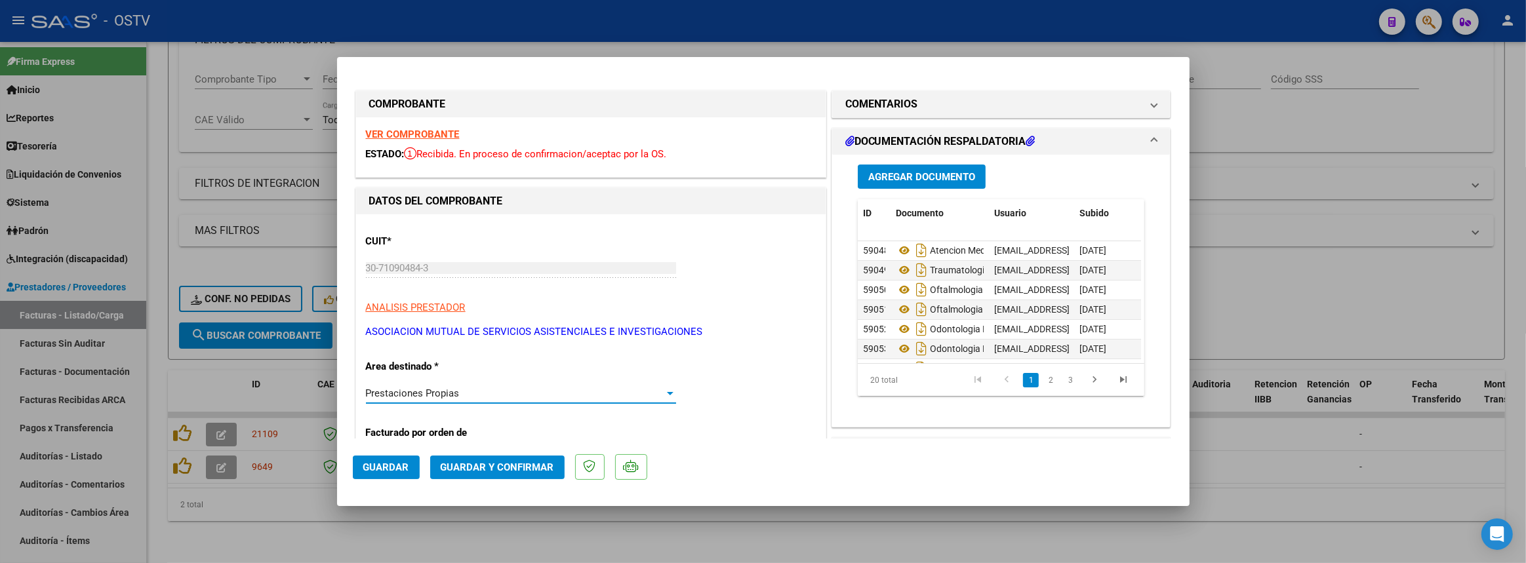
click at [397, 464] on span "Guardar" at bounding box center [386, 468] width 46 height 12
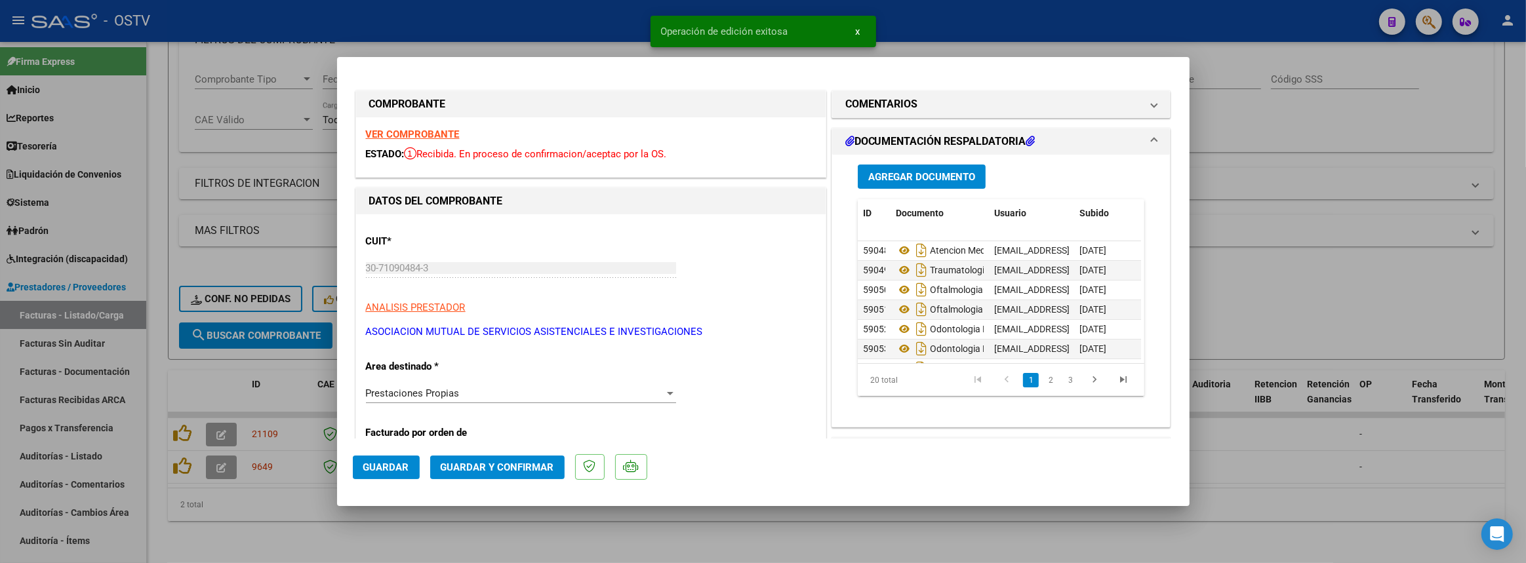
click at [1314, 494] on div at bounding box center [763, 281] width 1526 height 563
type input "$ 0,00"
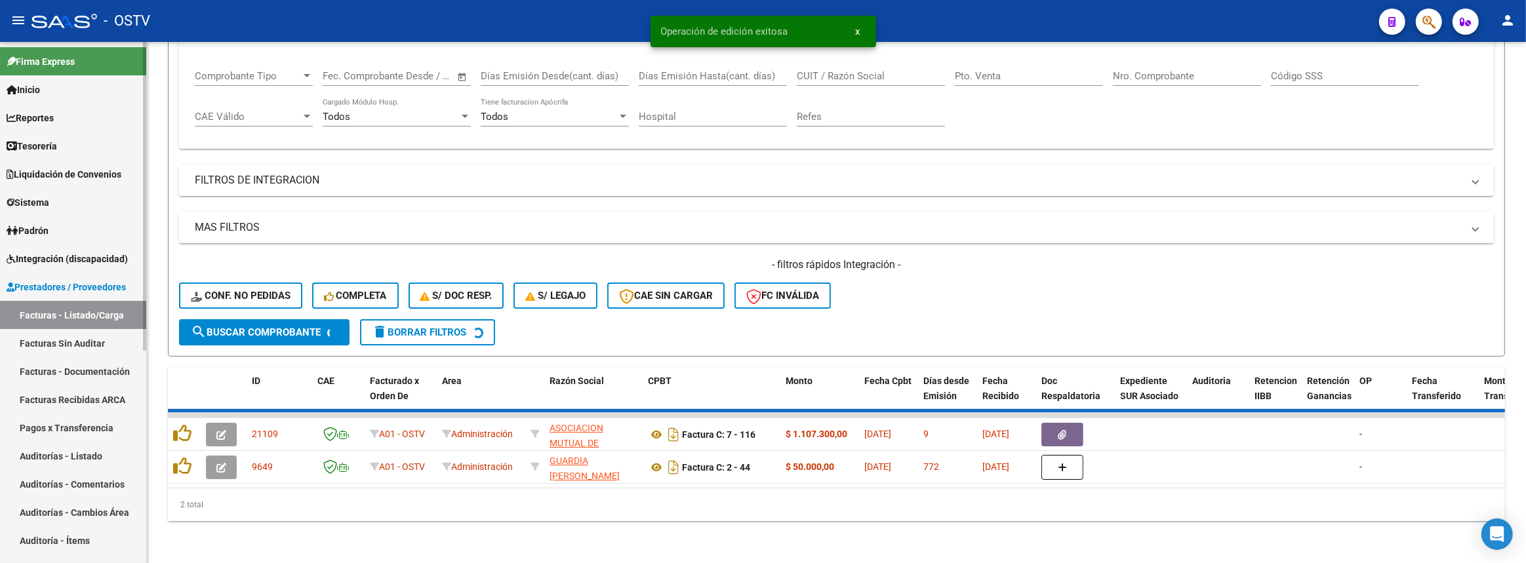
scroll to position [177, 0]
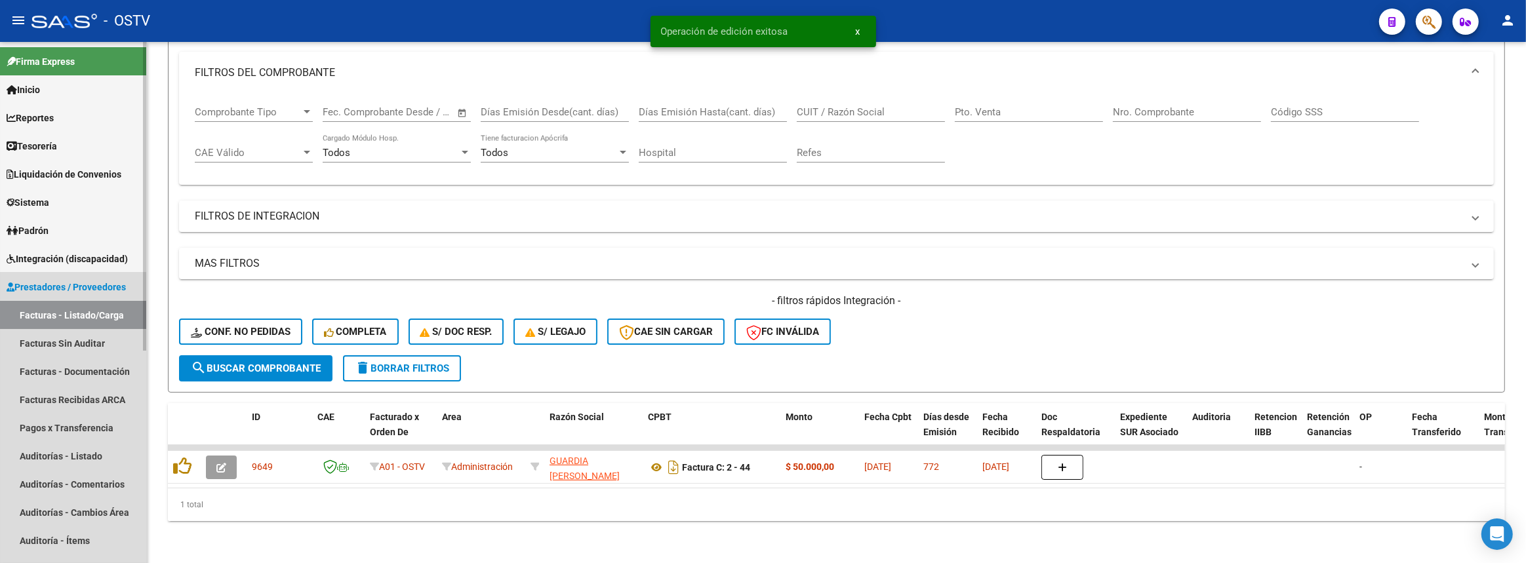
click at [60, 275] on link "Prestadores / Proveedores" at bounding box center [73, 287] width 146 height 28
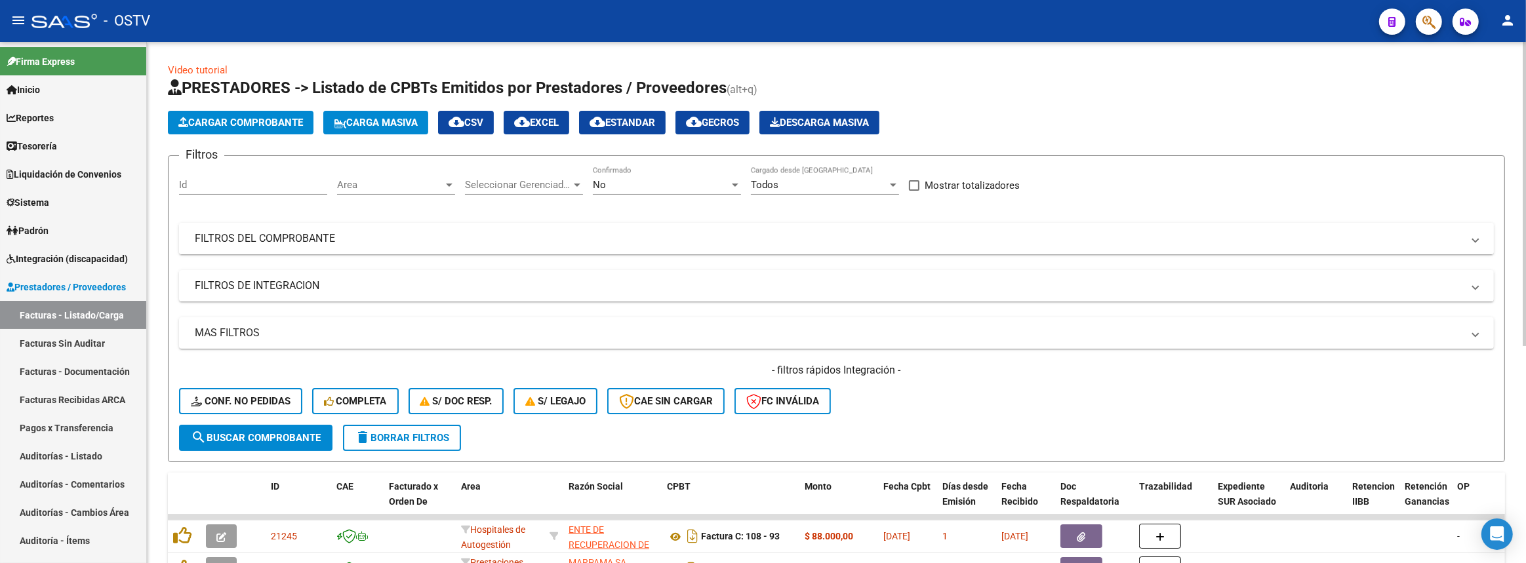
click at [521, 226] on mat-expansion-panel-header "FILTROS DEL COMPROBANTE" at bounding box center [836, 238] width 1315 height 31
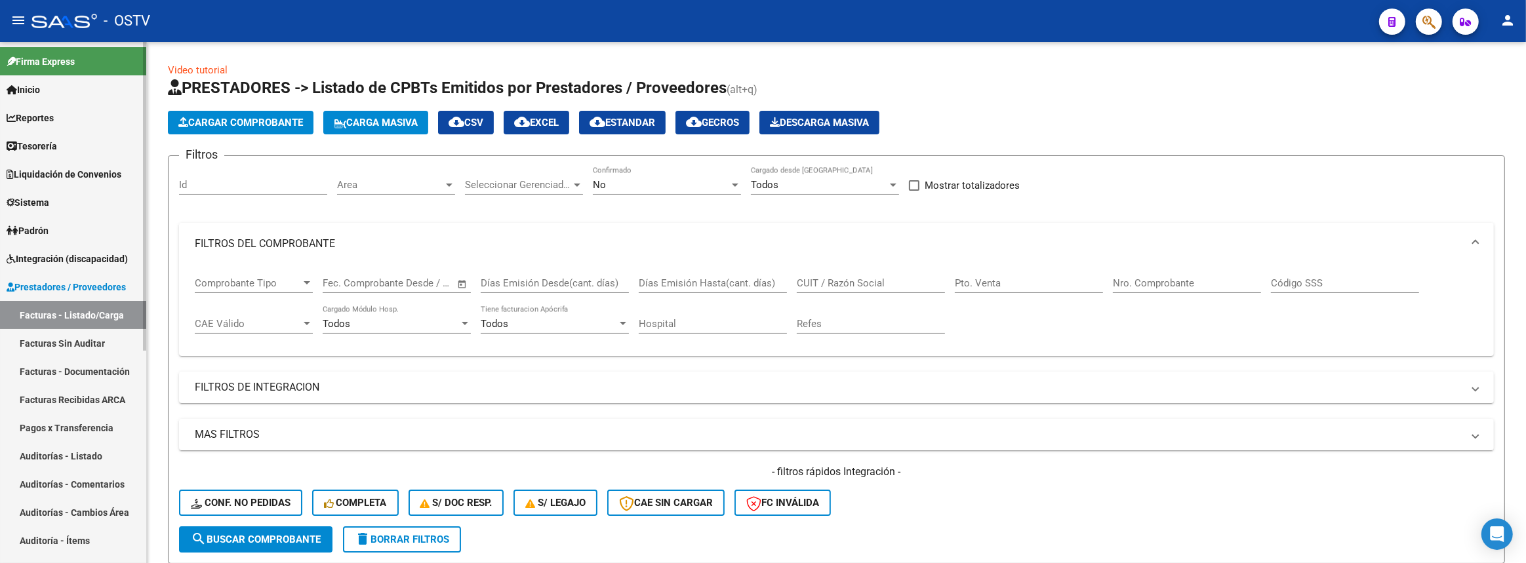
click at [69, 294] on link "Prestadores / Proveedores" at bounding box center [73, 287] width 146 height 28
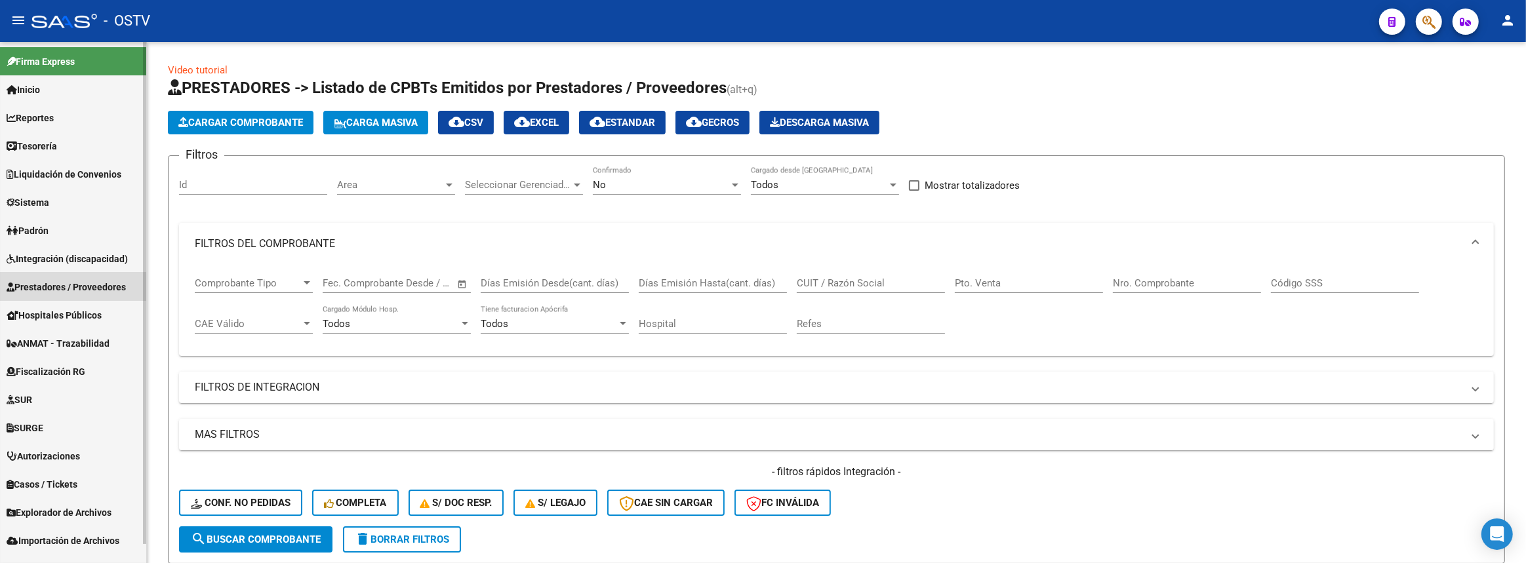
click at [69, 294] on link "Prestadores / Proveedores" at bounding box center [73, 287] width 146 height 28
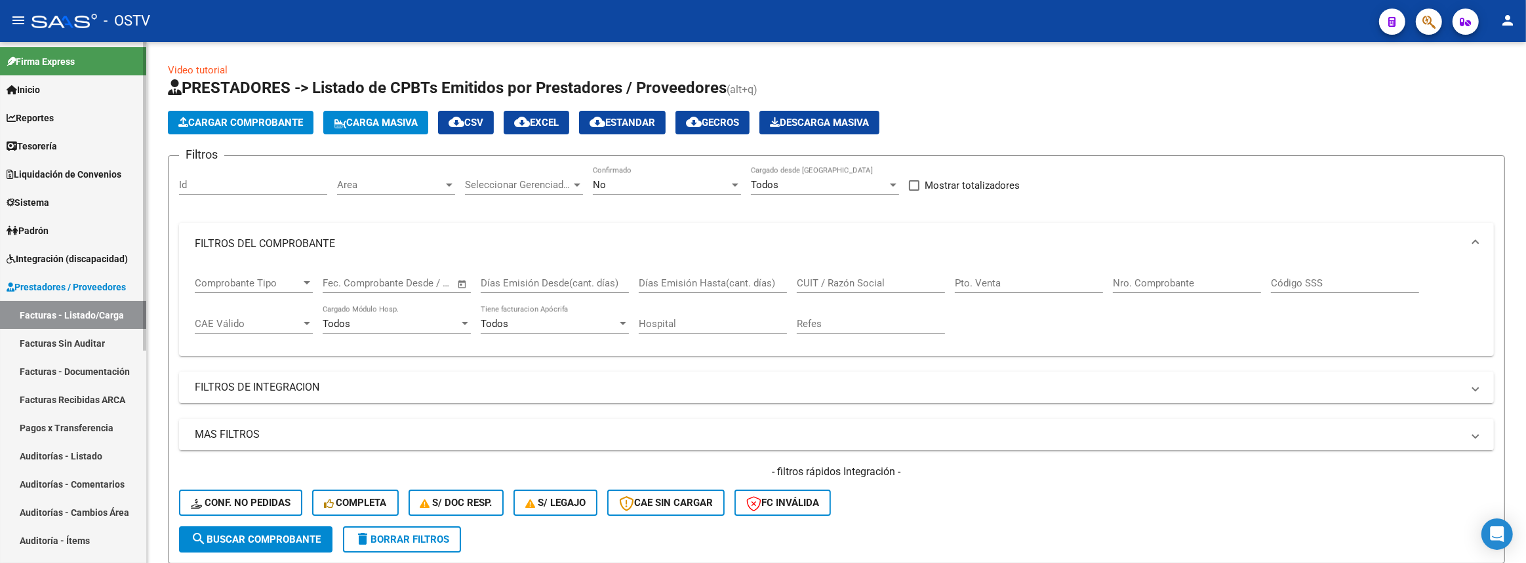
click at [65, 238] on link "Padrón" at bounding box center [73, 230] width 146 height 28
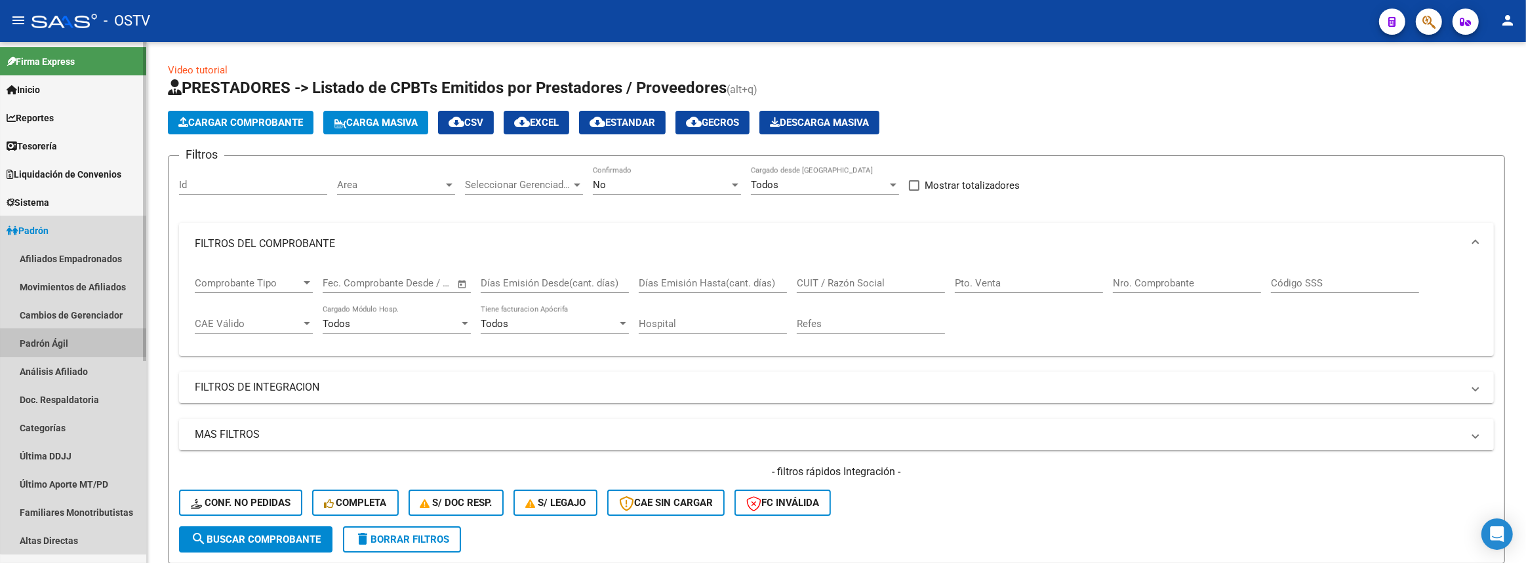
click at [73, 348] on link "Padrón Ágil" at bounding box center [73, 343] width 146 height 28
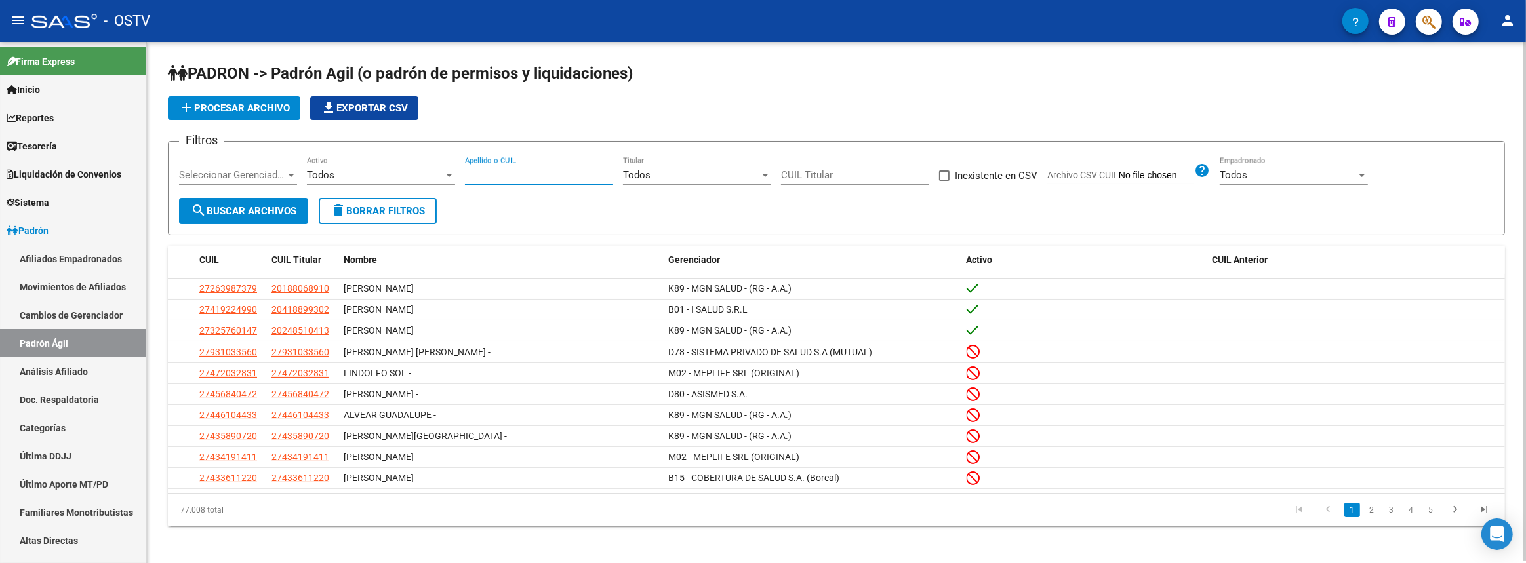
click at [505, 176] on input "Apellido o CUIL" at bounding box center [539, 175] width 148 height 12
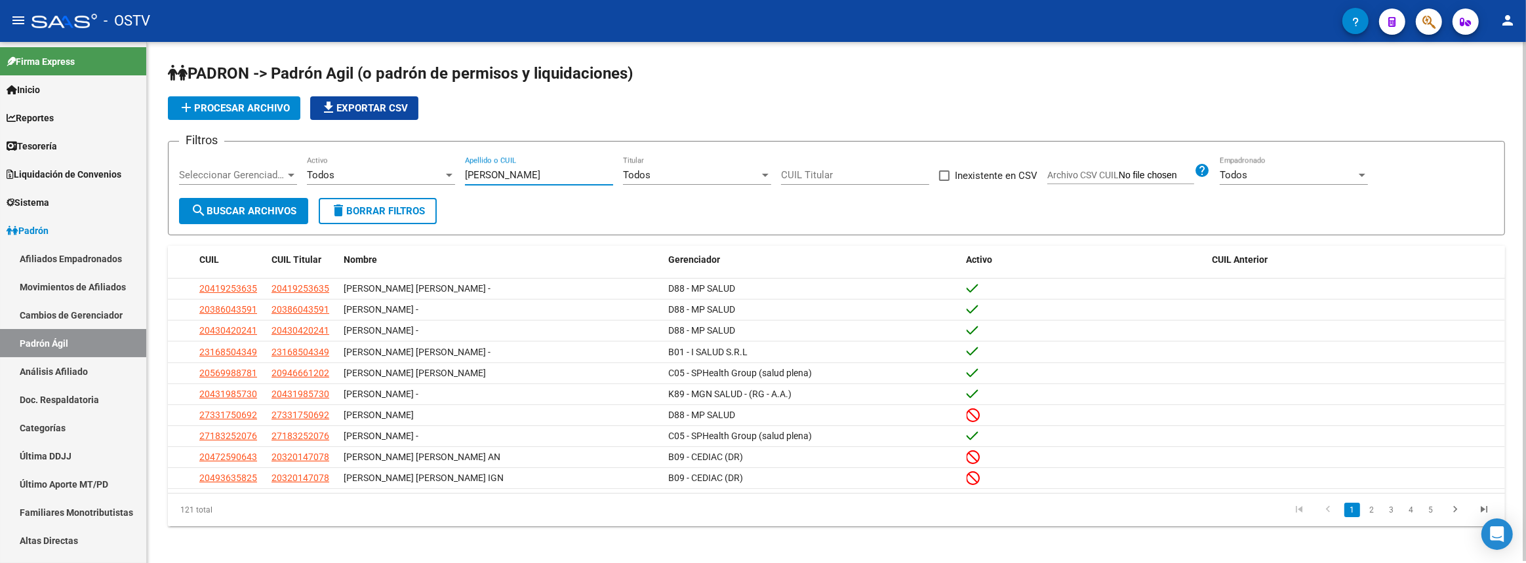
drag, startPoint x: 502, startPoint y: 174, endPoint x: 425, endPoint y: 169, distance: 76.9
click at [425, 169] on div "Filtros Seleccionar Gerenciador Seleccionar Gerenciador Todos Activo [PERSON_NA…" at bounding box center [836, 175] width 1315 height 46
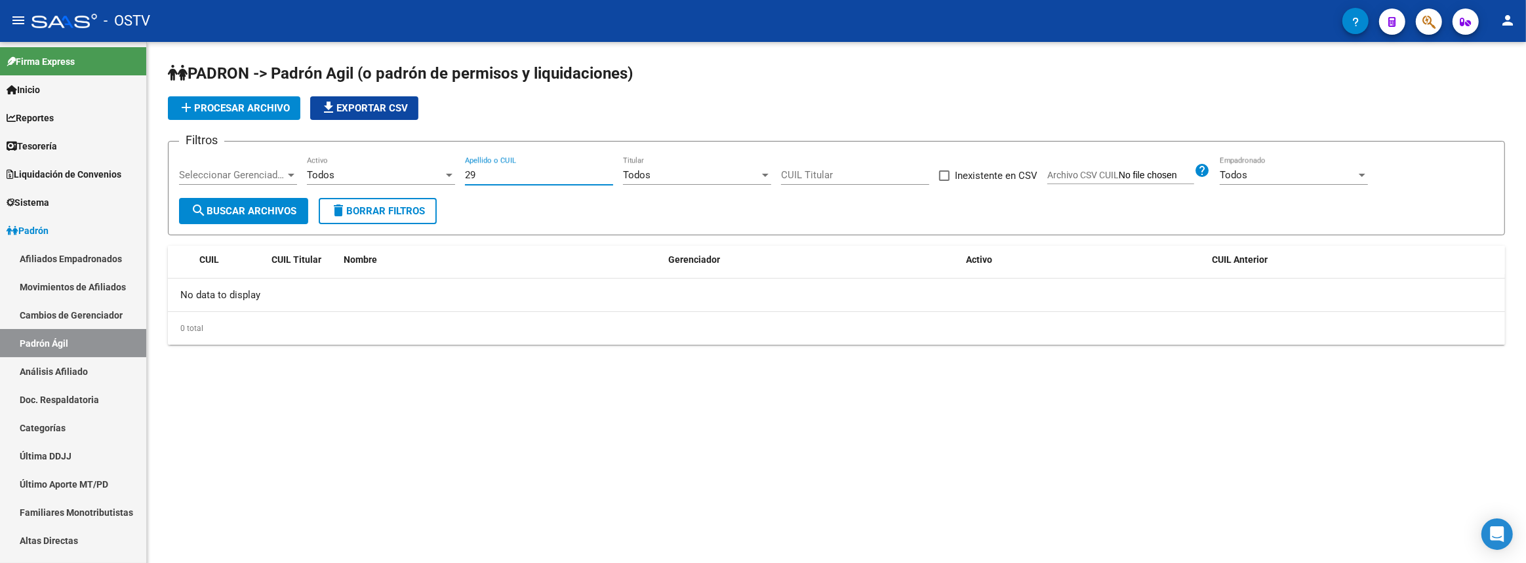
type input "2"
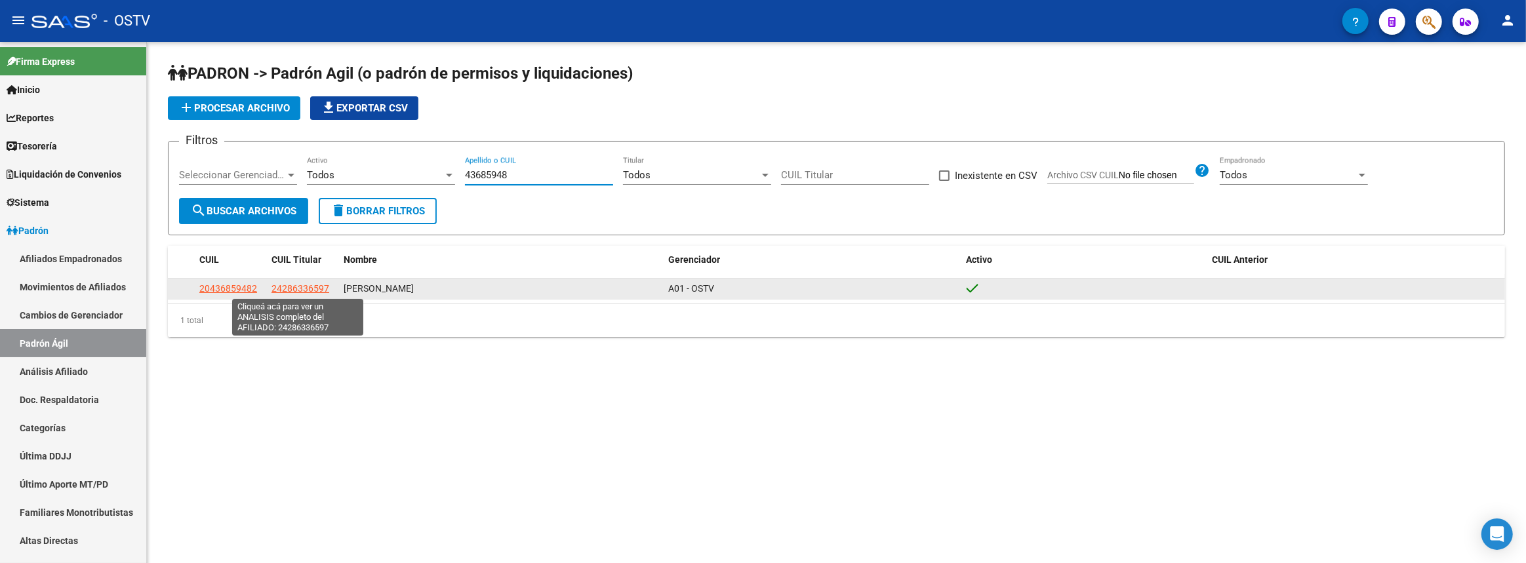
type input "43685948"
click at [291, 287] on span "24286336597" at bounding box center [300, 288] width 58 height 10
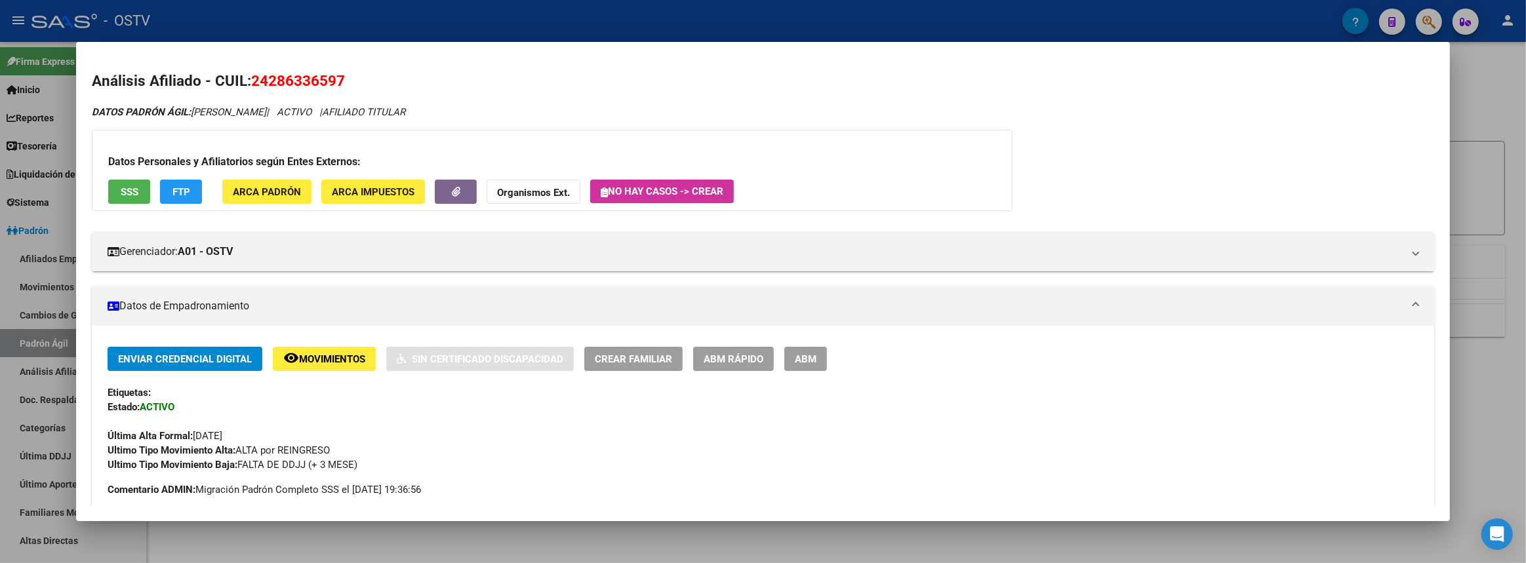
click at [1512, 216] on div at bounding box center [763, 281] width 1526 height 563
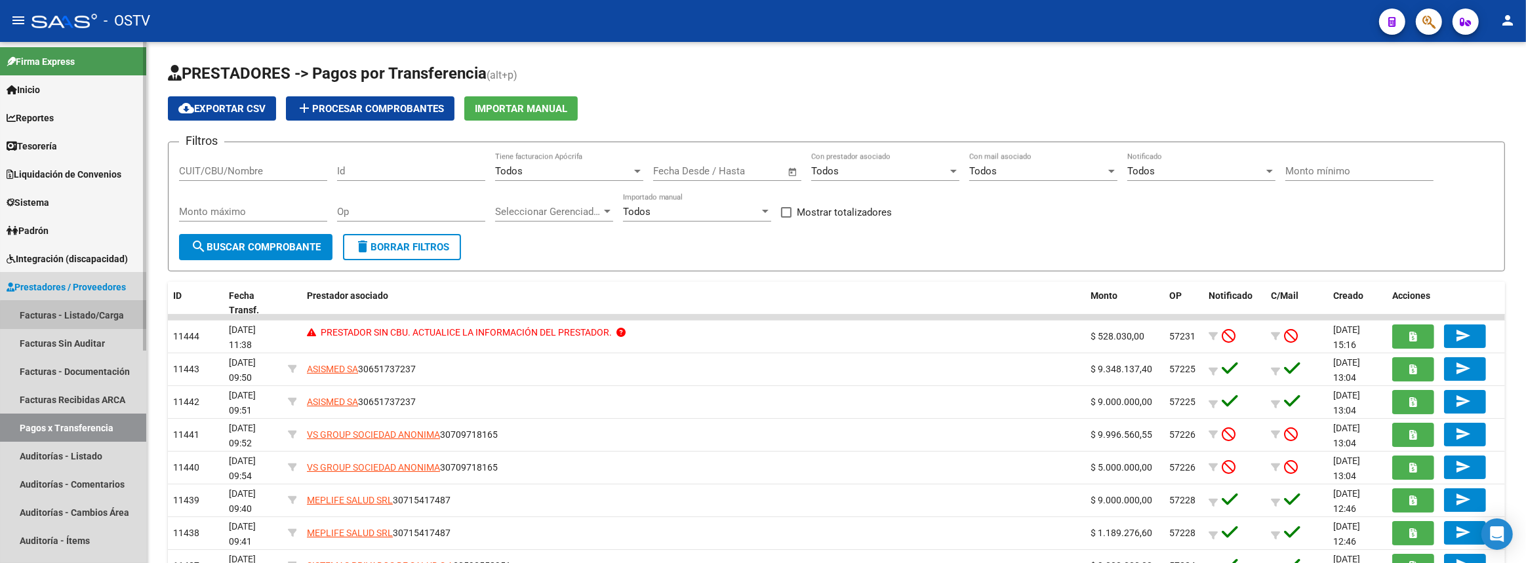
click at [79, 315] on link "Facturas - Listado/Carga" at bounding box center [73, 315] width 146 height 28
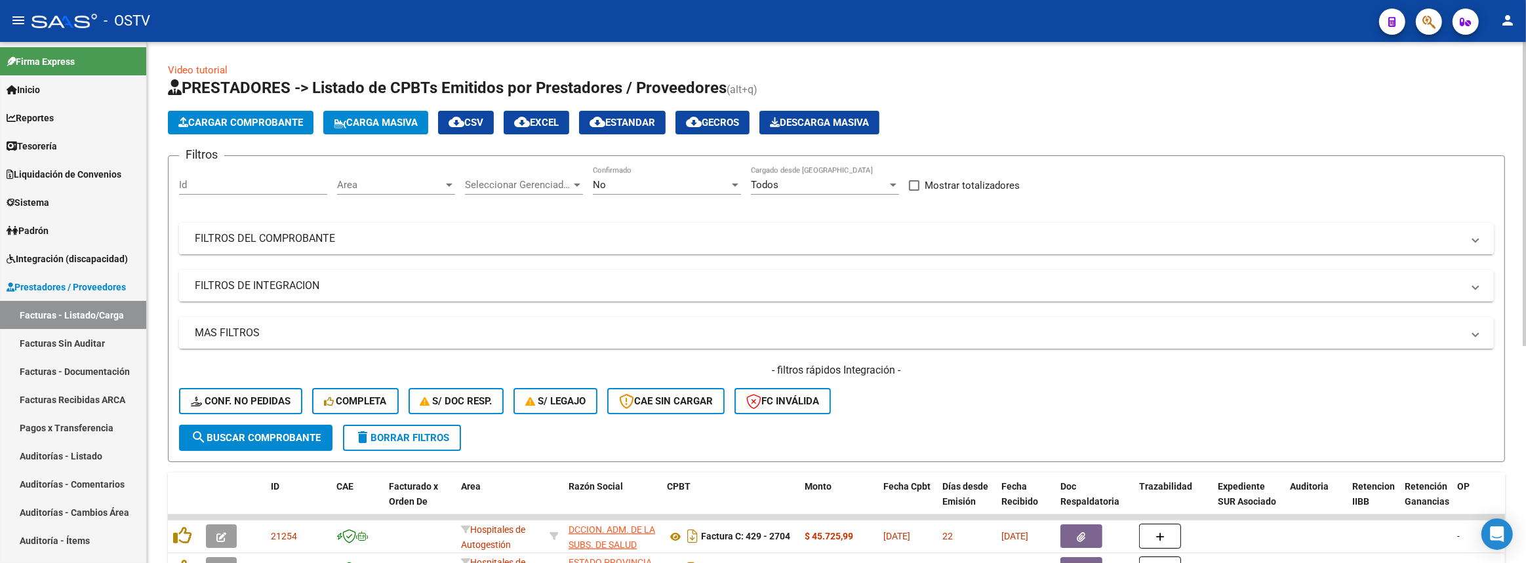
click at [490, 231] on mat-panel-title "FILTROS DEL COMPROBANTE" at bounding box center [828, 238] width 1267 height 14
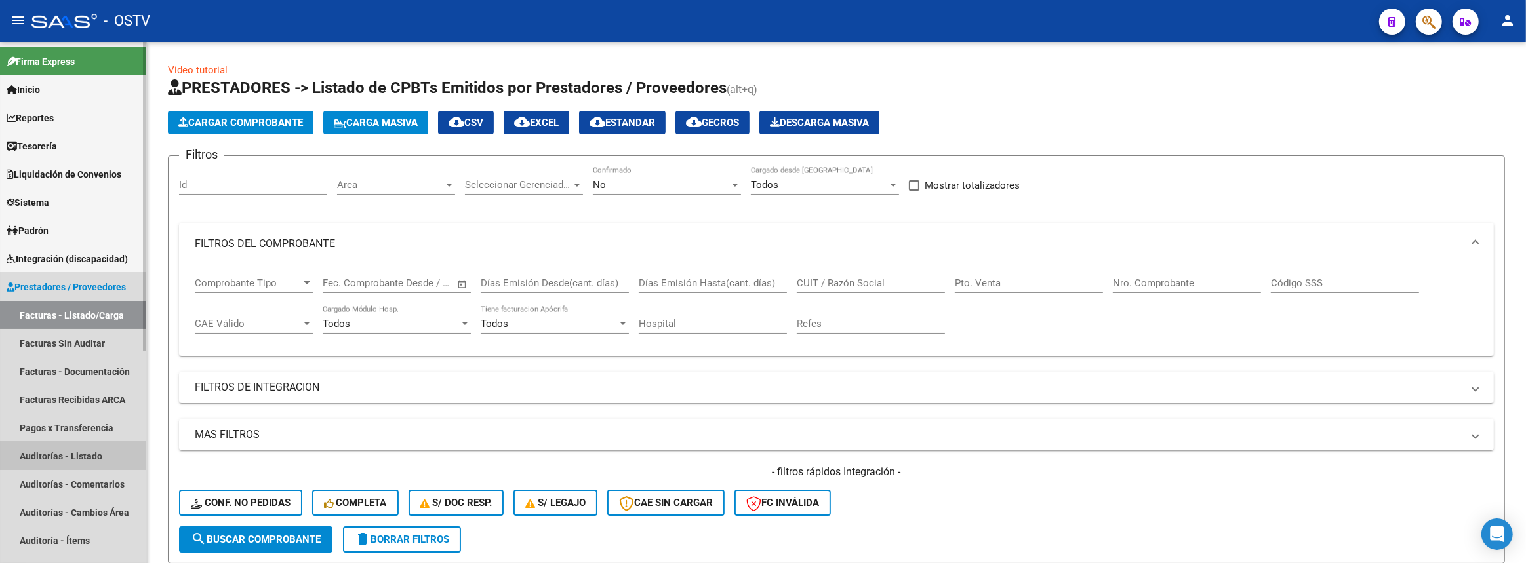
click at [64, 452] on link "Auditorías - Listado" at bounding box center [73, 456] width 146 height 28
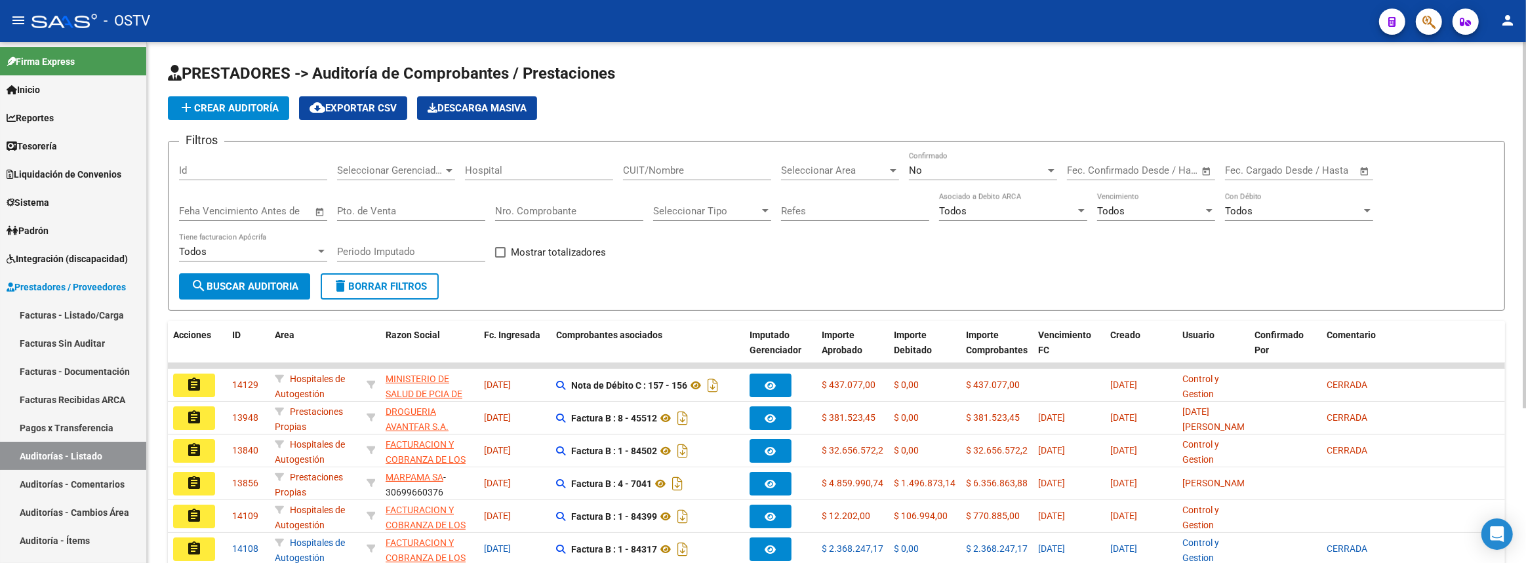
click at [540, 211] on input "Nro. Comprobante" at bounding box center [569, 211] width 148 height 12
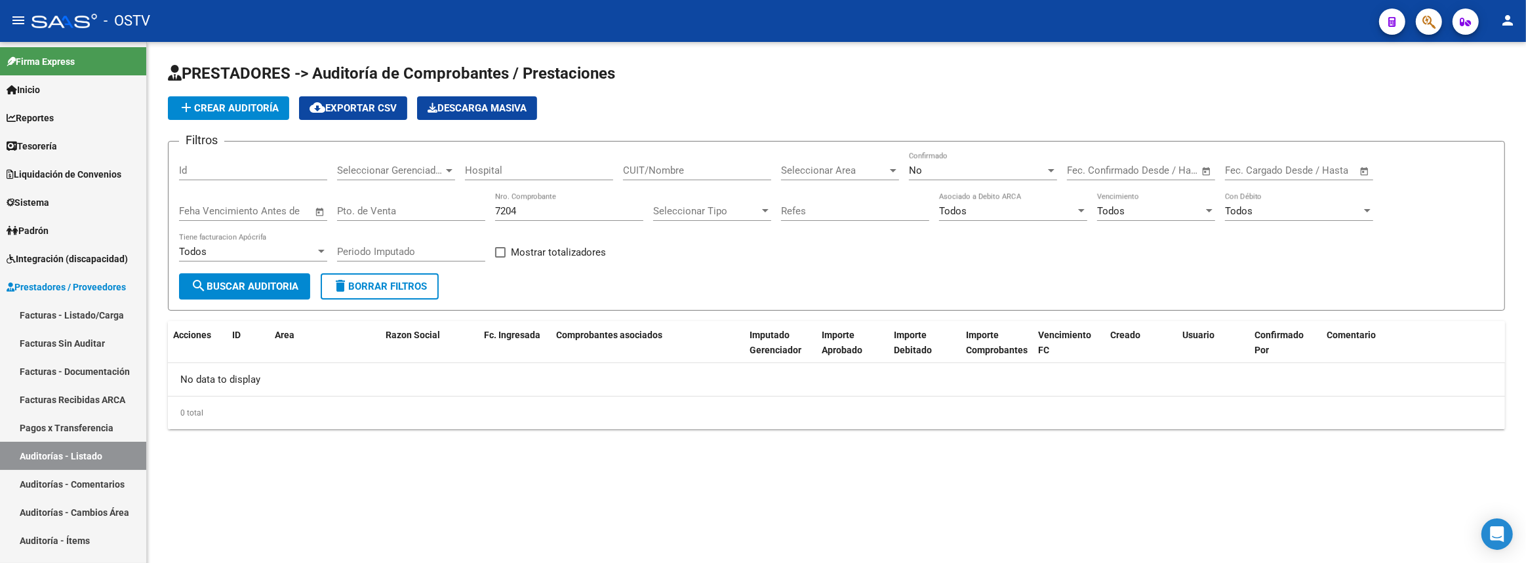
click at [951, 177] on div "No Confirmado" at bounding box center [983, 166] width 148 height 28
drag, startPoint x: 942, startPoint y: 115, endPoint x: 928, endPoint y: 118, distance: 14.0
click at [942, 115] on span "Todos" at bounding box center [983, 110] width 148 height 30
click at [243, 288] on span "search Buscar Auditoria" at bounding box center [245, 287] width 108 height 12
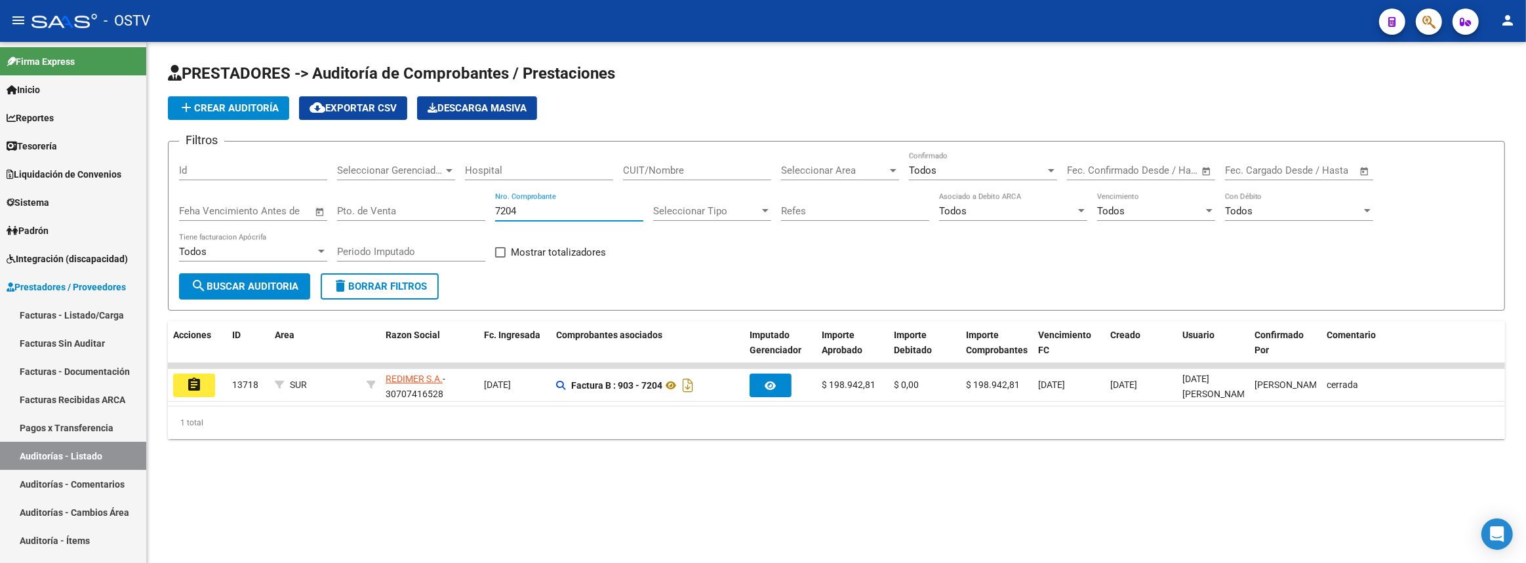
drag, startPoint x: 527, startPoint y: 208, endPoint x: 366, endPoint y: 220, distance: 161.1
click at [366, 220] on div "Filtros Id Seleccionar Gerenciador Seleccionar Gerenciador Hospital CUIT/Nombre…" at bounding box center [836, 212] width 1315 height 121
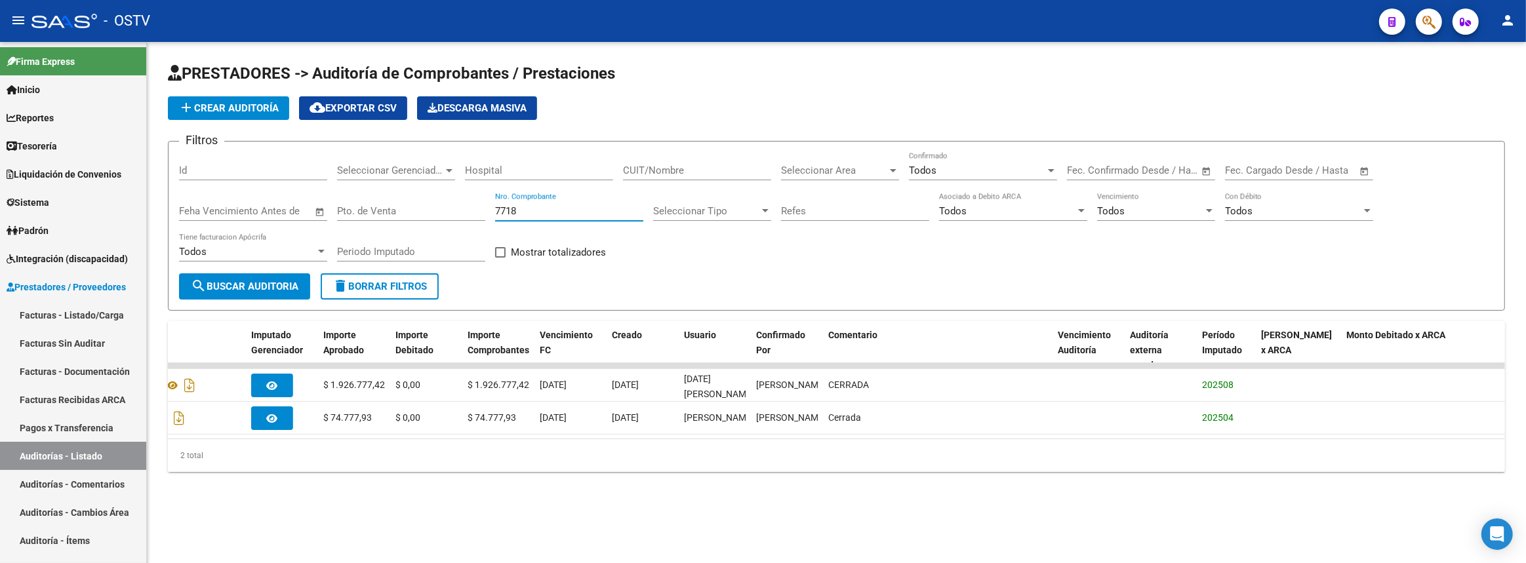
scroll to position [0, 33]
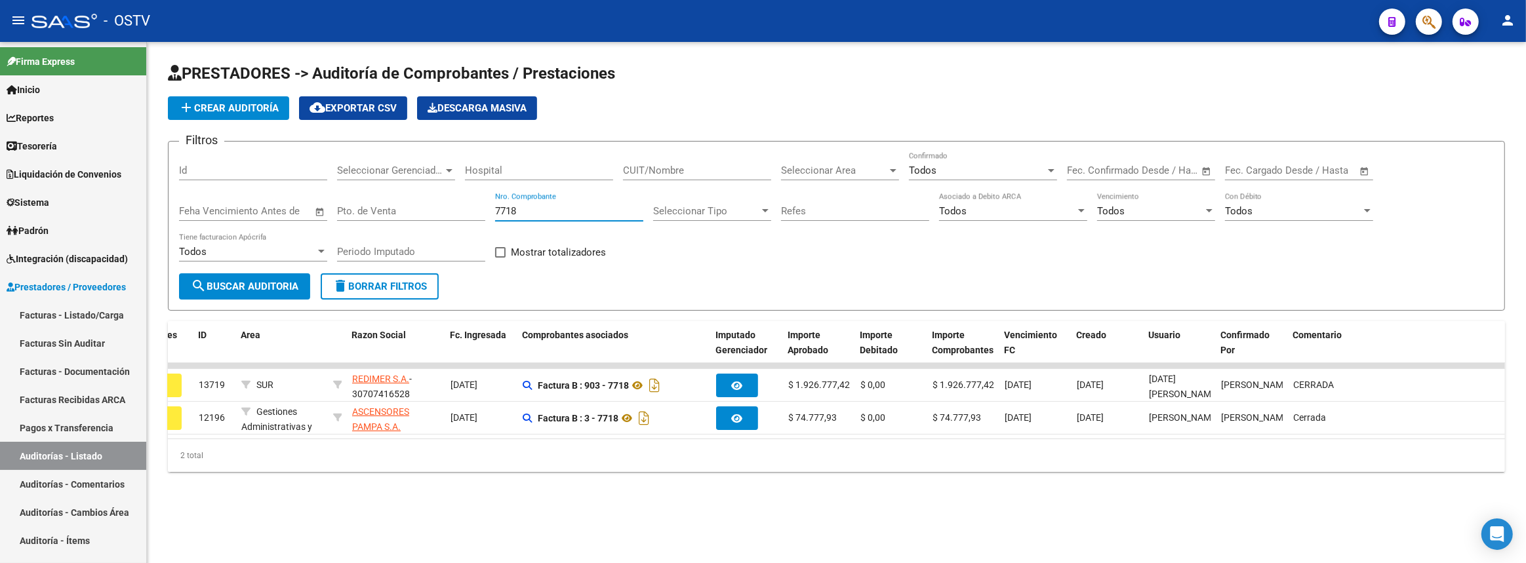
drag, startPoint x: 523, startPoint y: 205, endPoint x: 418, endPoint y: 205, distance: 104.2
click at [418, 205] on div "Filtros Id Seleccionar Gerenciador Seleccionar Gerenciador Hospital CUIT/Nombre…" at bounding box center [836, 212] width 1315 height 121
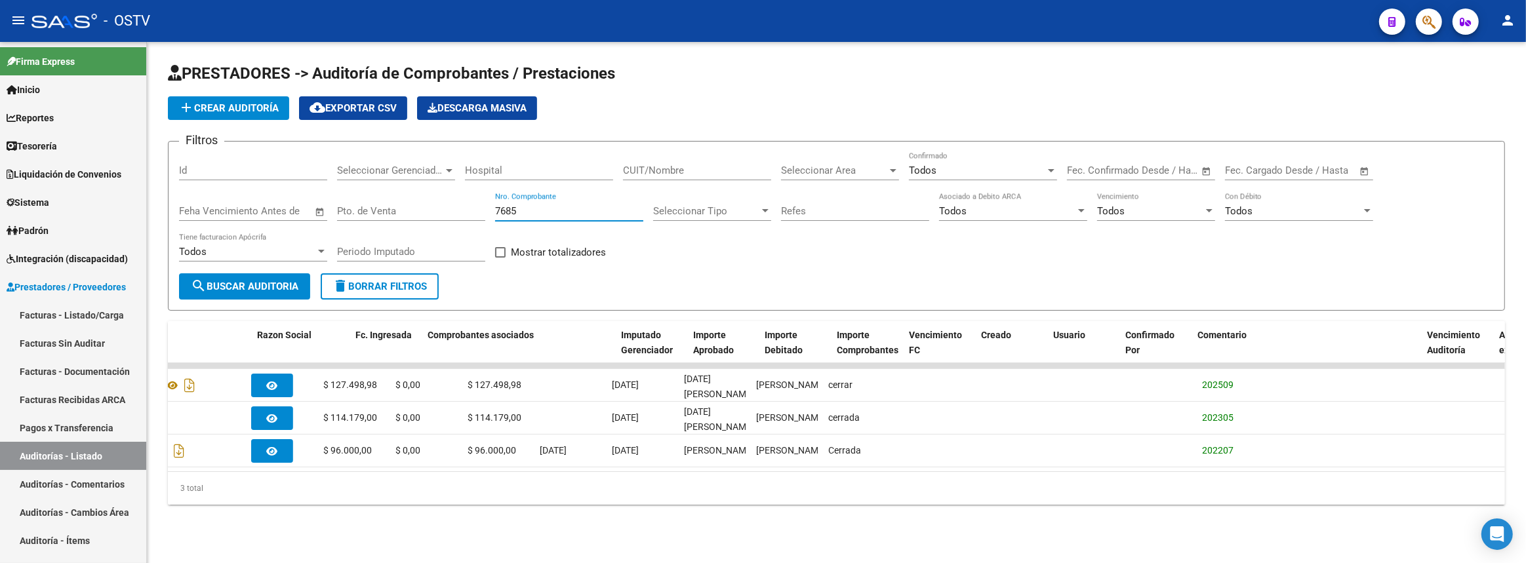
scroll to position [0, 0]
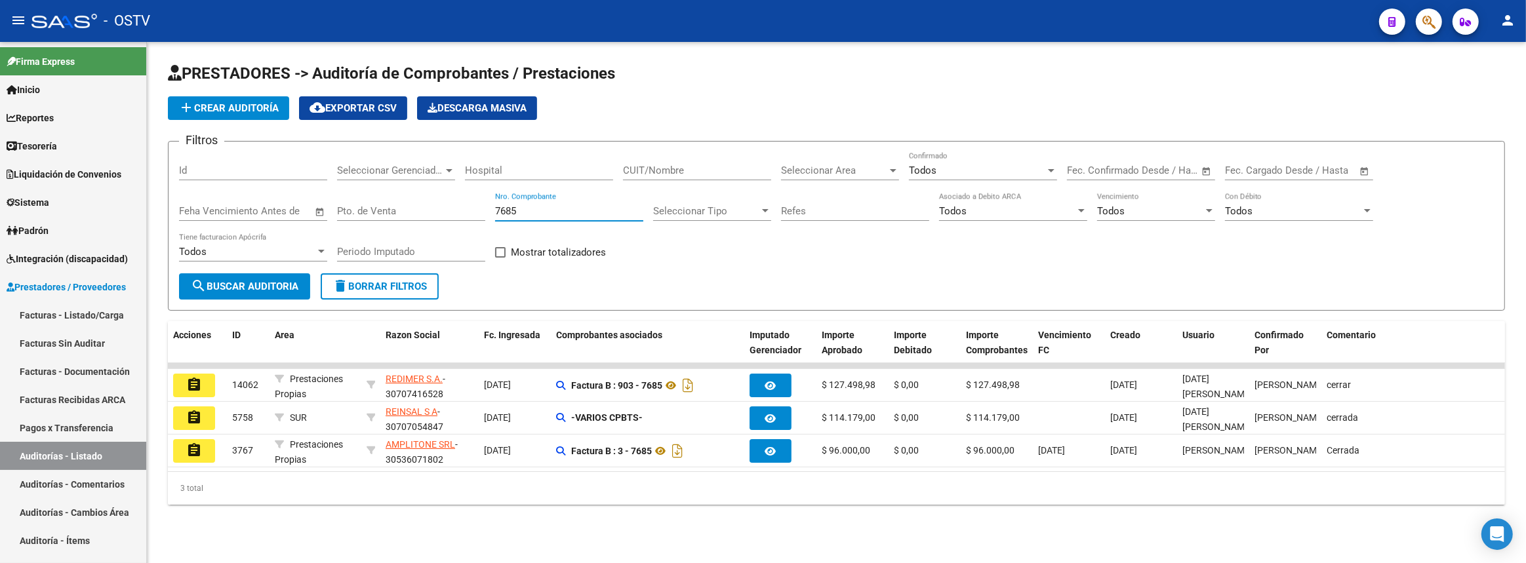
drag, startPoint x: 525, startPoint y: 208, endPoint x: 476, endPoint y: 201, distance: 49.7
click at [476, 201] on div "Filtros Id Seleccionar Gerenciador Seleccionar Gerenciador Hospital CUIT/Nombre…" at bounding box center [836, 212] width 1315 height 121
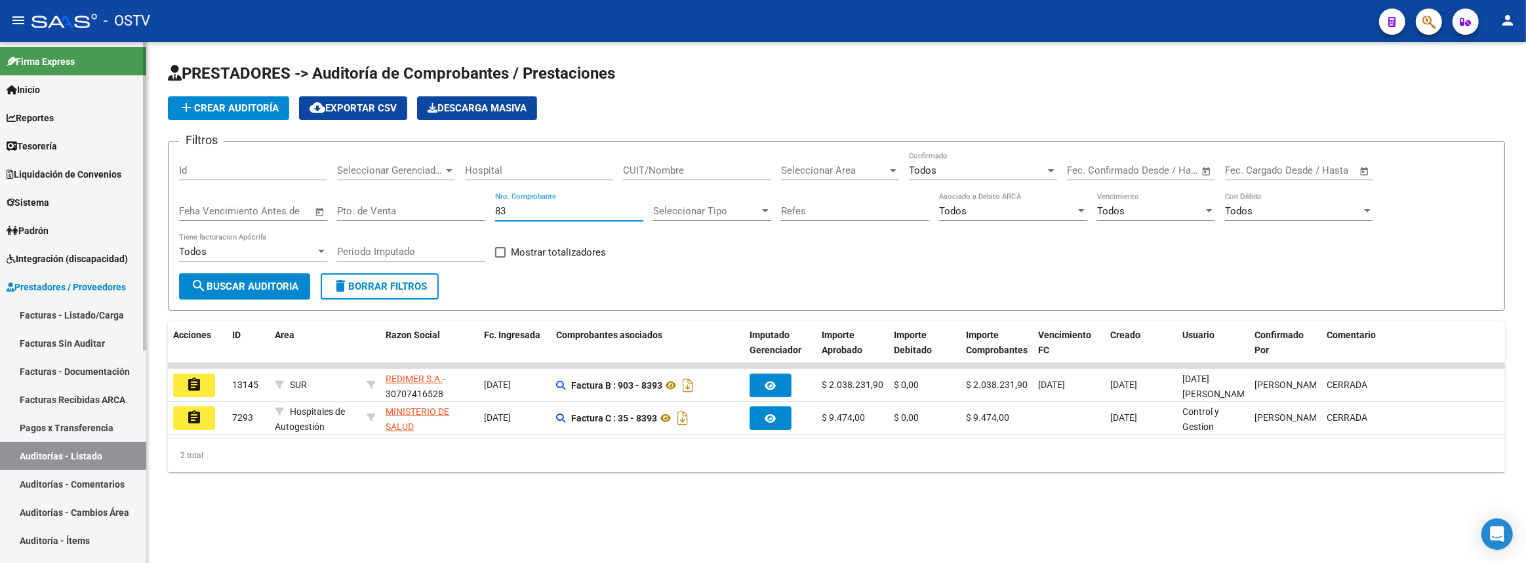
type input "8"
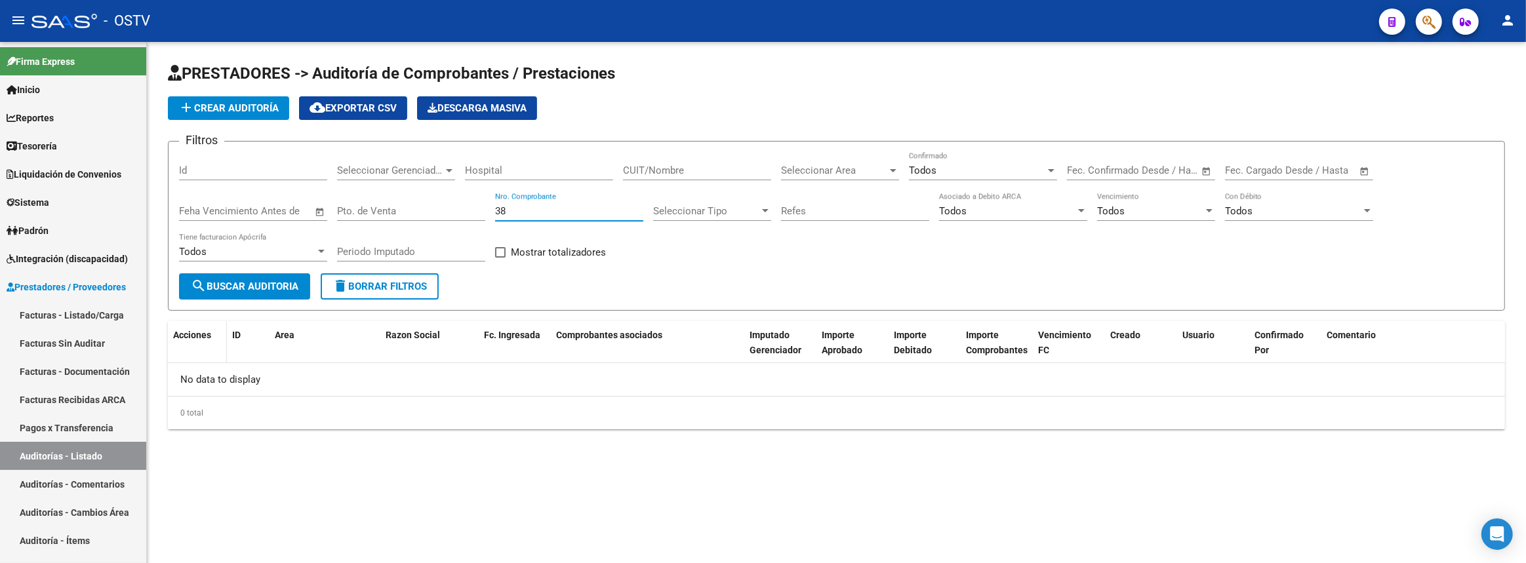
type input "3"
type input "8750"
drag, startPoint x: 86, startPoint y: 309, endPoint x: 92, endPoint y: 305, distance: 7.5
click at [86, 309] on link "Facturas - Listado/Carga" at bounding box center [73, 315] width 146 height 28
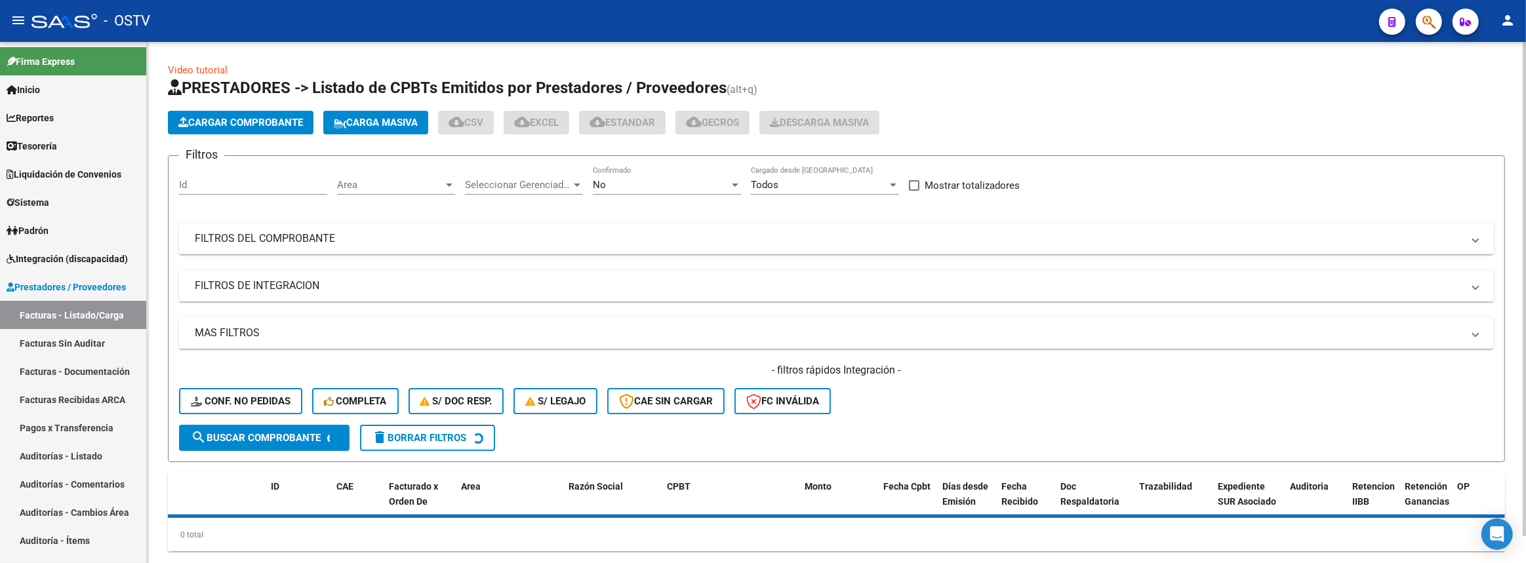
drag, startPoint x: 395, startPoint y: 225, endPoint x: 637, endPoint y: 276, distance: 247.9
click at [395, 225] on mat-expansion-panel-header "FILTROS DEL COMPROBANTE" at bounding box center [836, 238] width 1315 height 31
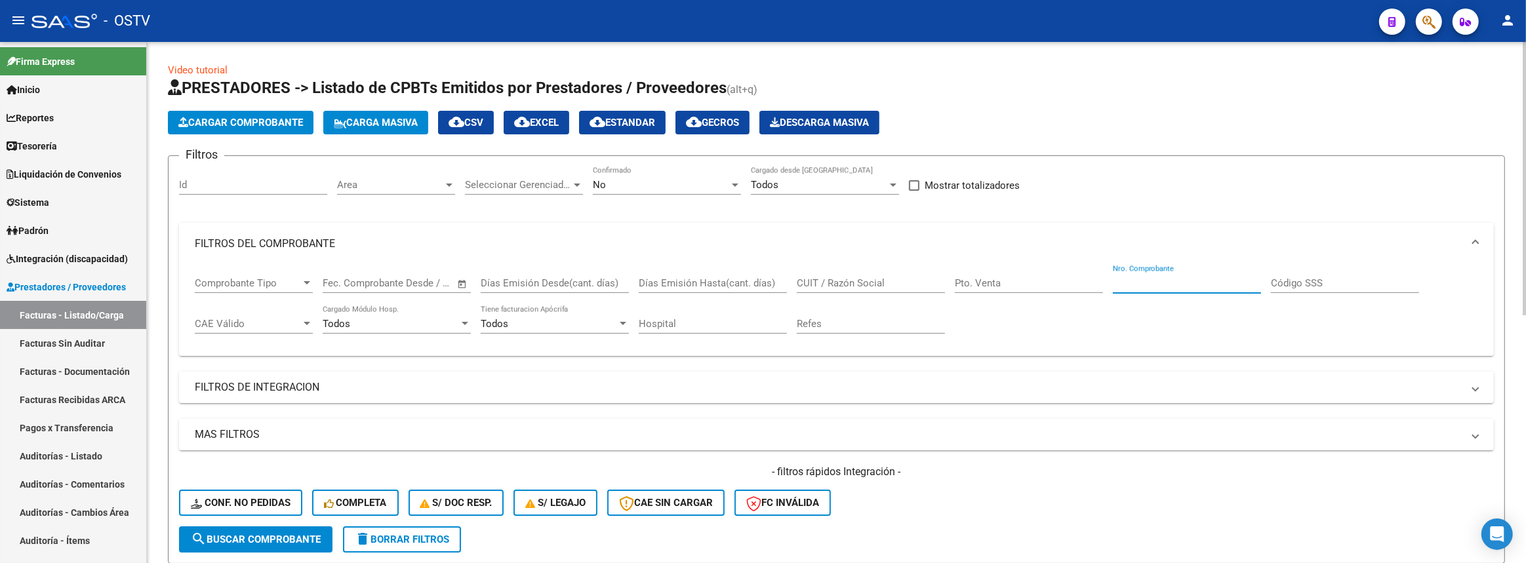
click at [1142, 281] on input "Nro. Comprobante" at bounding box center [1187, 283] width 148 height 12
type input "8750"
click at [648, 186] on div "No" at bounding box center [661, 185] width 136 height 12
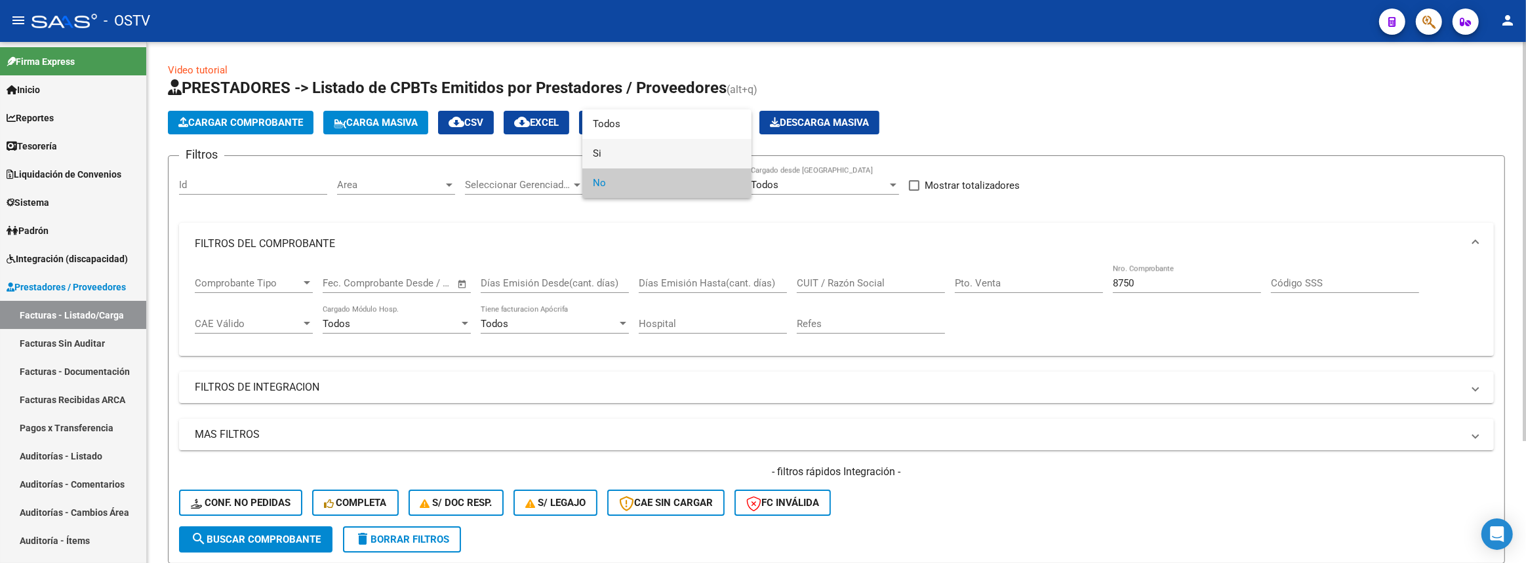
click at [625, 157] on span "Si" at bounding box center [667, 154] width 148 height 30
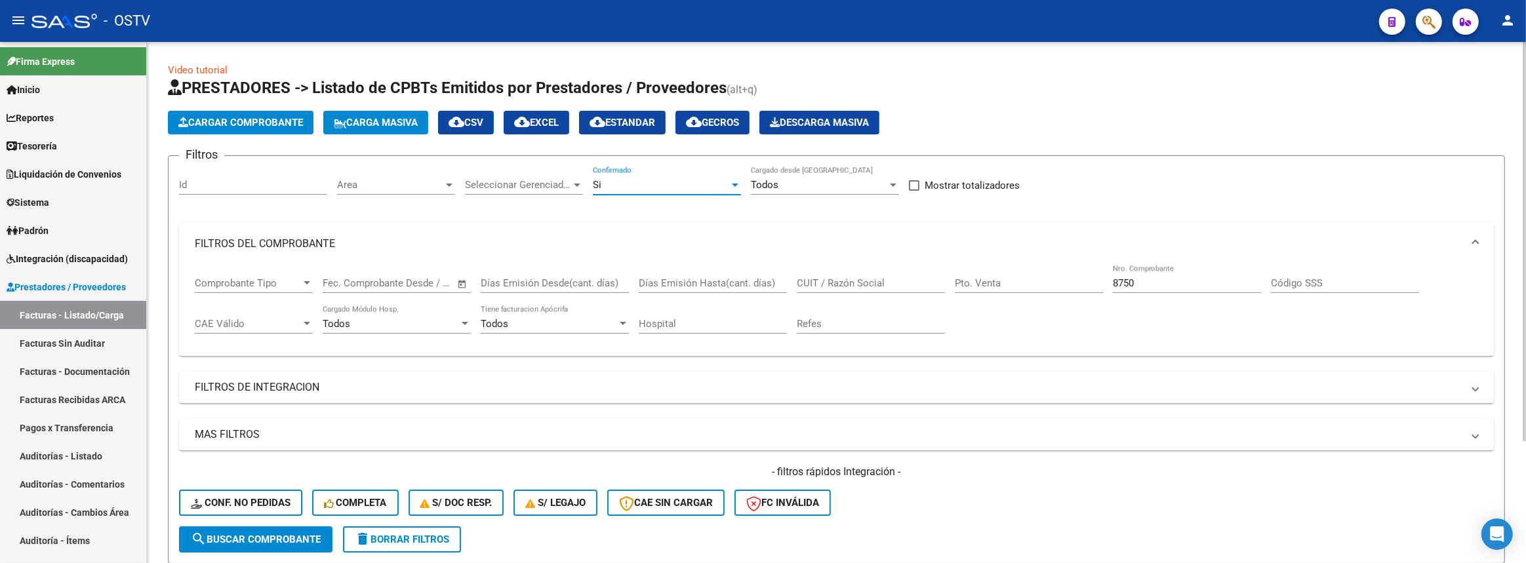
drag, startPoint x: 312, startPoint y: 536, endPoint x: 332, endPoint y: 495, distance: 45.4
click at [311, 534] on span "search Buscar Comprobante" at bounding box center [256, 540] width 130 height 12
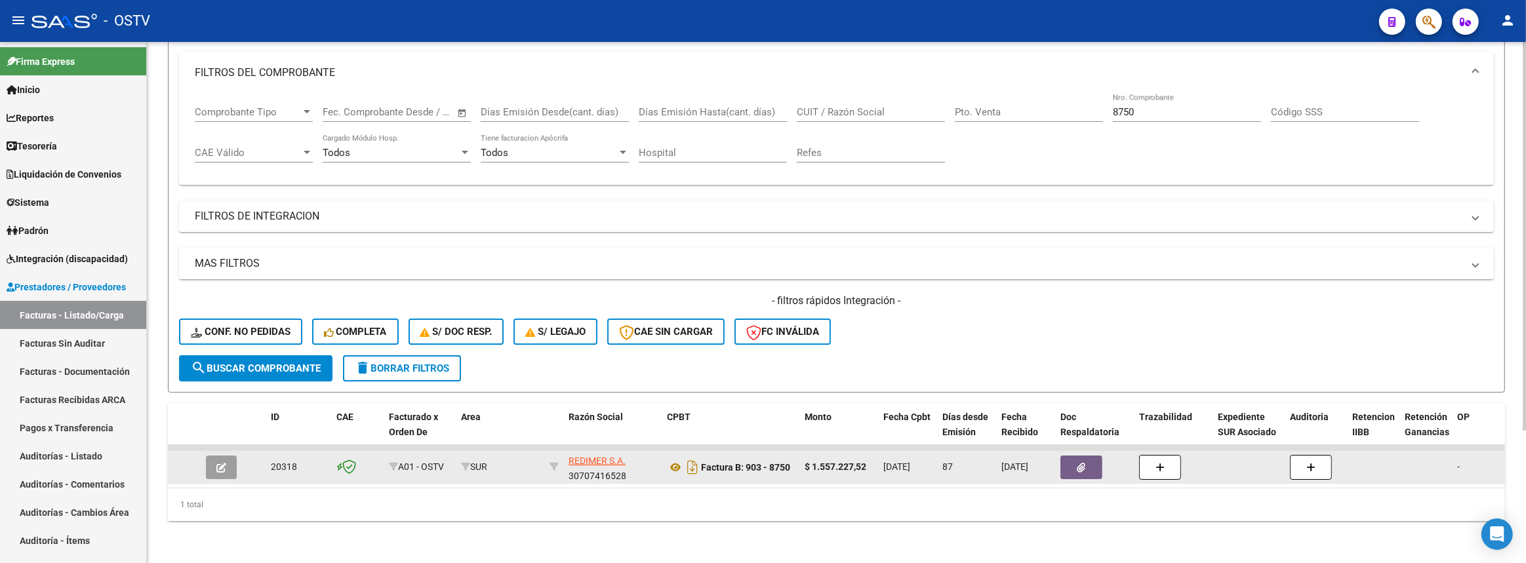
click at [222, 463] on icon "button" at bounding box center [221, 468] width 10 height 10
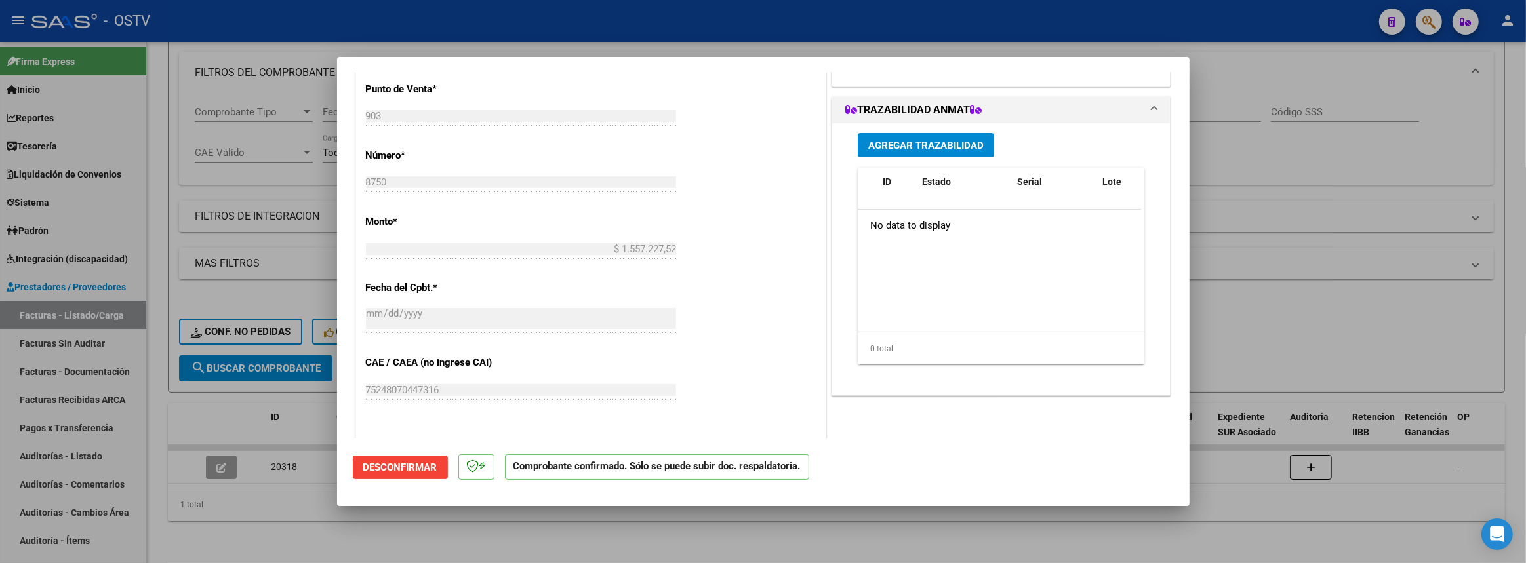
scroll to position [774, 0]
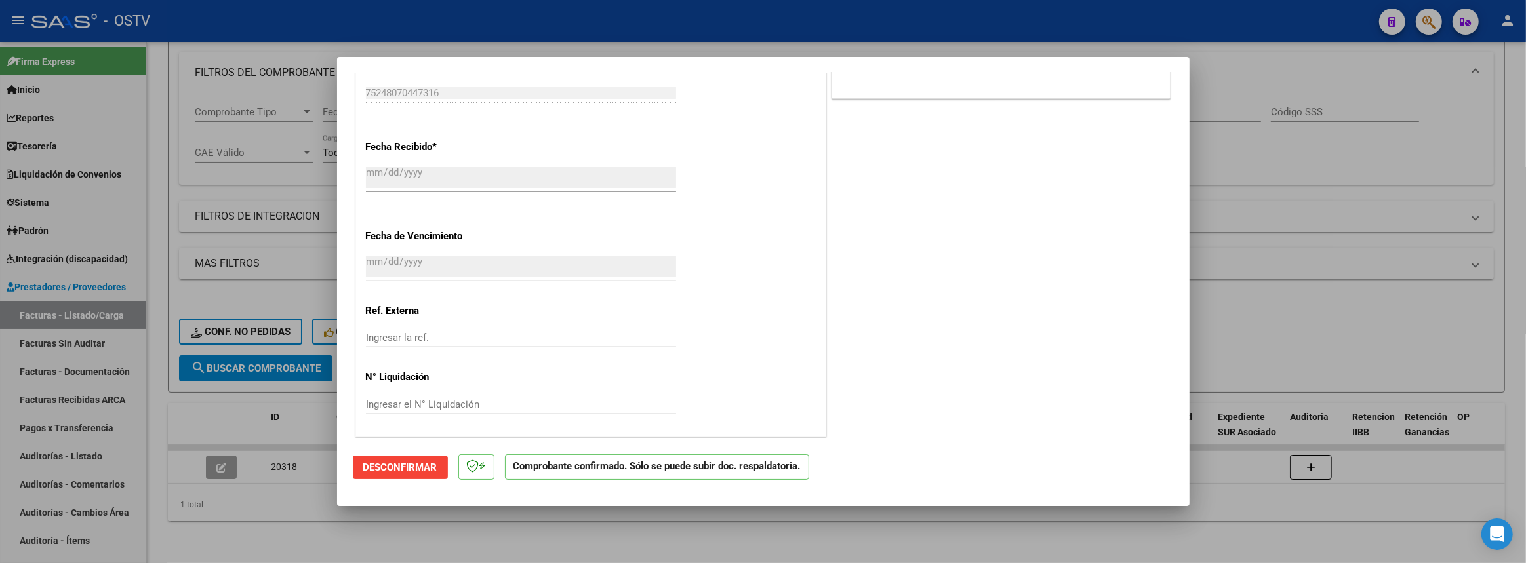
click at [1466, 204] on div at bounding box center [763, 281] width 1526 height 563
type input "$ 0,00"
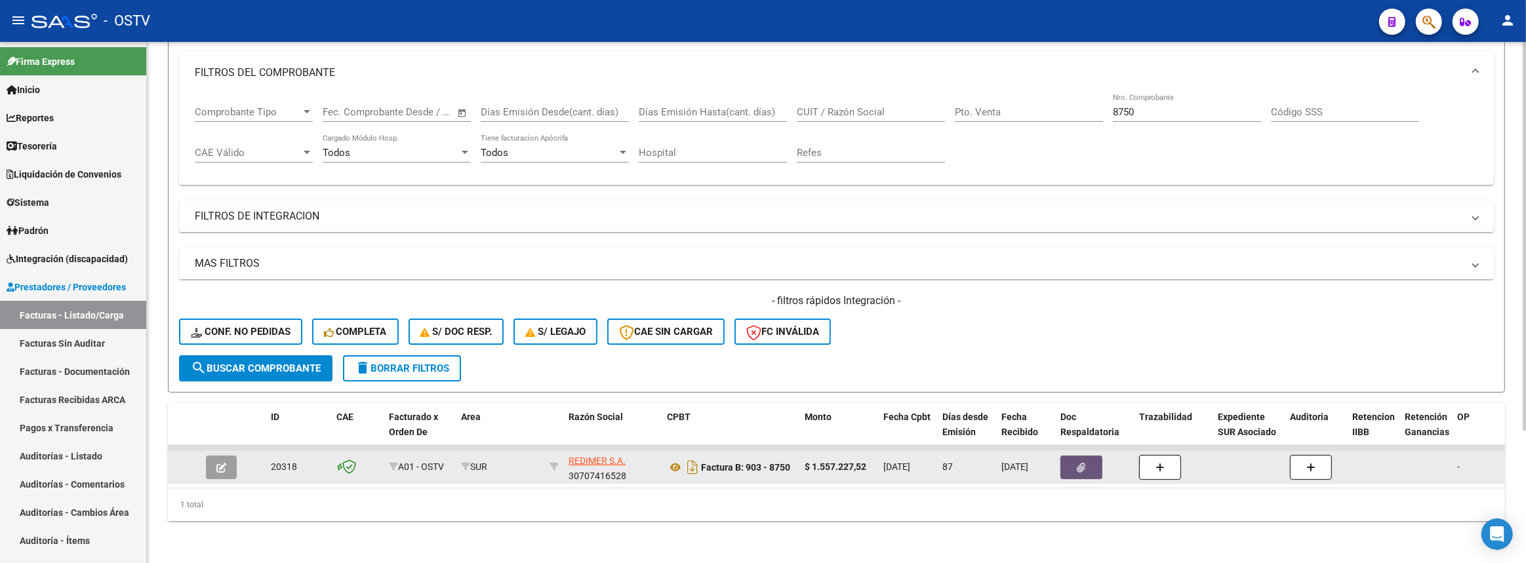
click at [1077, 462] on span "button" at bounding box center [1081, 468] width 9 height 12
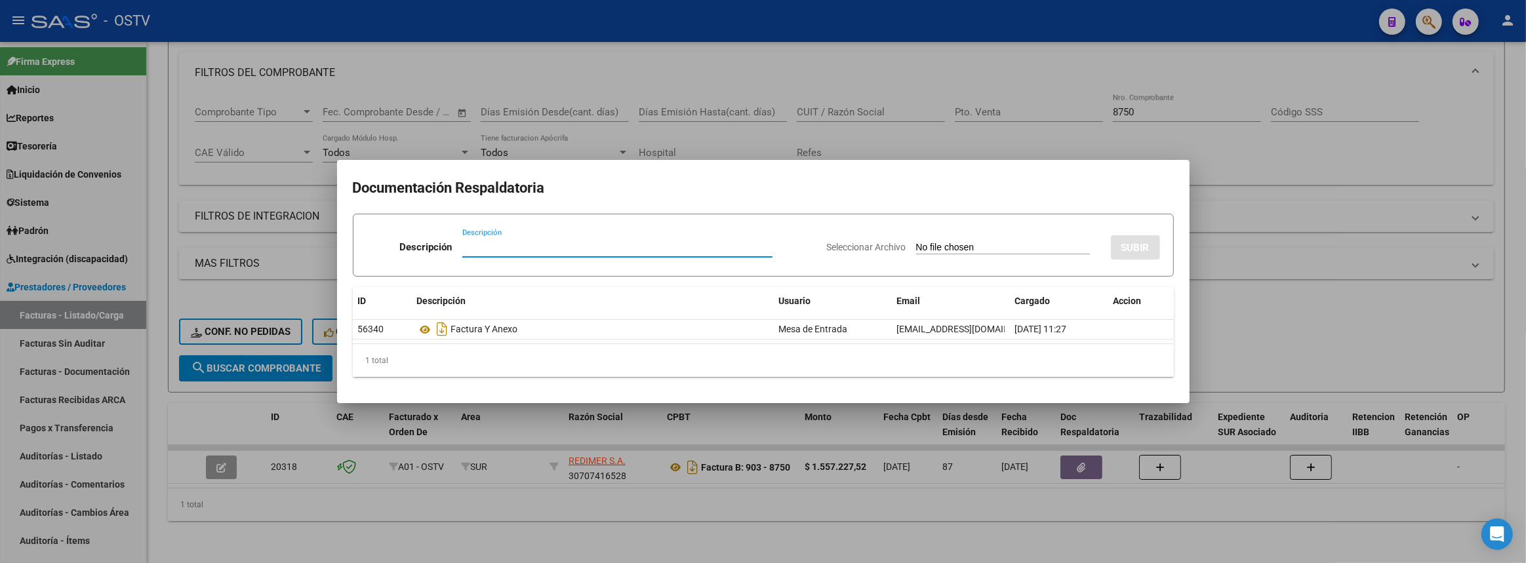
click at [1305, 257] on div at bounding box center [763, 281] width 1526 height 563
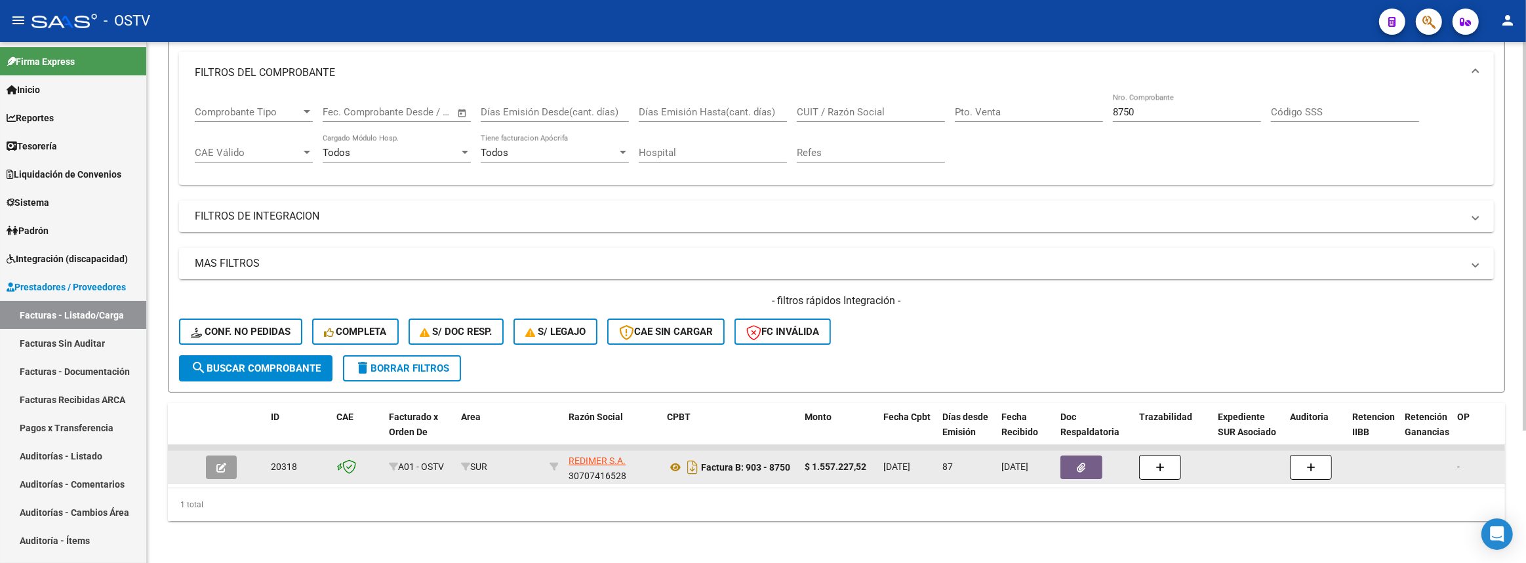
drag, startPoint x: 565, startPoint y: 450, endPoint x: 931, endPoint y: 457, distance: 365.9
copy div "REDIMER S.A. 30707416528 Factura B: 903 - 8750 $ 1.557.227,52 17/06/2025"
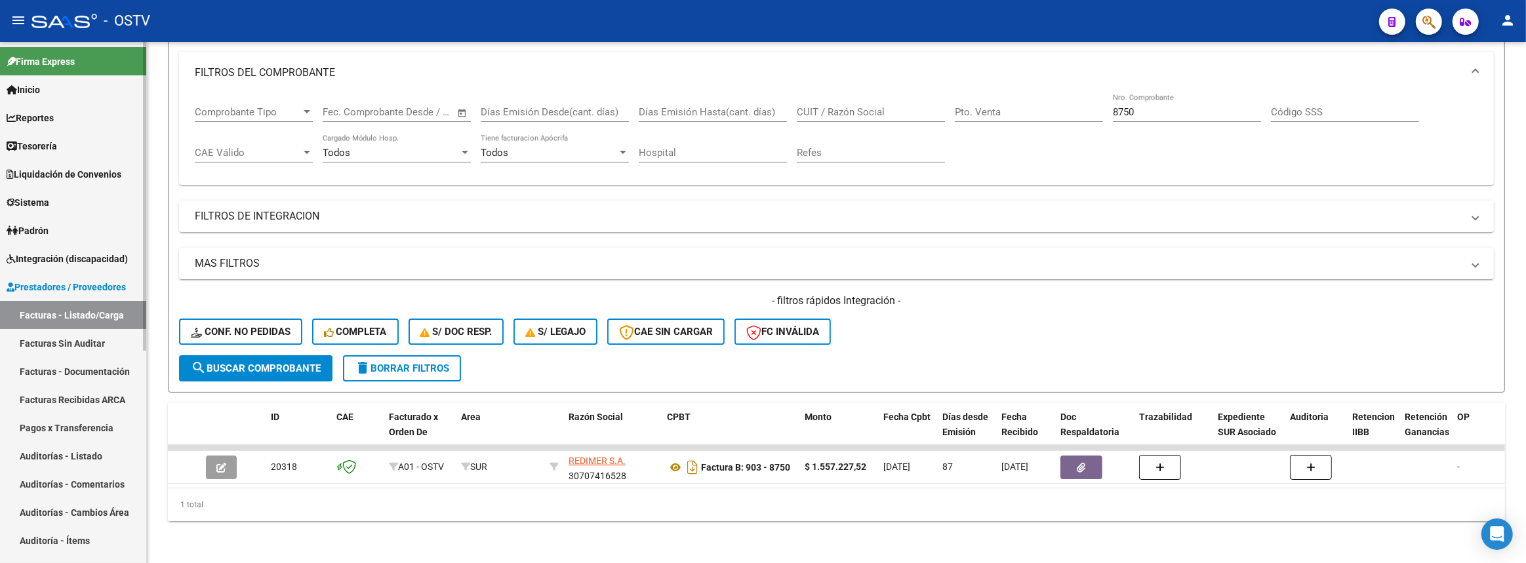
drag, startPoint x: 58, startPoint y: 456, endPoint x: 85, endPoint y: 424, distance: 41.9
click at [59, 456] on link "Auditorías - Listado" at bounding box center [73, 456] width 146 height 28
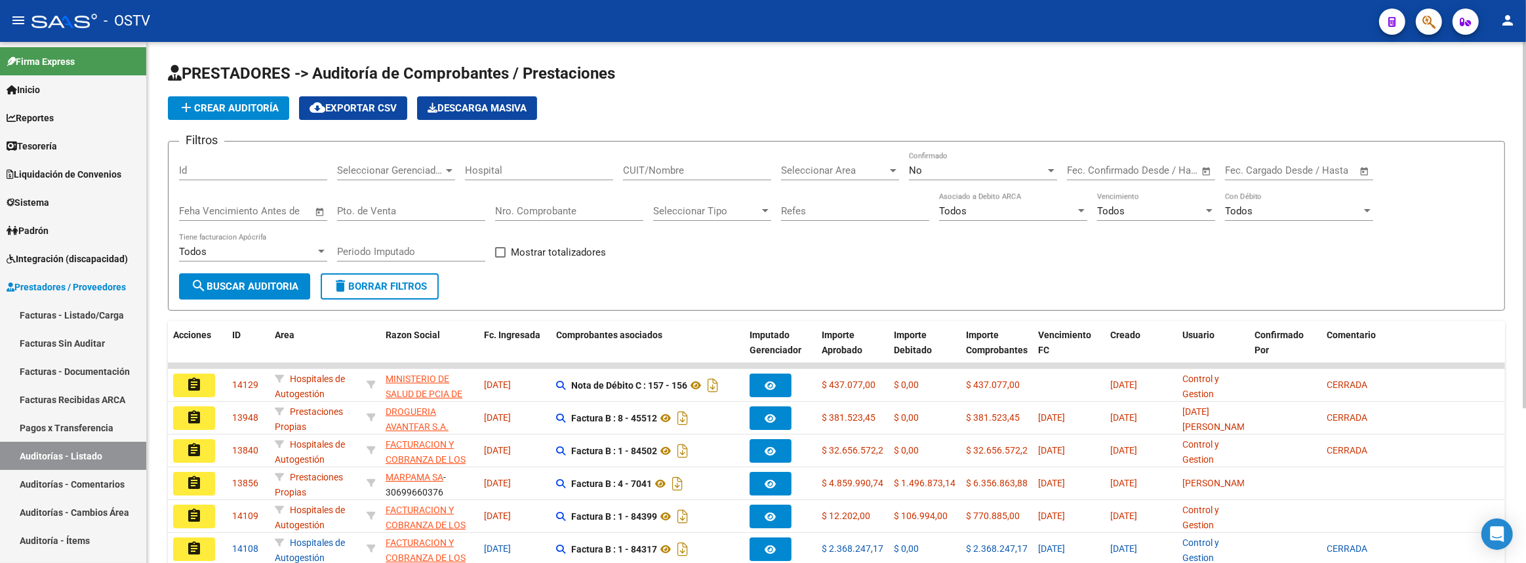
click at [576, 211] on input "Nro. Comprobante" at bounding box center [569, 211] width 148 height 12
paste input "11689"
type input "11689"
click at [291, 281] on span "search Buscar Auditoria" at bounding box center [245, 287] width 108 height 12
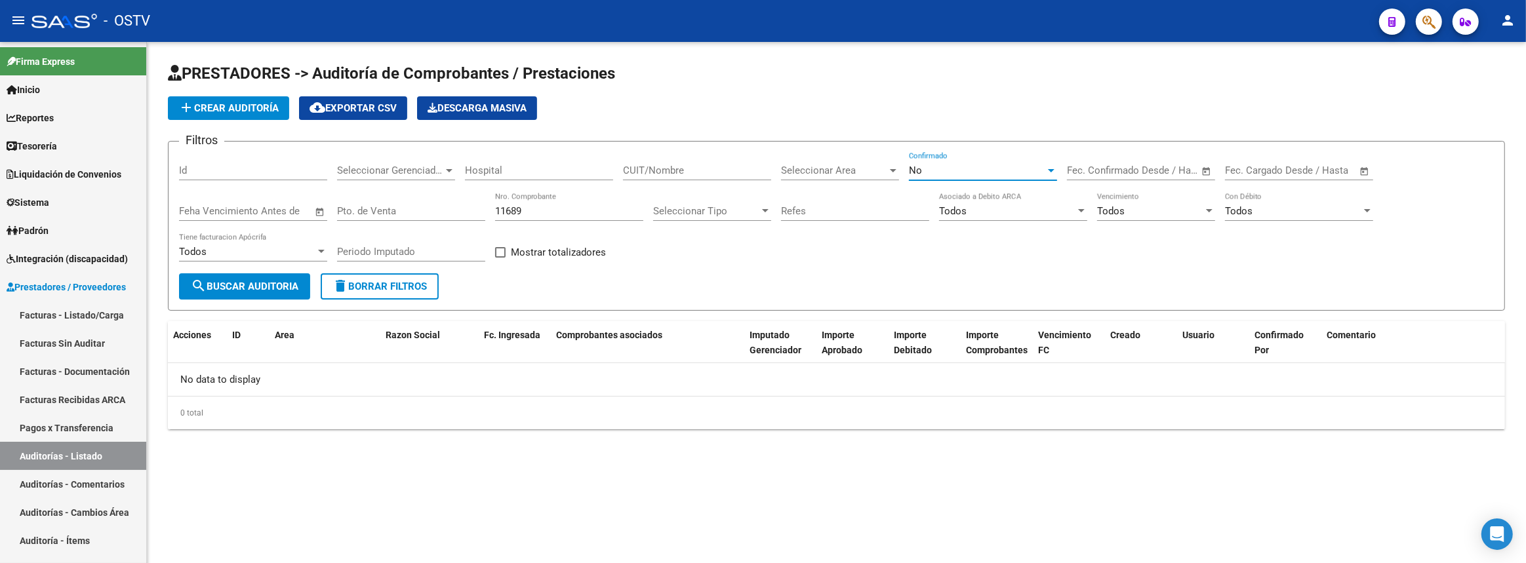
click at [953, 169] on div "No" at bounding box center [977, 171] width 136 height 12
click at [951, 151] on span "Si" at bounding box center [983, 140] width 148 height 30
click at [242, 281] on span "search Buscar Auditoria" at bounding box center [245, 287] width 108 height 12
drag, startPoint x: 535, startPoint y: 211, endPoint x: 414, endPoint y: 203, distance: 121.5
click at [414, 203] on div "Filtros Id Seleccionar Gerenciador Seleccionar Gerenciador Hospital CUIT/Nombre…" at bounding box center [836, 212] width 1315 height 121
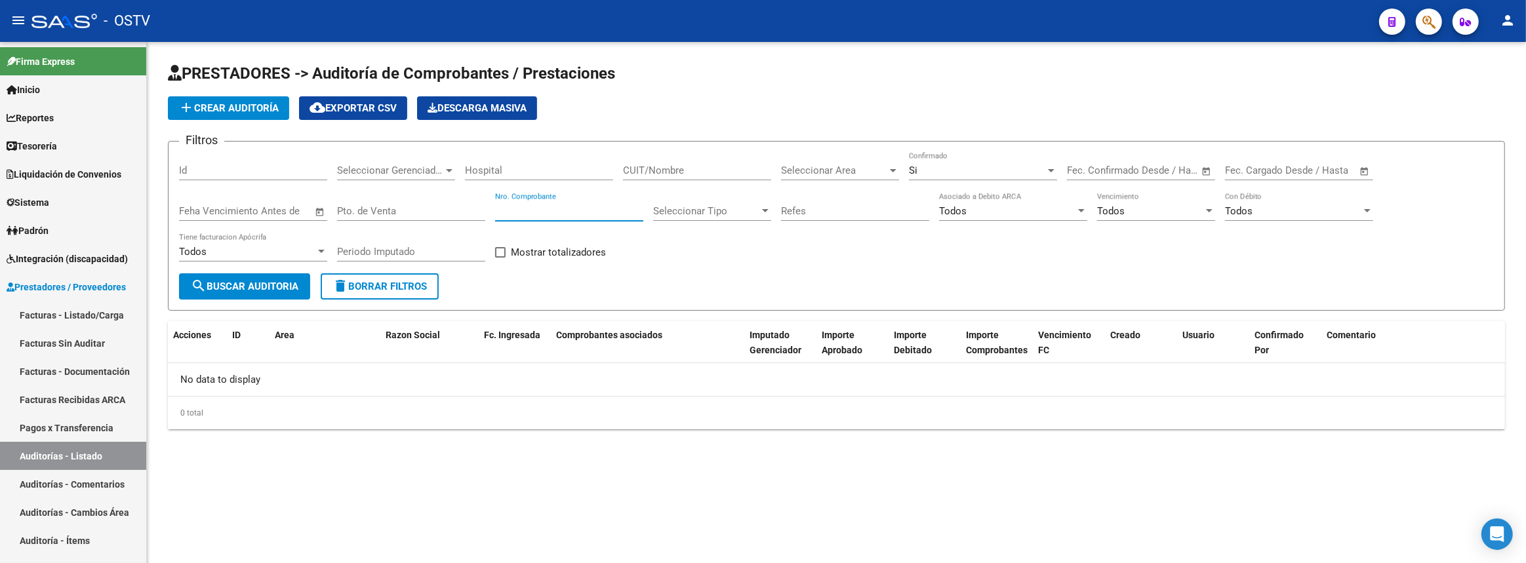
click at [219, 177] on div "Id" at bounding box center [253, 166] width 148 height 28
paste input "11689"
type input "11689"
click at [222, 281] on span "search Buscar Auditoria" at bounding box center [245, 287] width 108 height 12
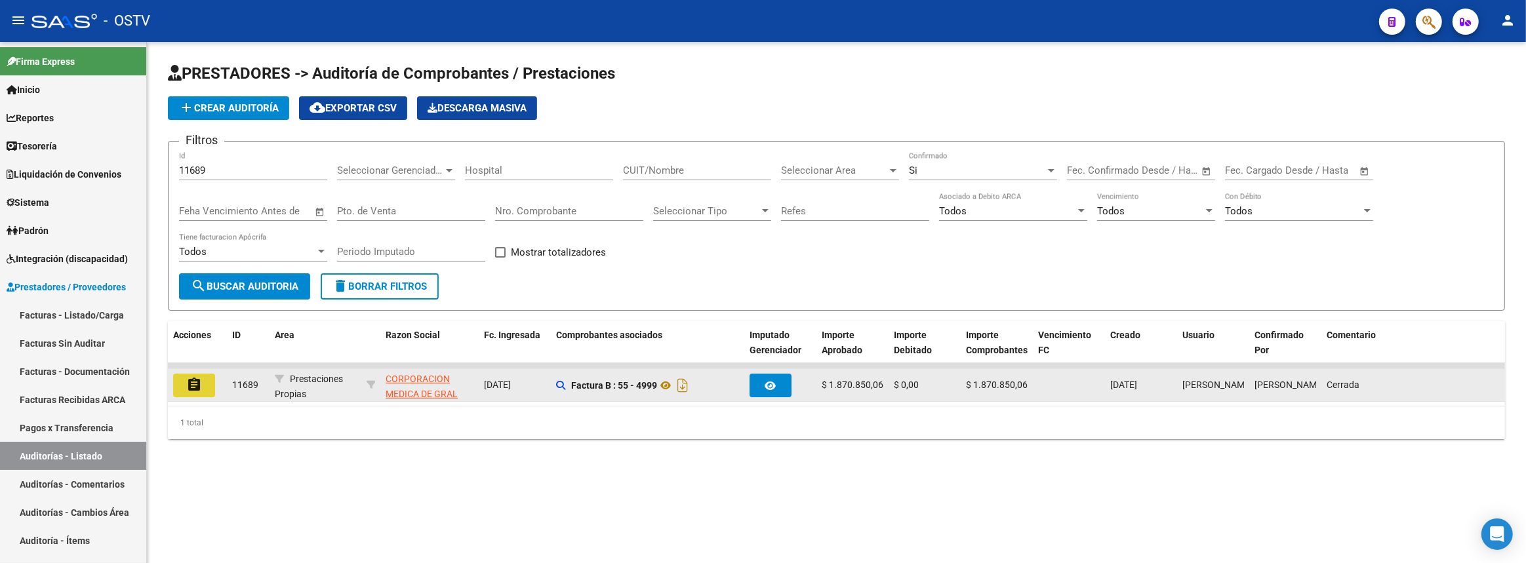
click at [191, 384] on mat-icon "assignment" at bounding box center [194, 385] width 16 height 16
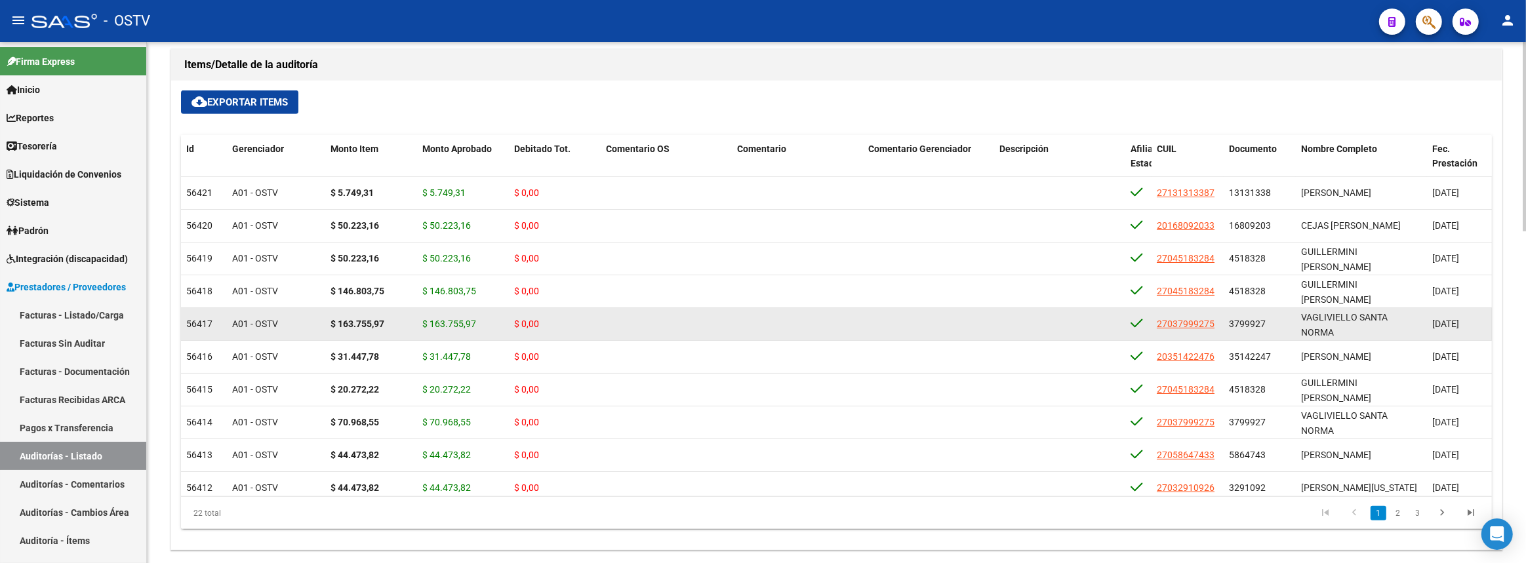
scroll to position [596, 0]
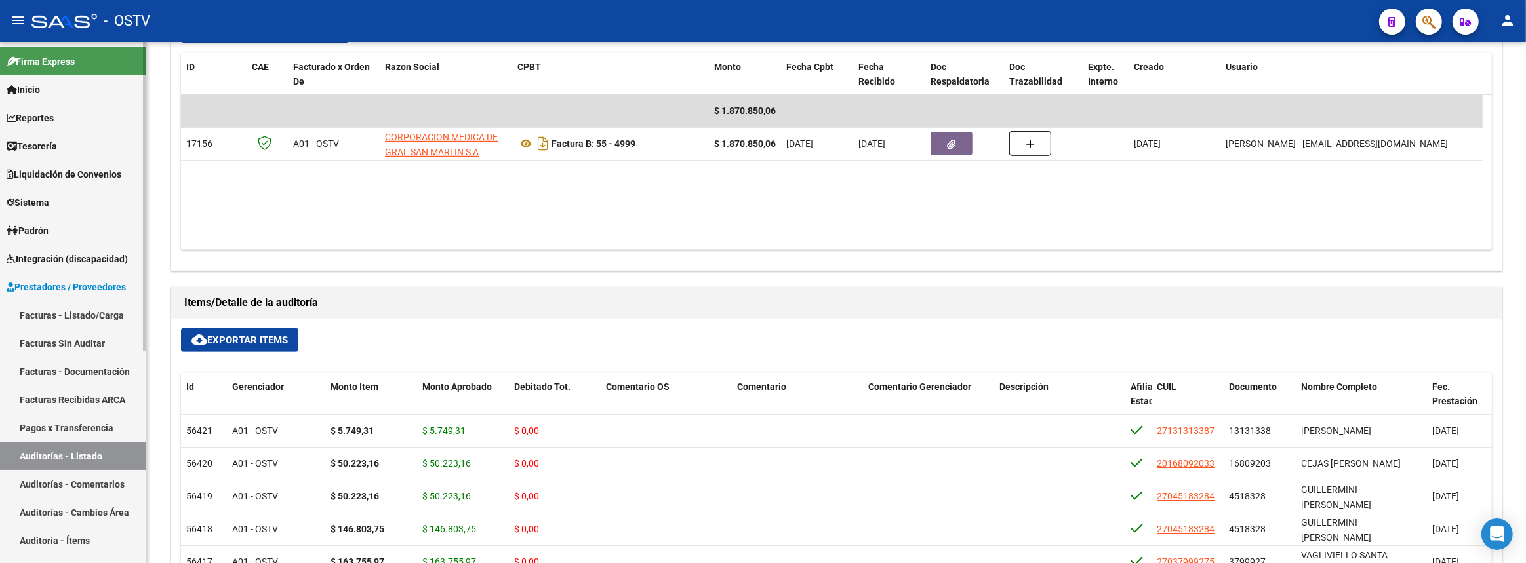
drag, startPoint x: 101, startPoint y: 459, endPoint x: 113, endPoint y: 448, distance: 16.2
click at [101, 459] on link "Auditorías - Listado" at bounding box center [73, 456] width 146 height 28
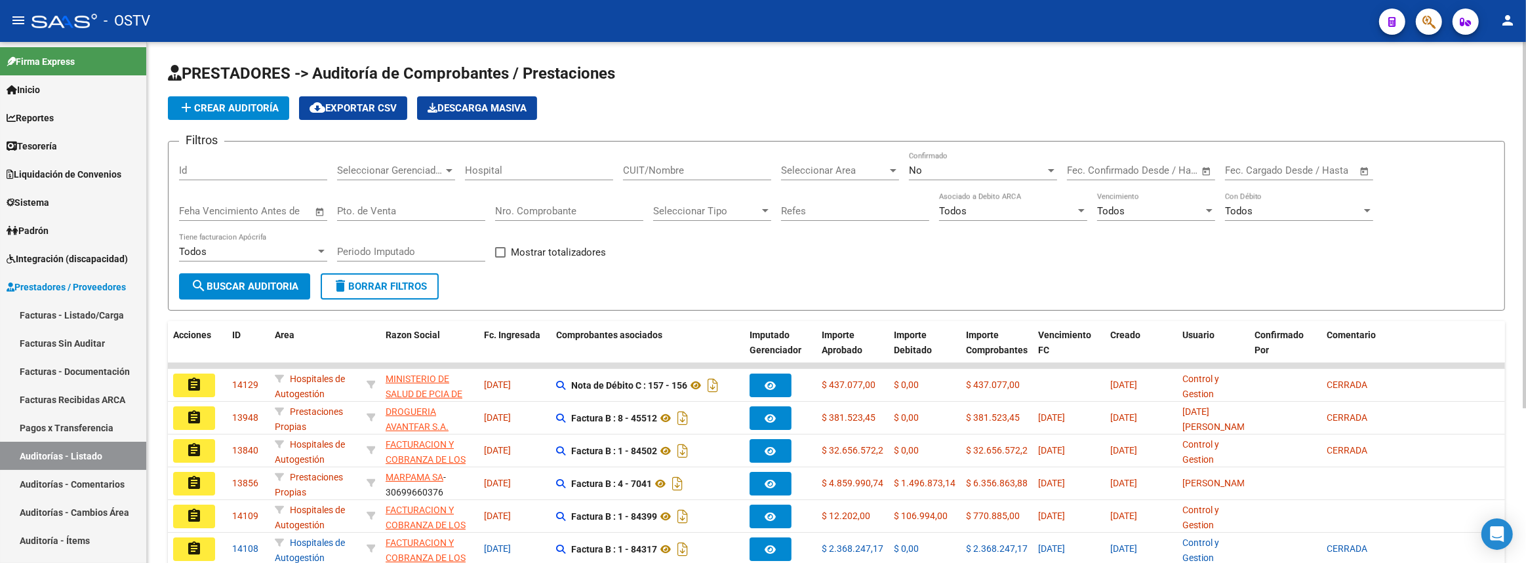
click at [612, 216] on div "Nro. Comprobante" at bounding box center [569, 207] width 148 height 28
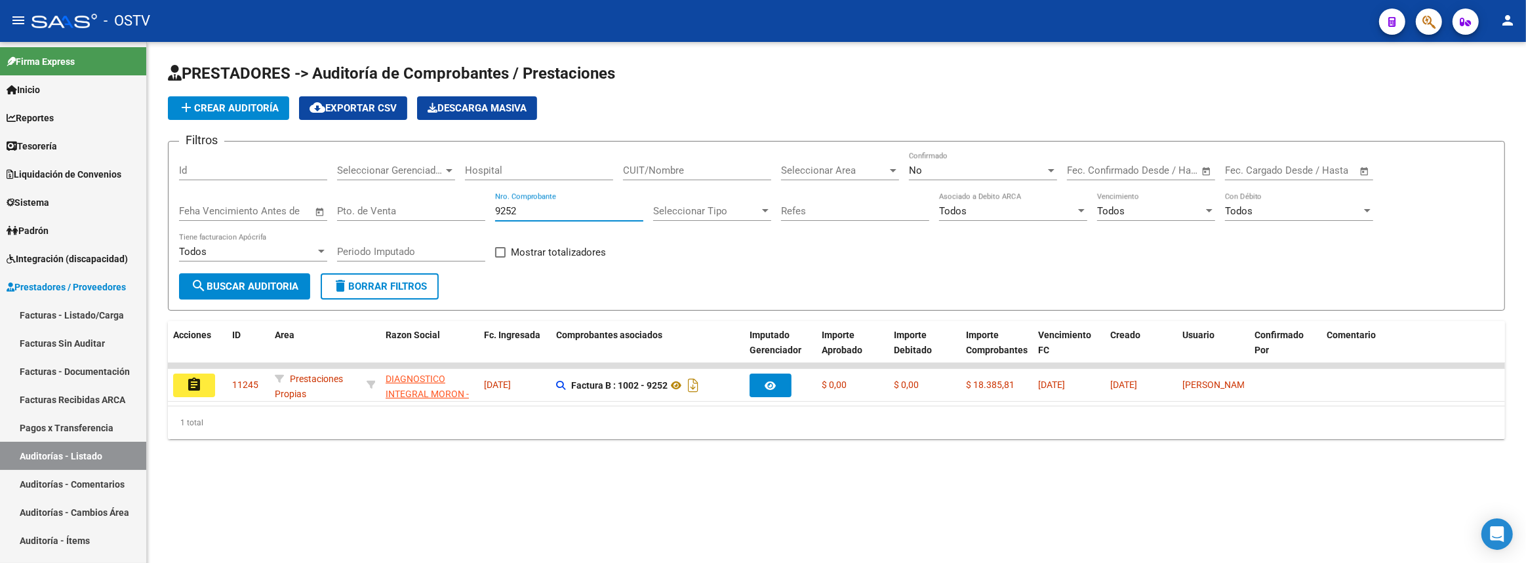
type input "9252"
click at [935, 161] on div "No Confirmado" at bounding box center [983, 166] width 148 height 28
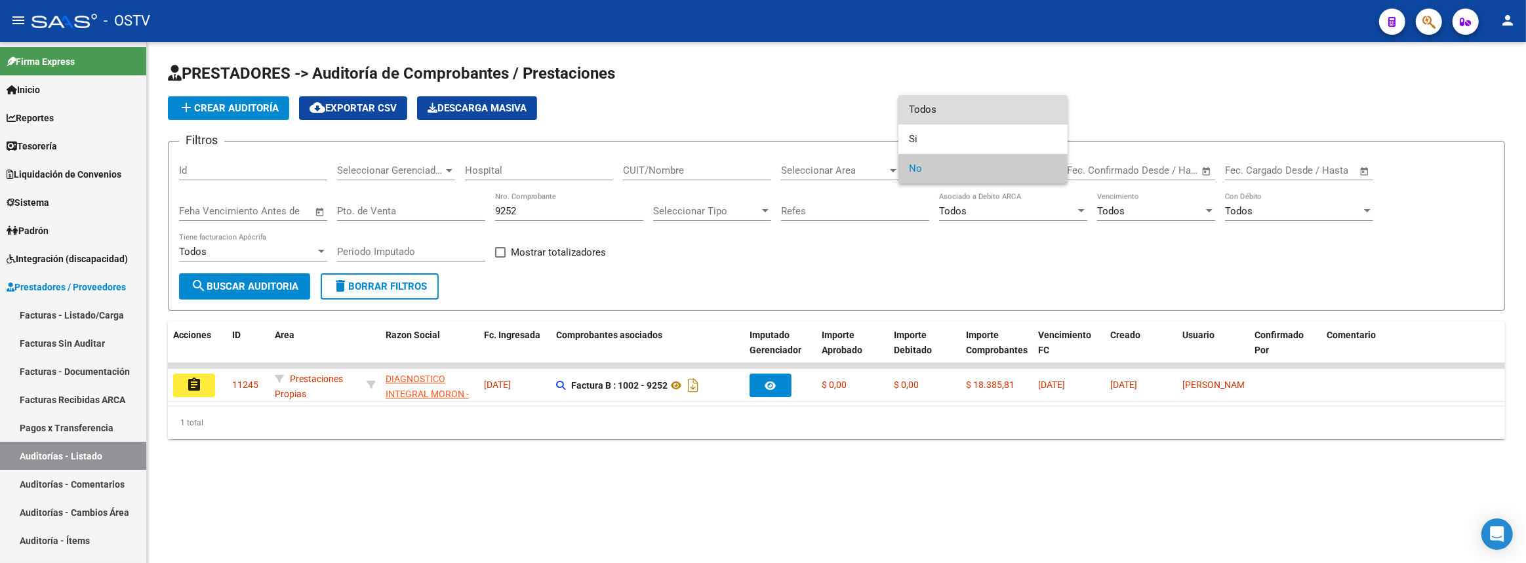
click at [935, 116] on span "Todos" at bounding box center [983, 110] width 148 height 30
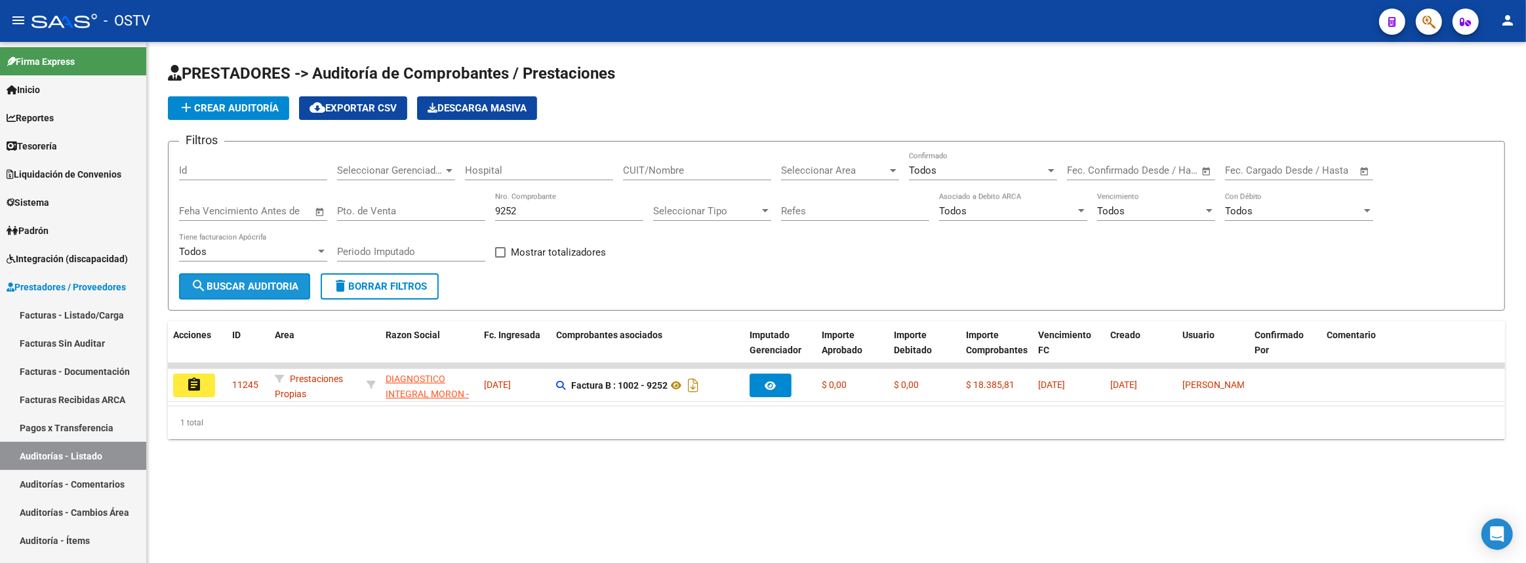
click at [298, 283] on span "search Buscar Auditoria" at bounding box center [245, 287] width 108 height 12
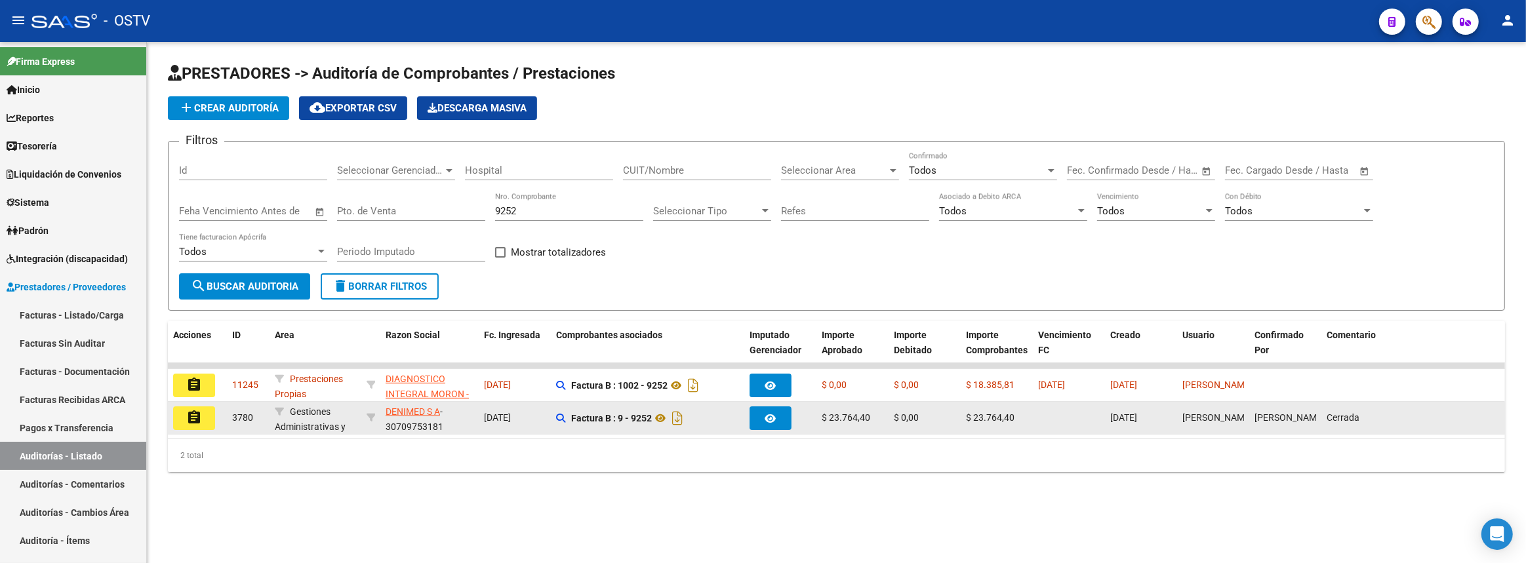
click at [196, 420] on mat-icon "assignment" at bounding box center [194, 418] width 16 height 16
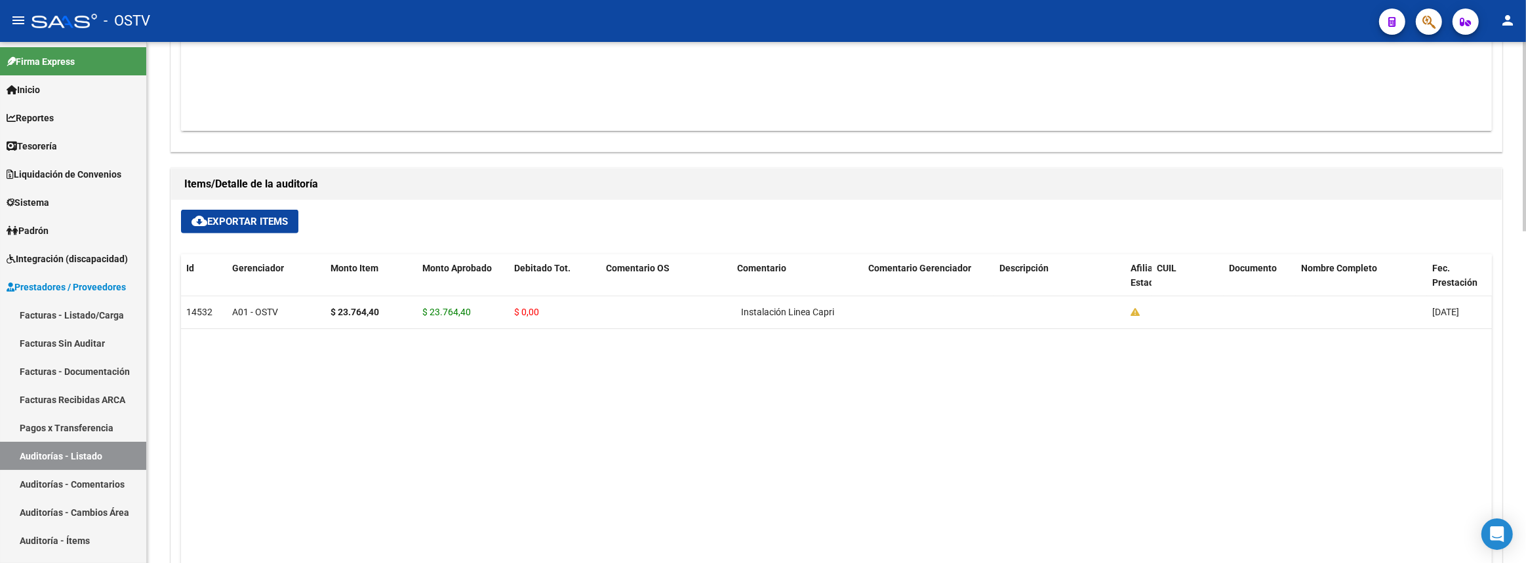
scroll to position [477, 0]
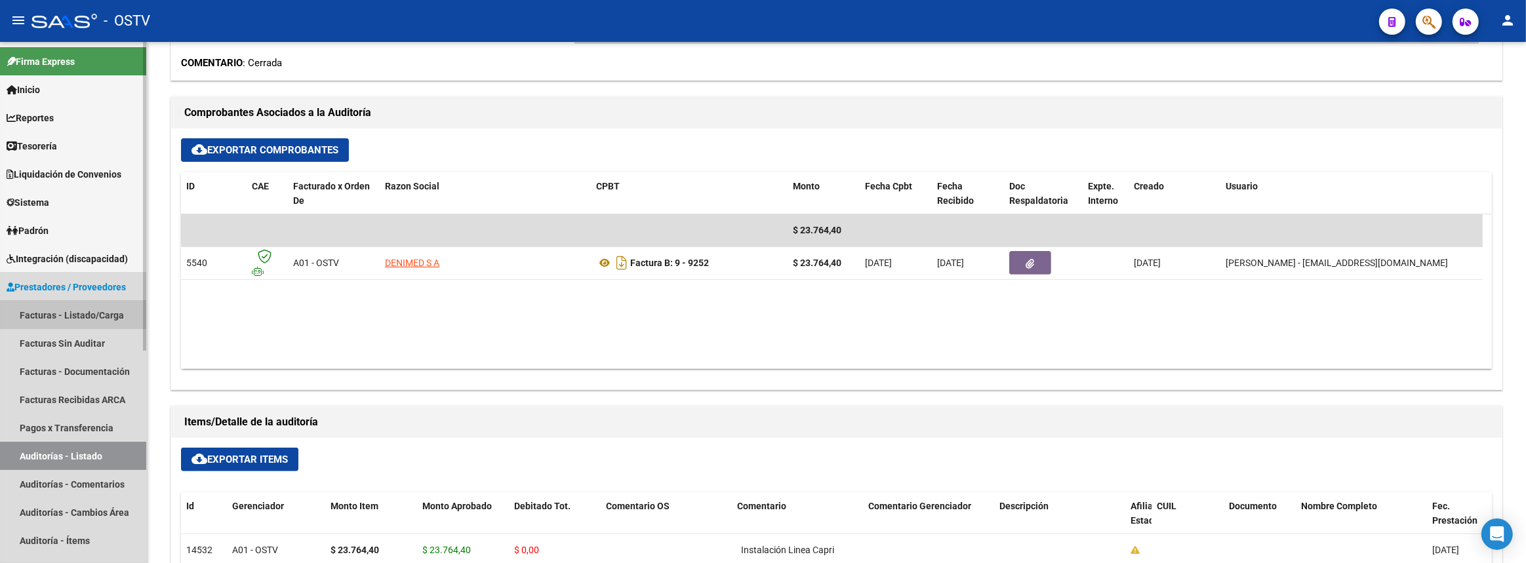
click at [112, 320] on link "Facturas - Listado/Carga" at bounding box center [73, 315] width 146 height 28
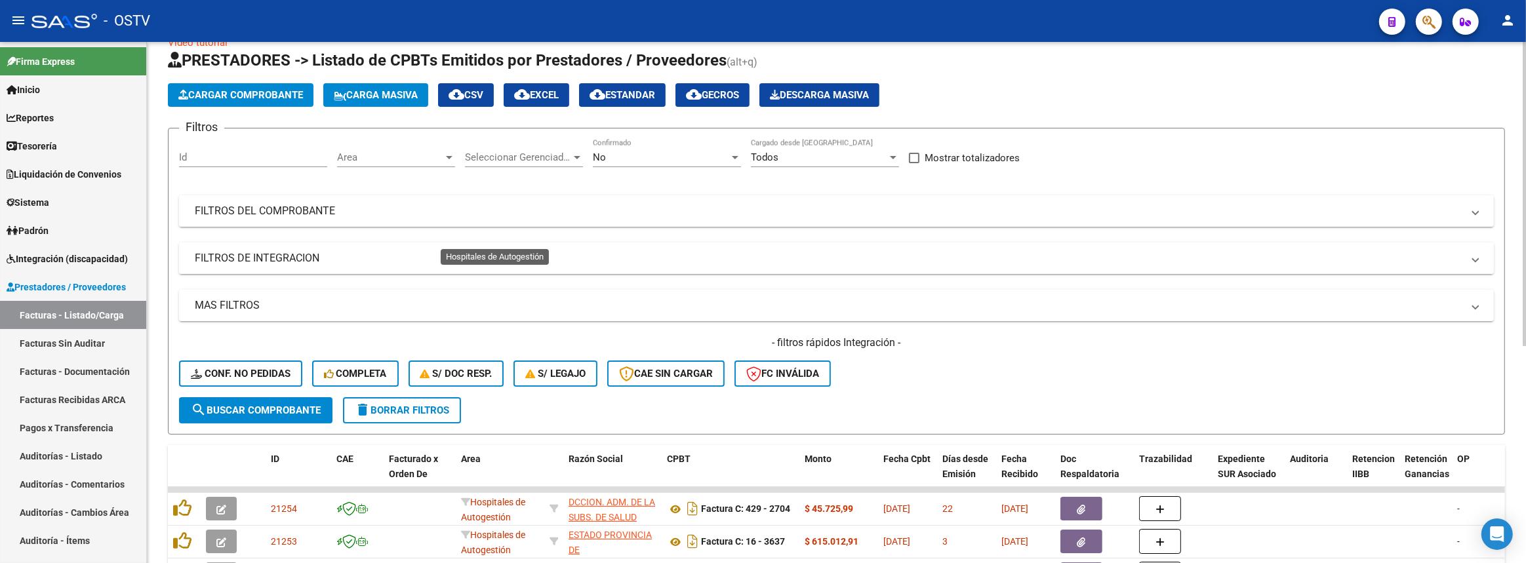
scroll to position [370, 0]
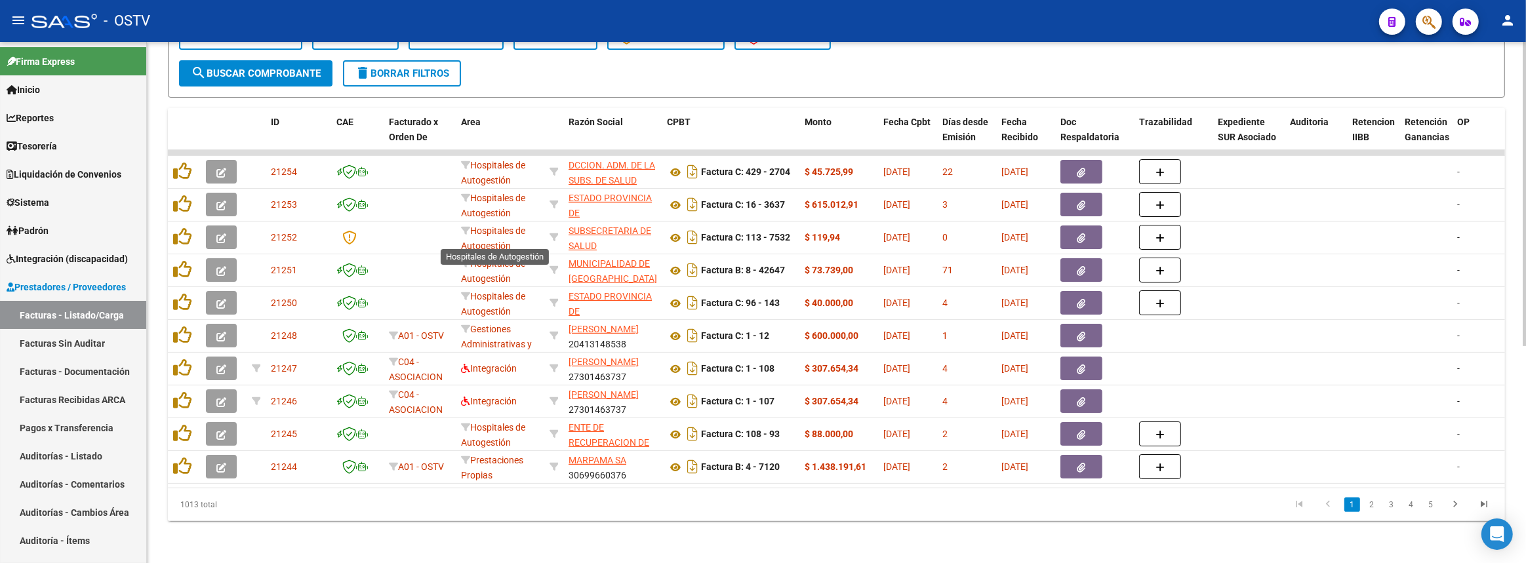
click at [513, 226] on span "Hospitales de Autogestión" at bounding box center [493, 239] width 64 height 26
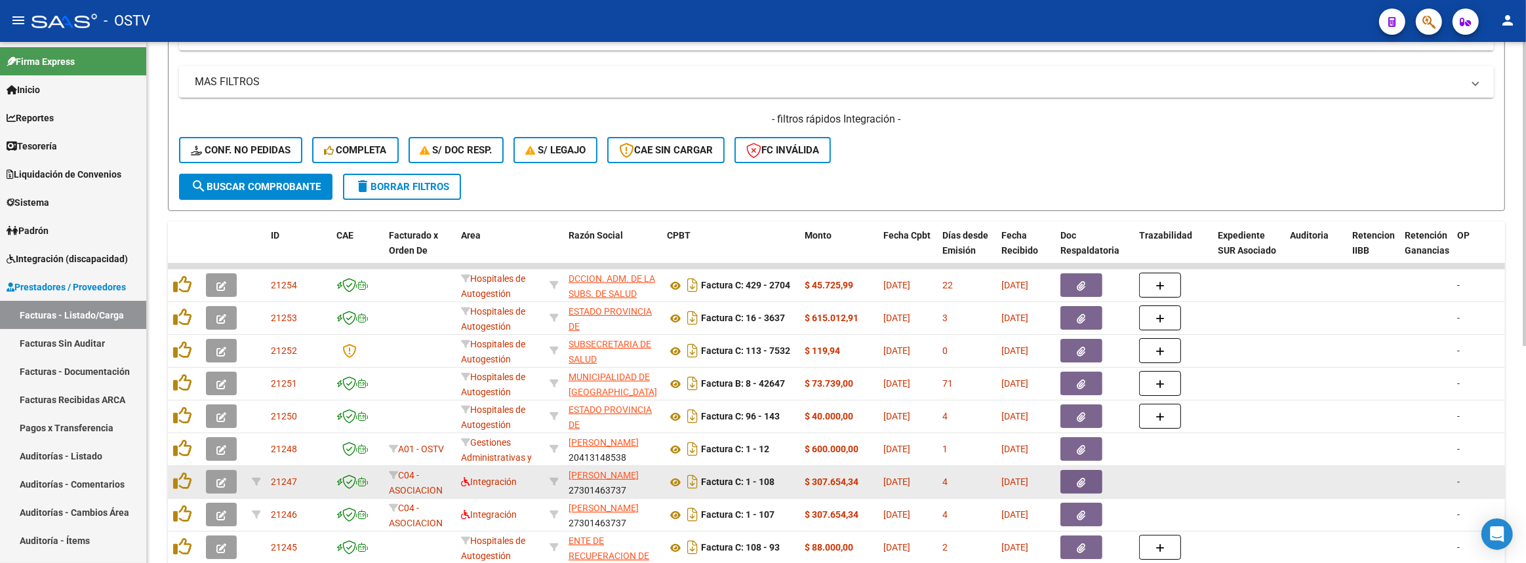
scroll to position [72, 0]
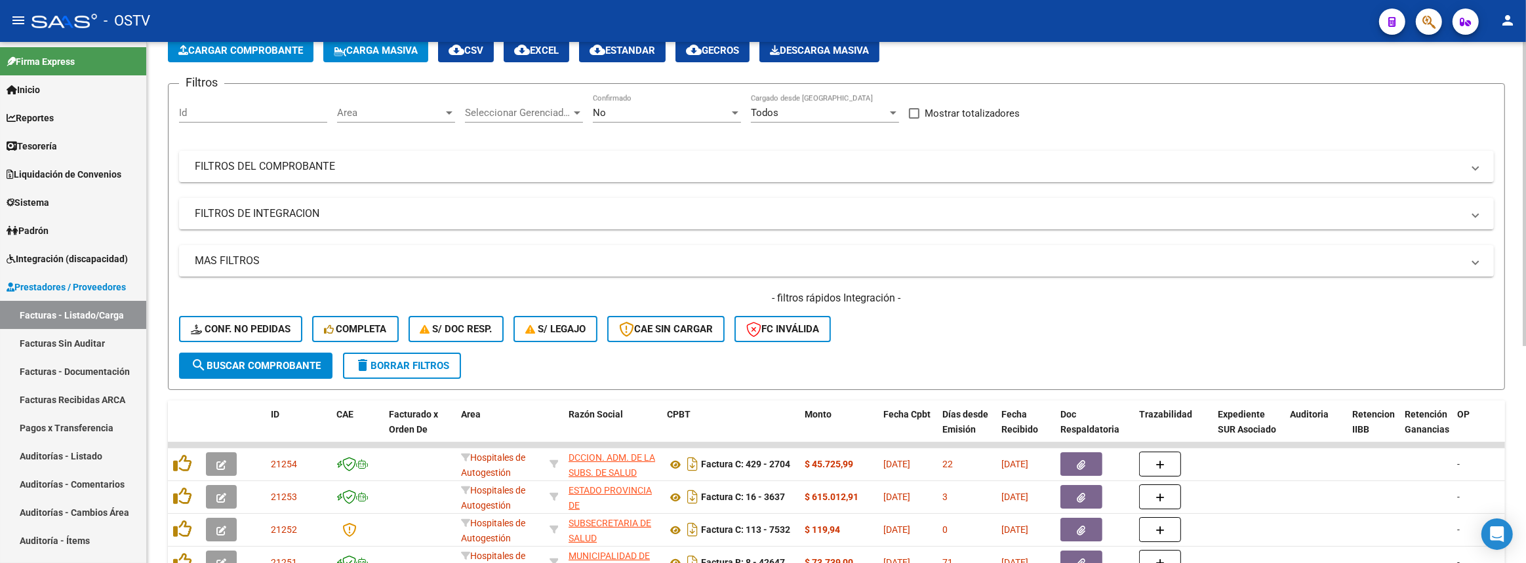
click at [654, 146] on div "Filtros Id Area Area Seleccionar Gerenciador Seleccionar Gerenciador No Confirm…" at bounding box center [836, 223] width 1315 height 258
click at [863, 176] on mat-expansion-panel-header "FILTROS DEL COMPROBANTE" at bounding box center [836, 166] width 1315 height 31
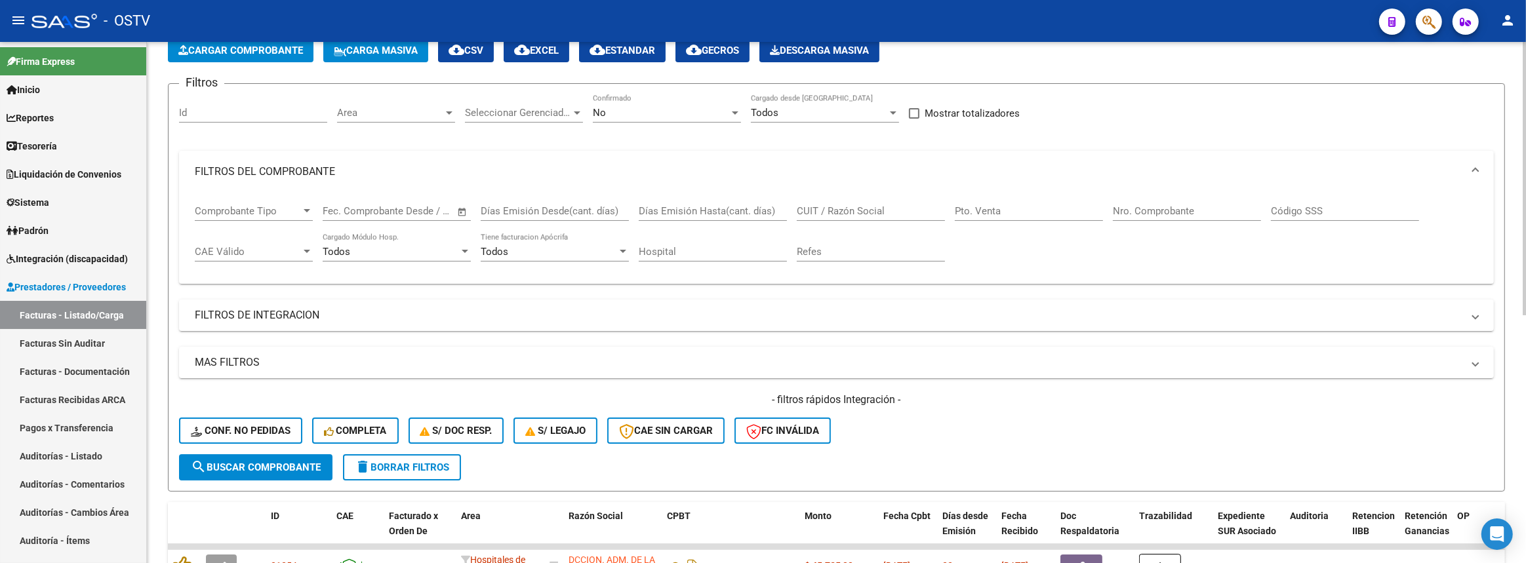
click at [1192, 205] on input "Nro. Comprobante" at bounding box center [1187, 211] width 148 height 12
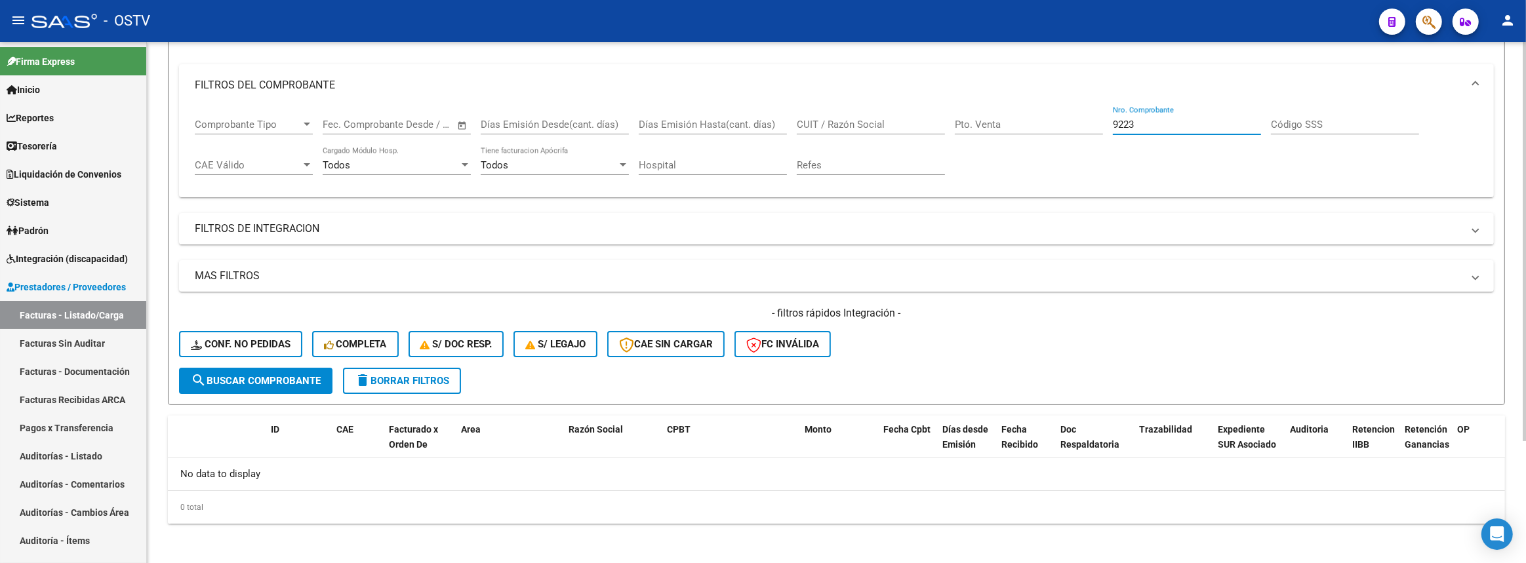
scroll to position [39, 0]
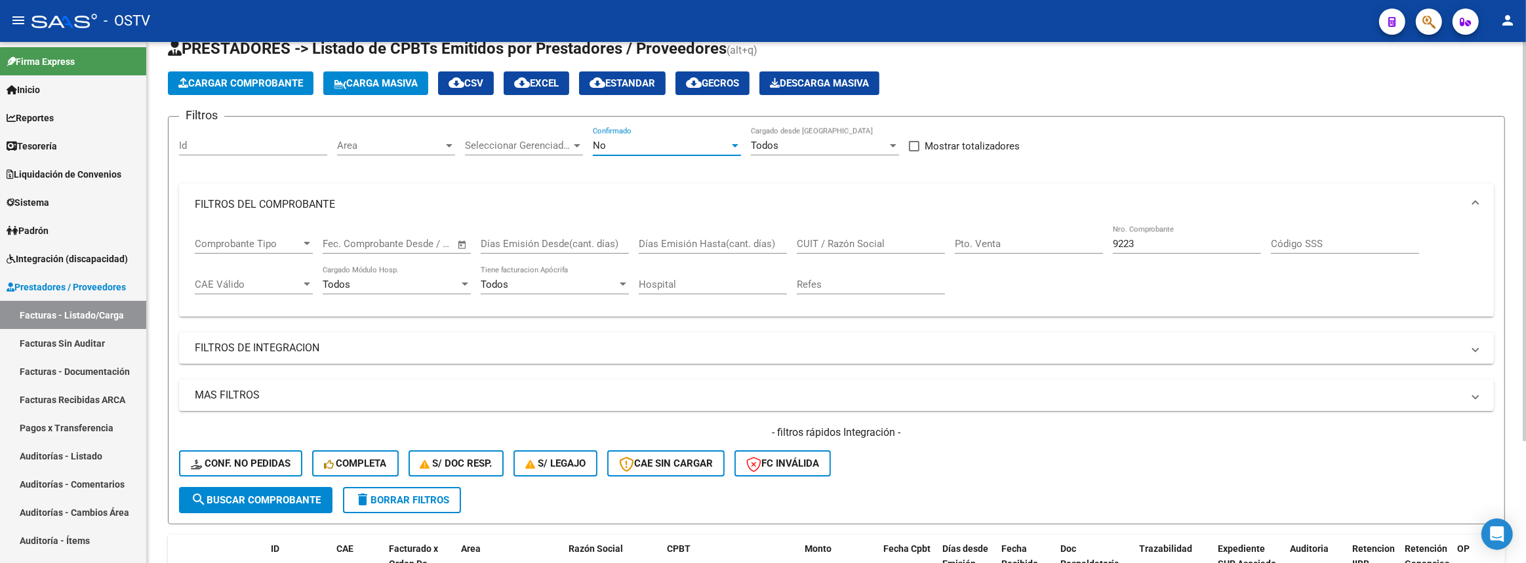
click at [637, 143] on div "No" at bounding box center [661, 146] width 136 height 12
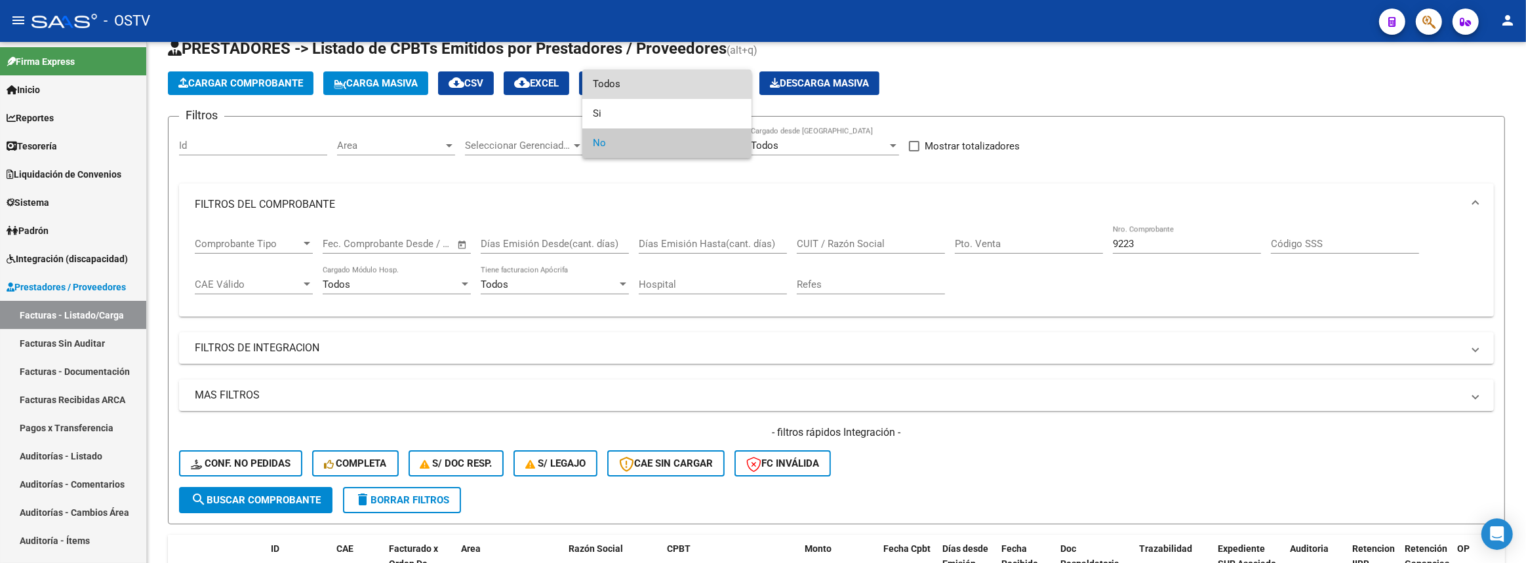
click at [654, 81] on span "Todos" at bounding box center [667, 84] width 148 height 30
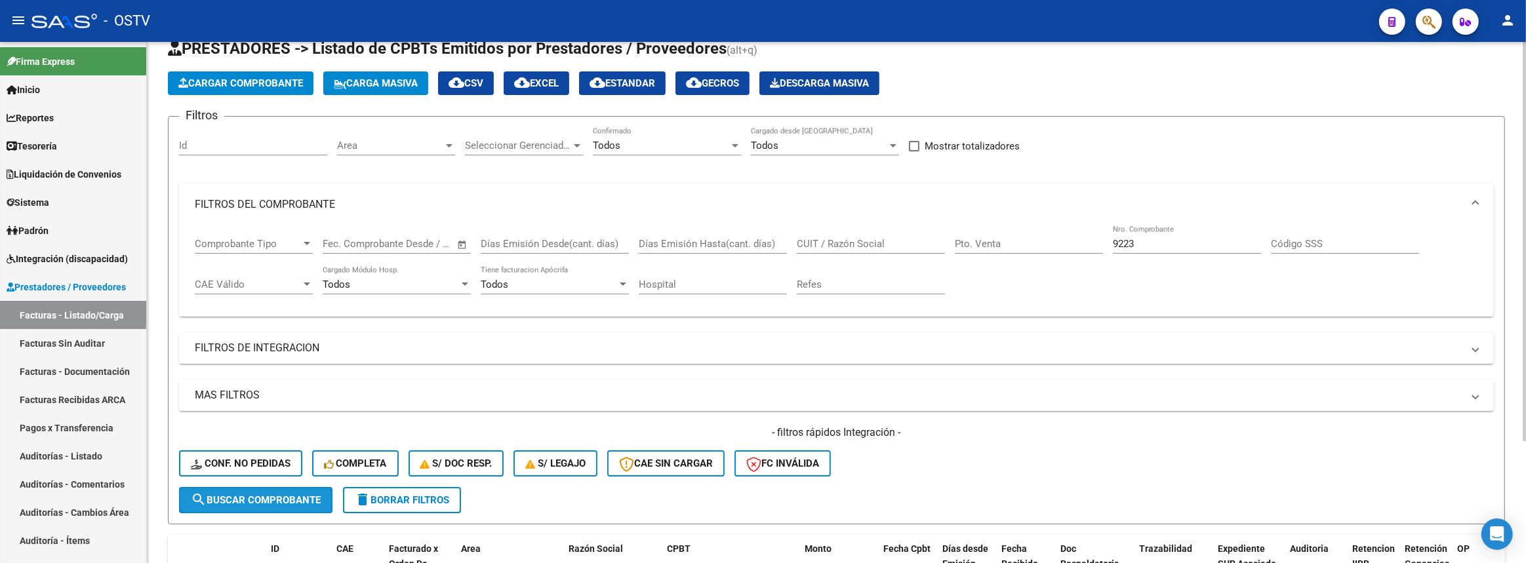
click at [322, 487] on button "search Buscar Comprobante" at bounding box center [255, 500] width 153 height 26
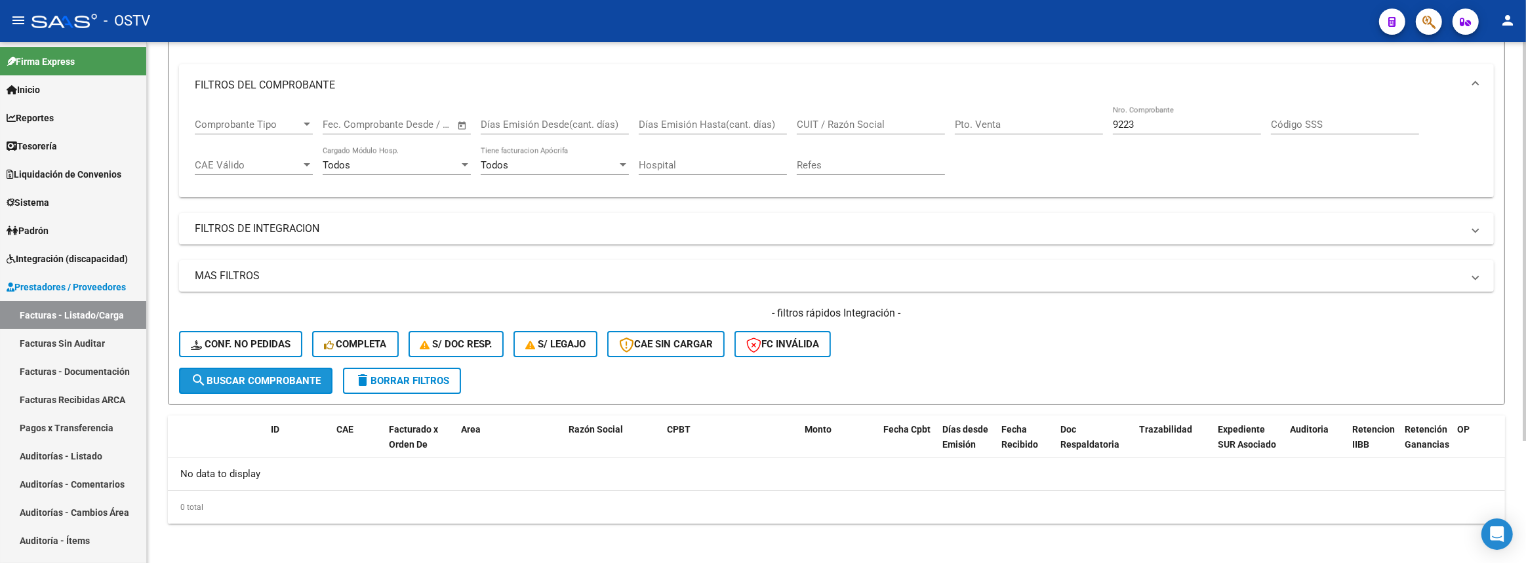
click at [275, 376] on span "search Buscar Comprobante" at bounding box center [256, 381] width 130 height 12
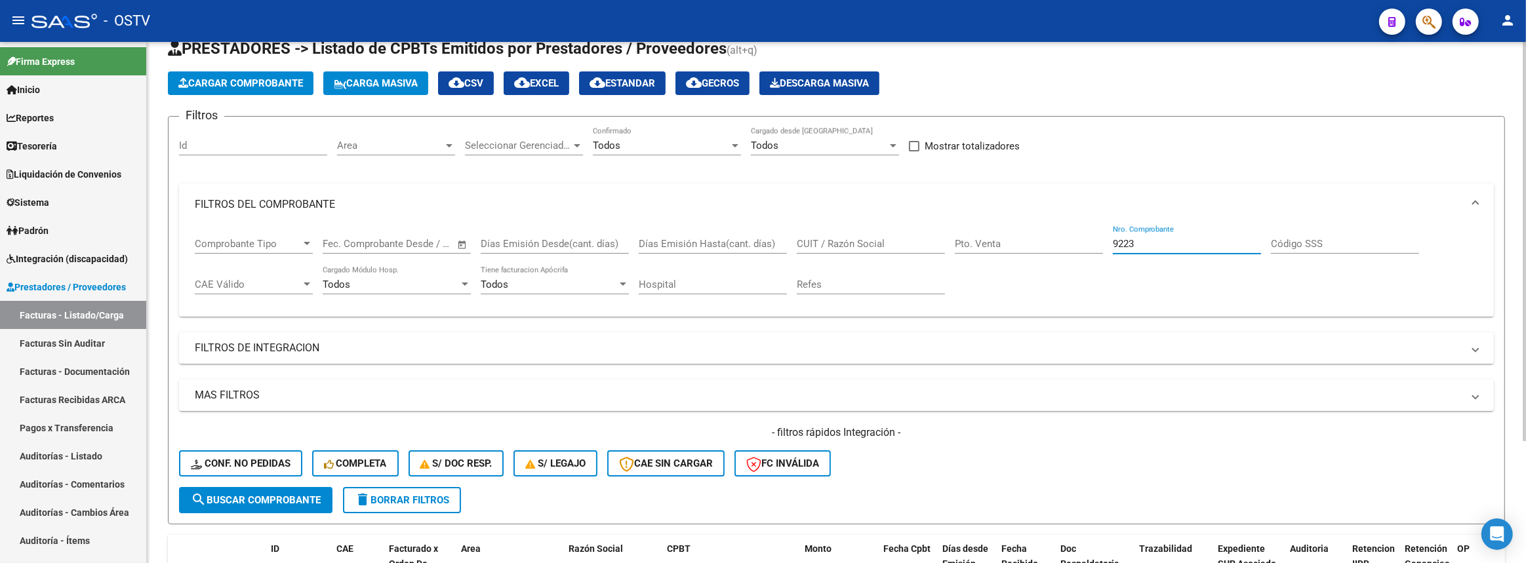
click at [1150, 245] on input "9223" at bounding box center [1187, 244] width 148 height 12
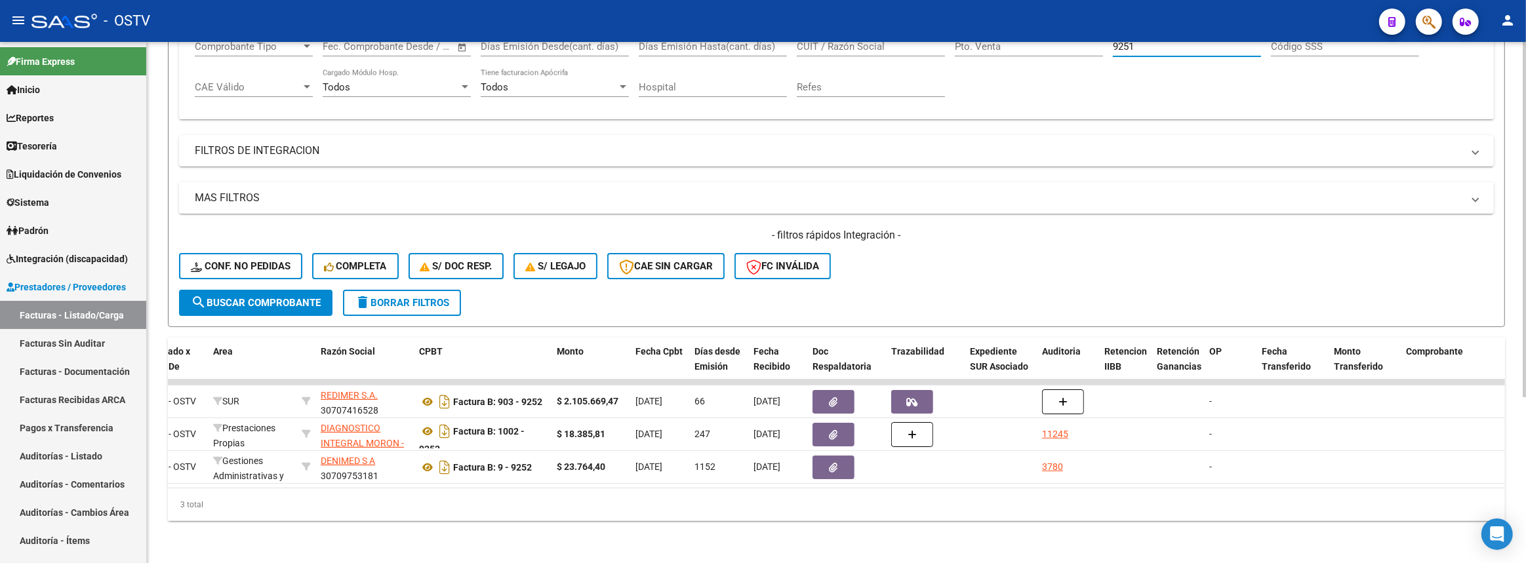
scroll to position [0, 0]
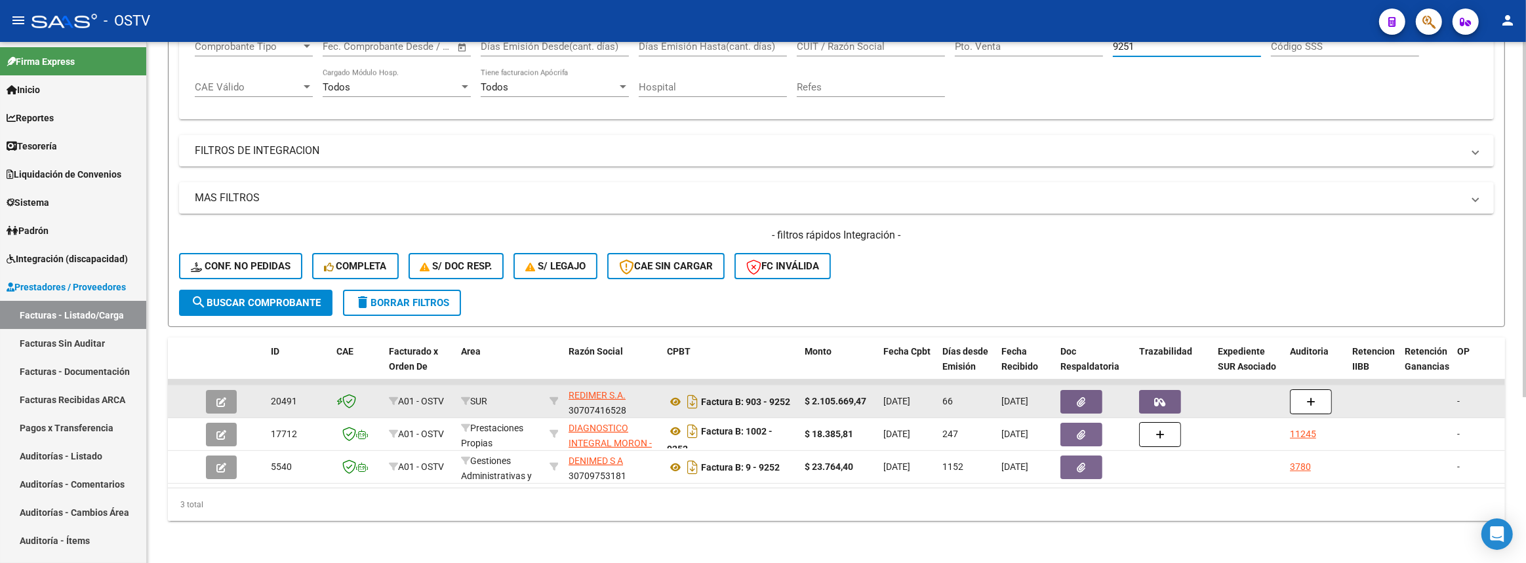
type input "9251"
click at [222, 397] on icon "button" at bounding box center [221, 402] width 10 height 10
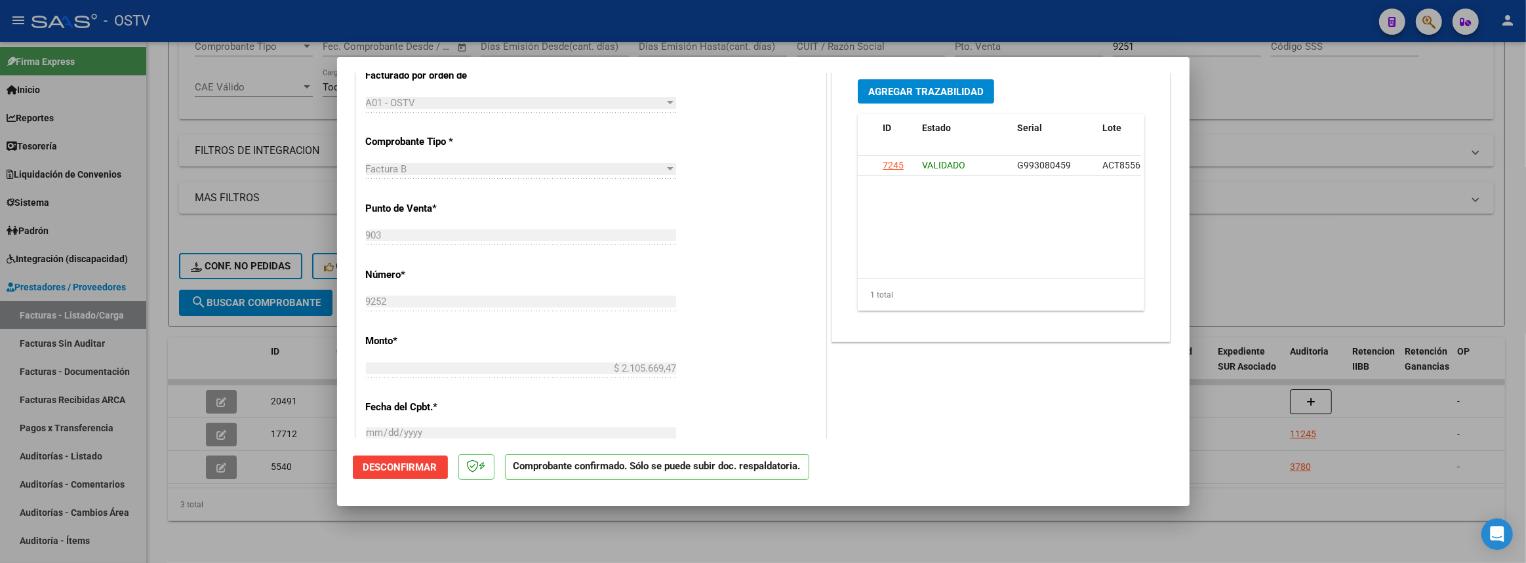
scroll to position [656, 0]
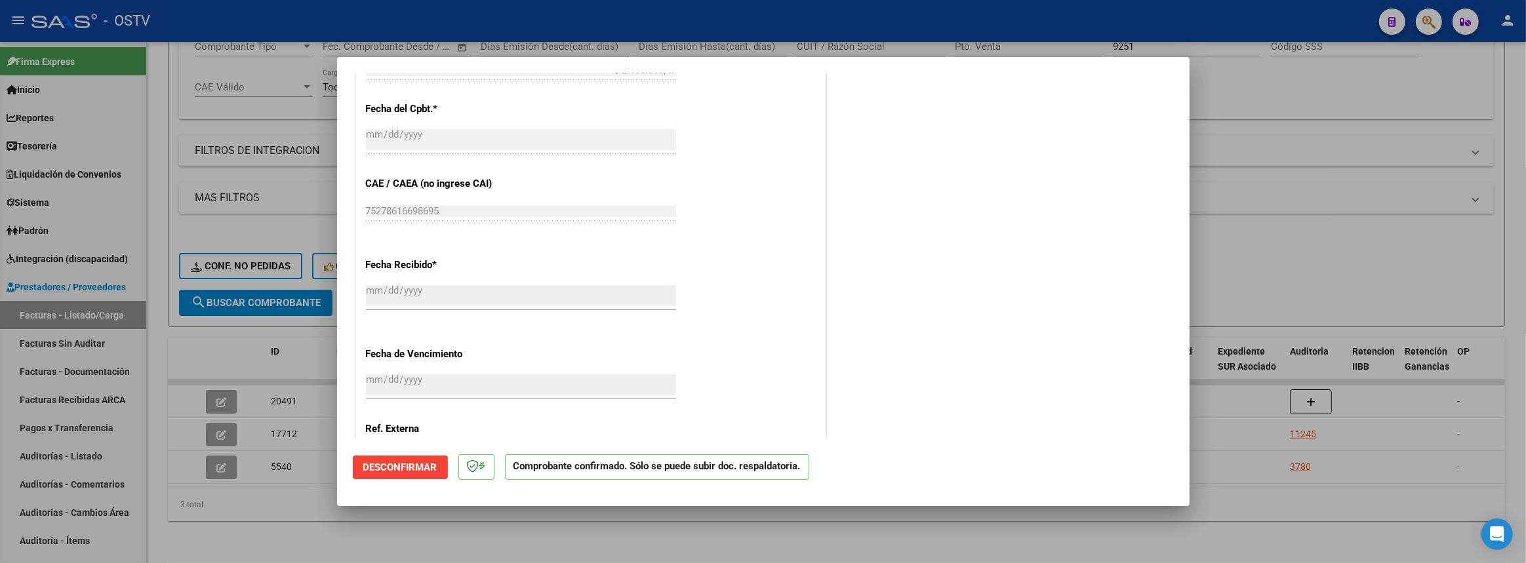
click at [425, 523] on div at bounding box center [763, 281] width 1526 height 563
type input "$ 0,00"
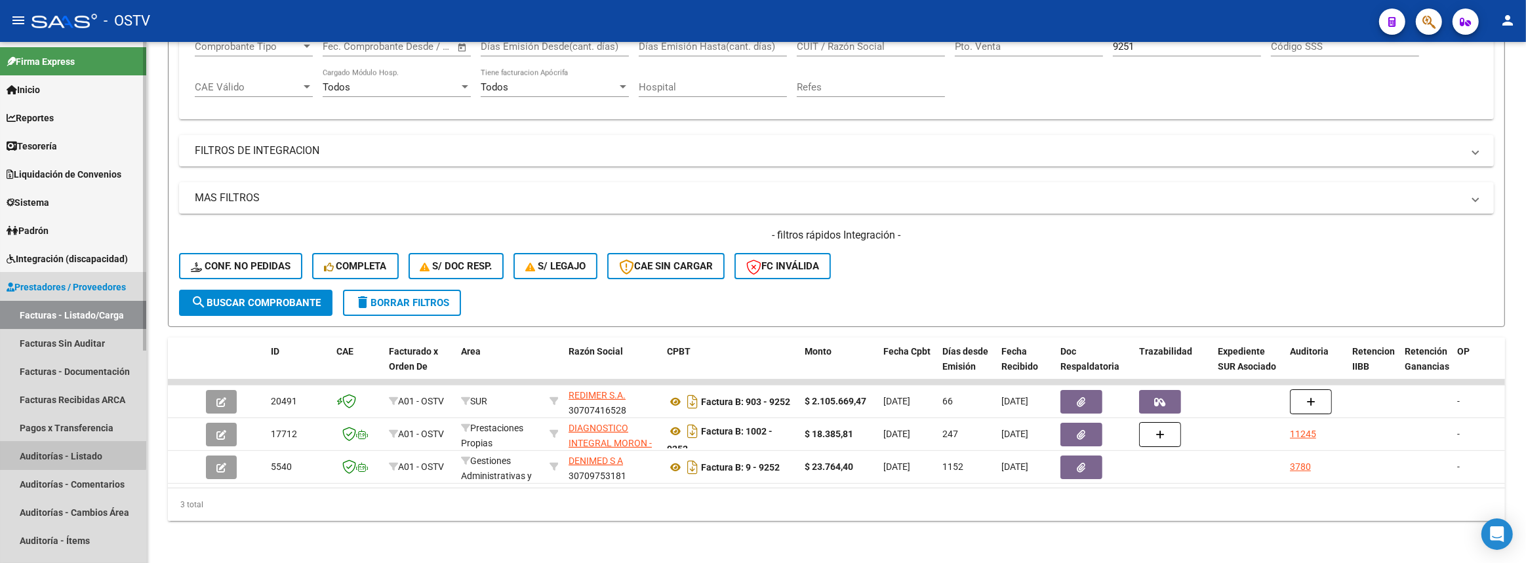
click at [43, 452] on link "Auditorías - Listado" at bounding box center [73, 456] width 146 height 28
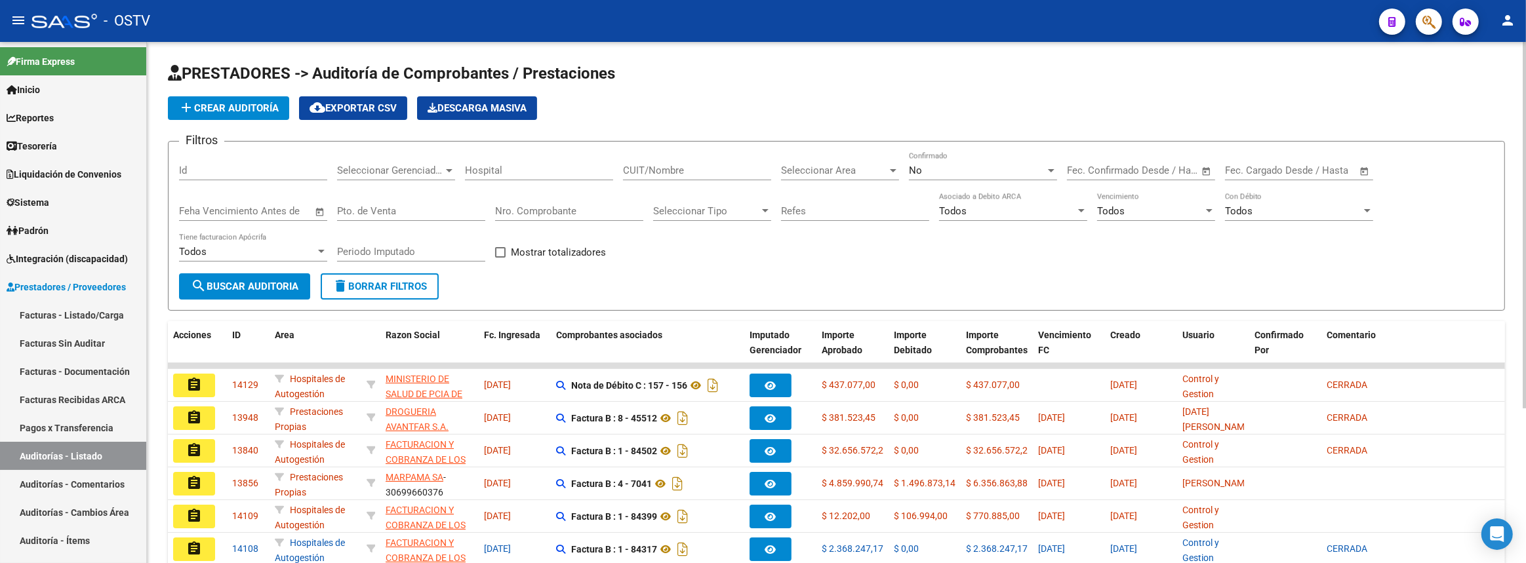
click at [245, 107] on span "add Crear Auditoría" at bounding box center [228, 108] width 100 height 12
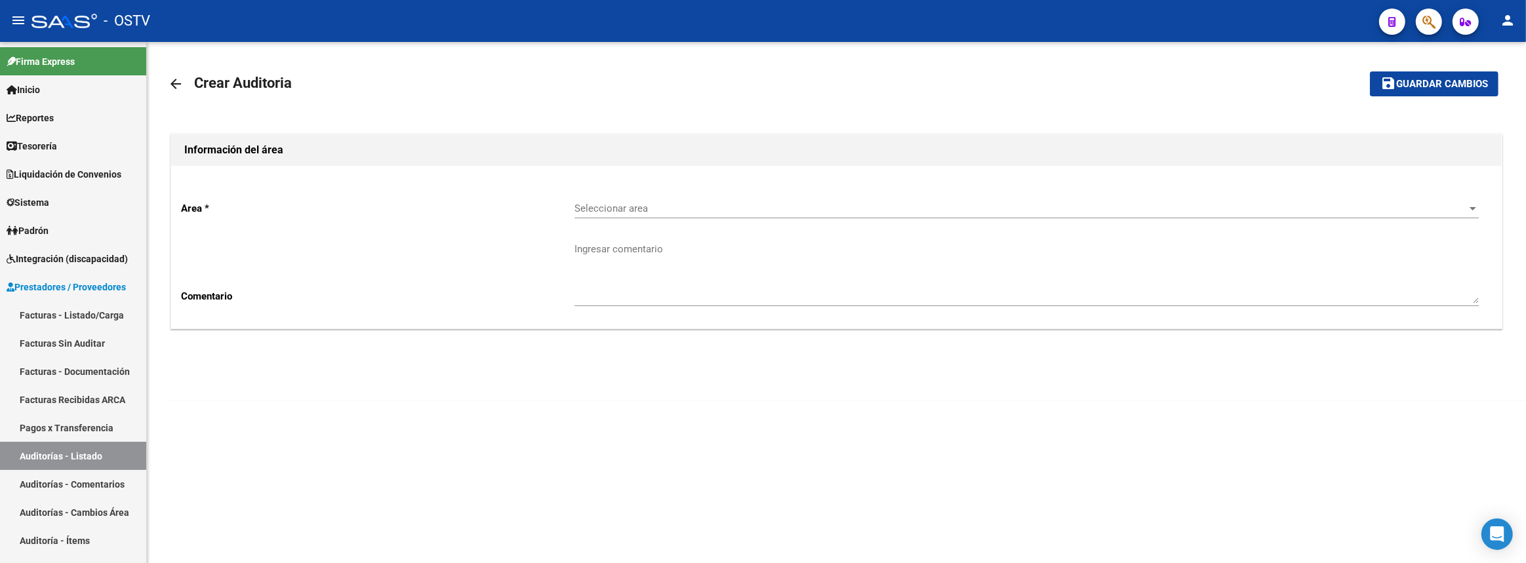
click at [642, 208] on span "Seleccionar area" at bounding box center [1020, 209] width 892 height 12
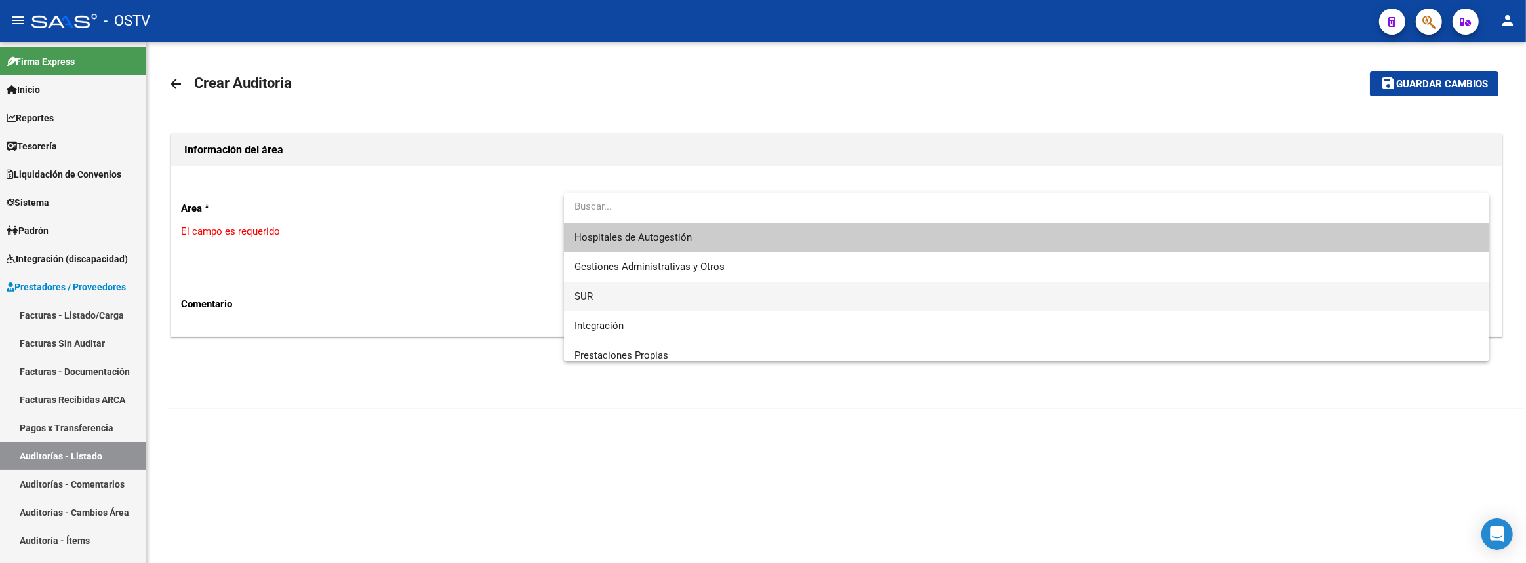
click at [621, 294] on span "SUR" at bounding box center [1026, 297] width 905 height 30
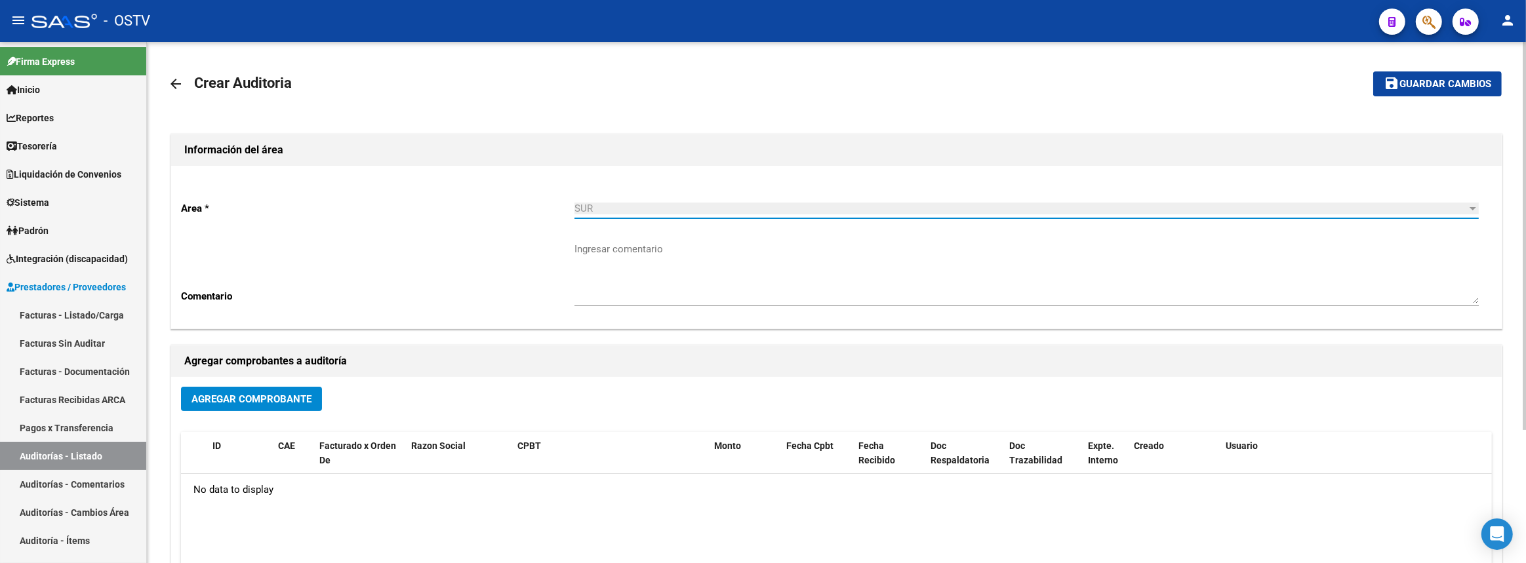
click at [284, 403] on span "Agregar Comprobante" at bounding box center [251, 399] width 120 height 12
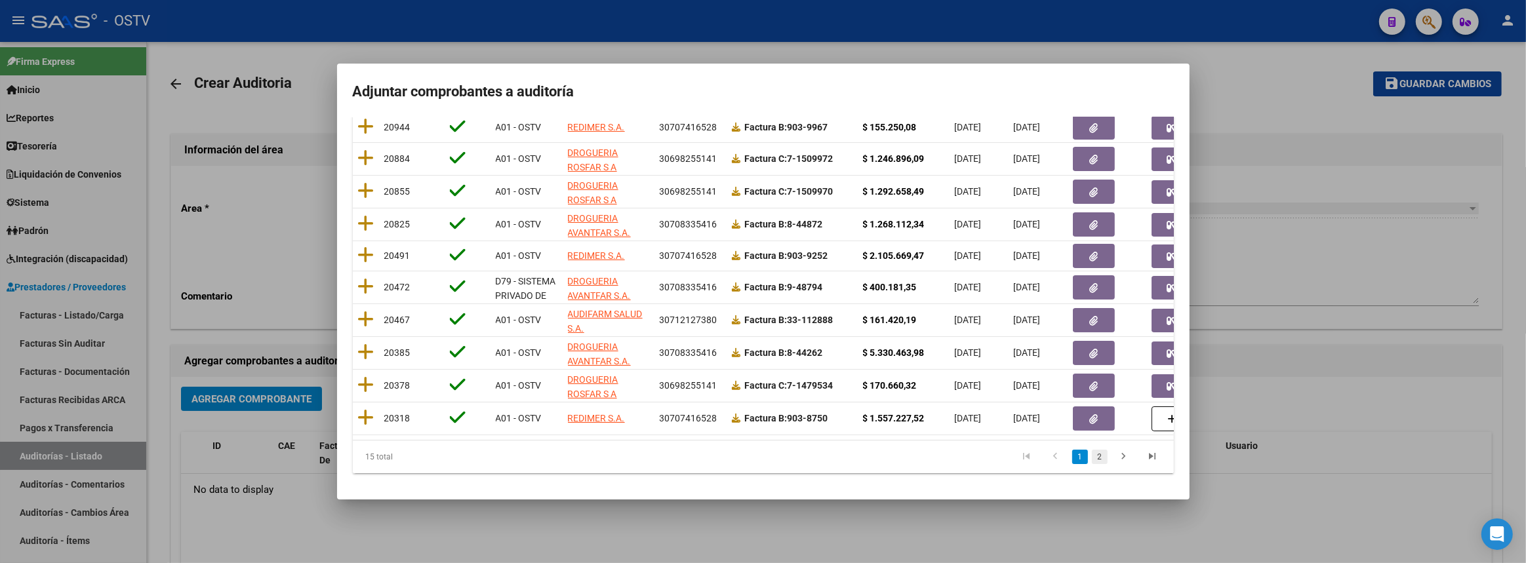
click at [1092, 460] on link "2" at bounding box center [1100, 457] width 16 height 14
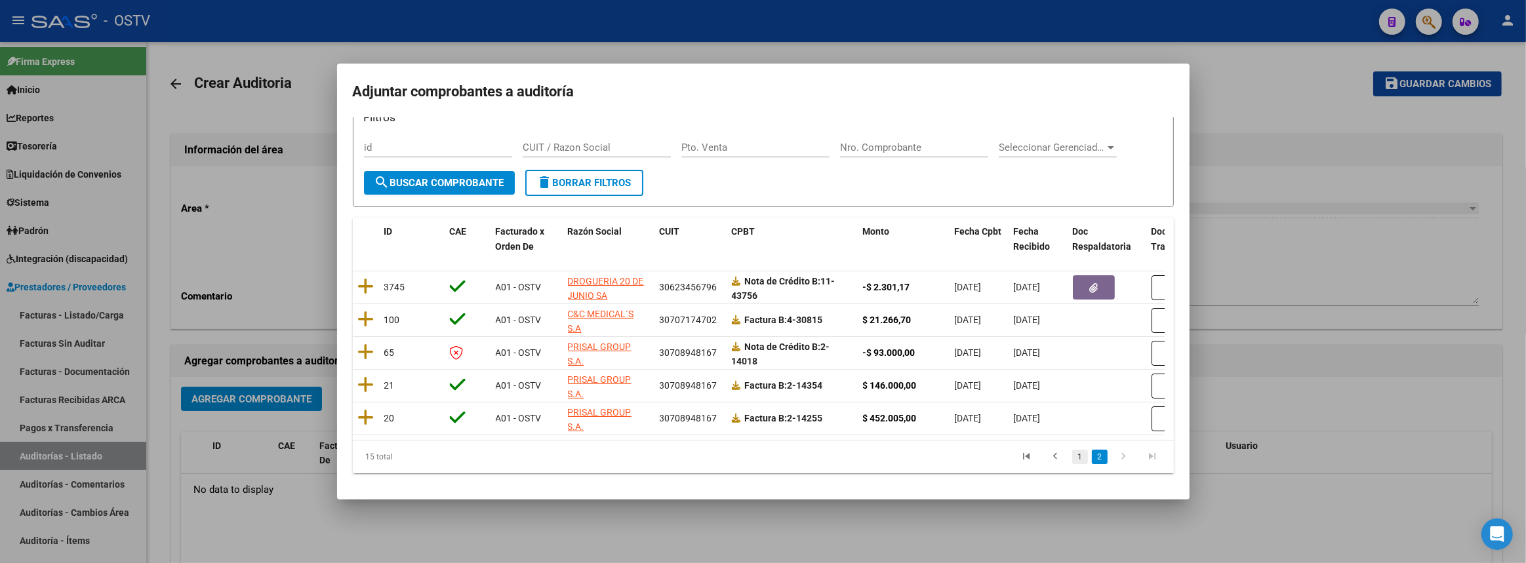
click at [1072, 459] on link "1" at bounding box center [1080, 457] width 16 height 14
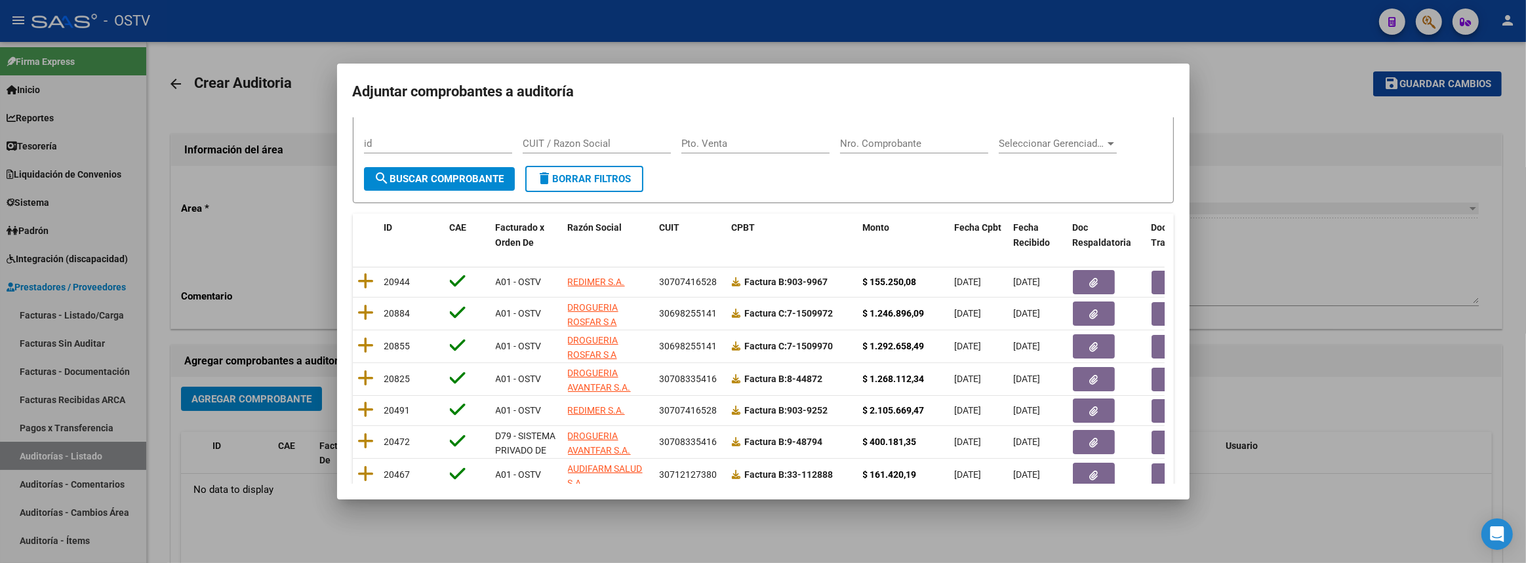
scroll to position [198, 0]
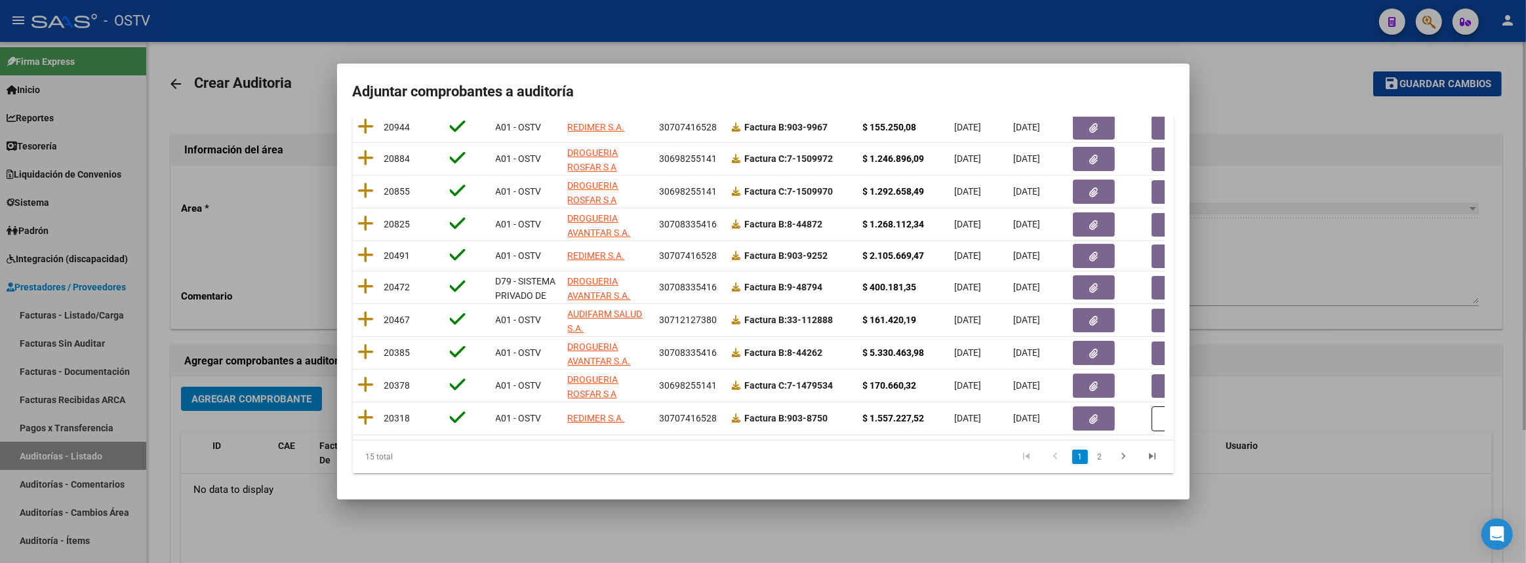
drag, startPoint x: 1332, startPoint y: 453, endPoint x: 931, endPoint y: 384, distance: 407.2
click at [1332, 452] on div at bounding box center [763, 281] width 1526 height 563
